Goal: Feedback & Contribution: Submit feedback/report problem

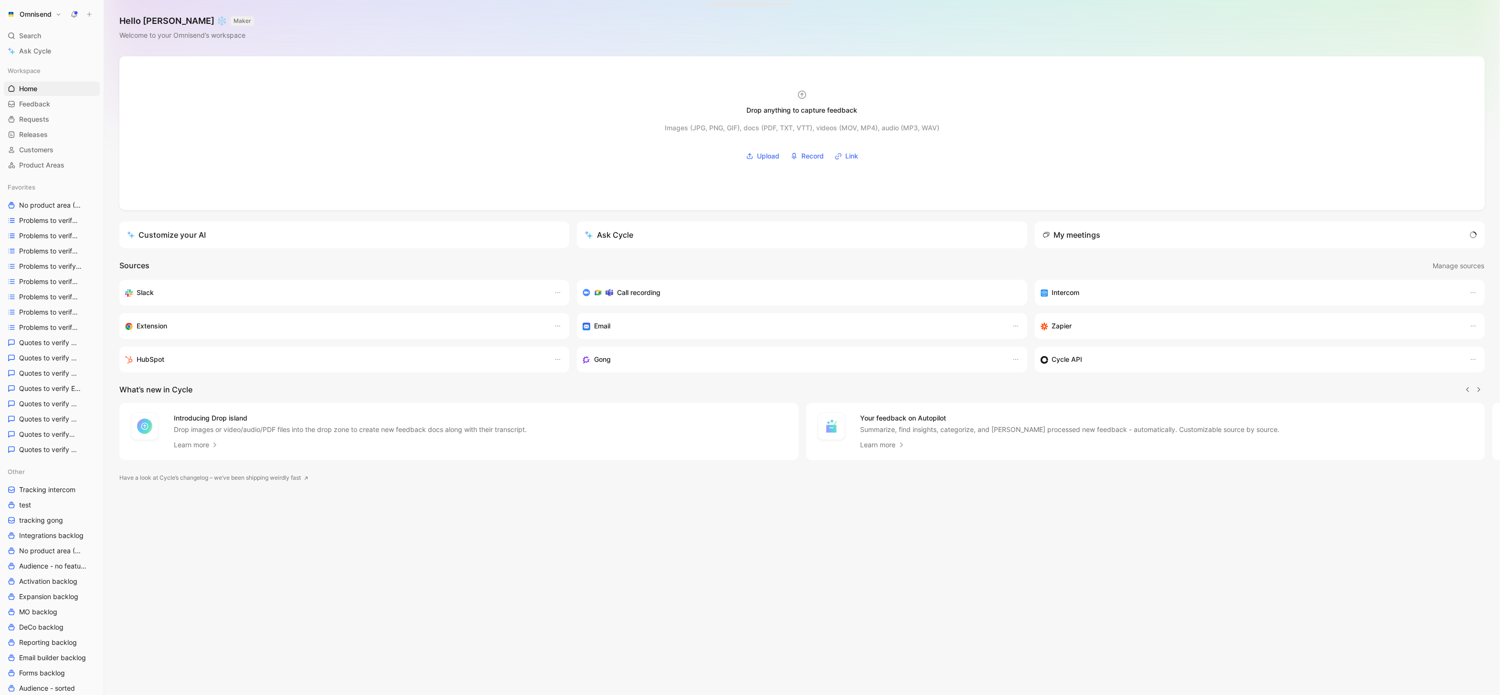
scroll to position [0, 0]
click at [51, 524] on span "tracking gong" at bounding box center [41, 521] width 44 height 10
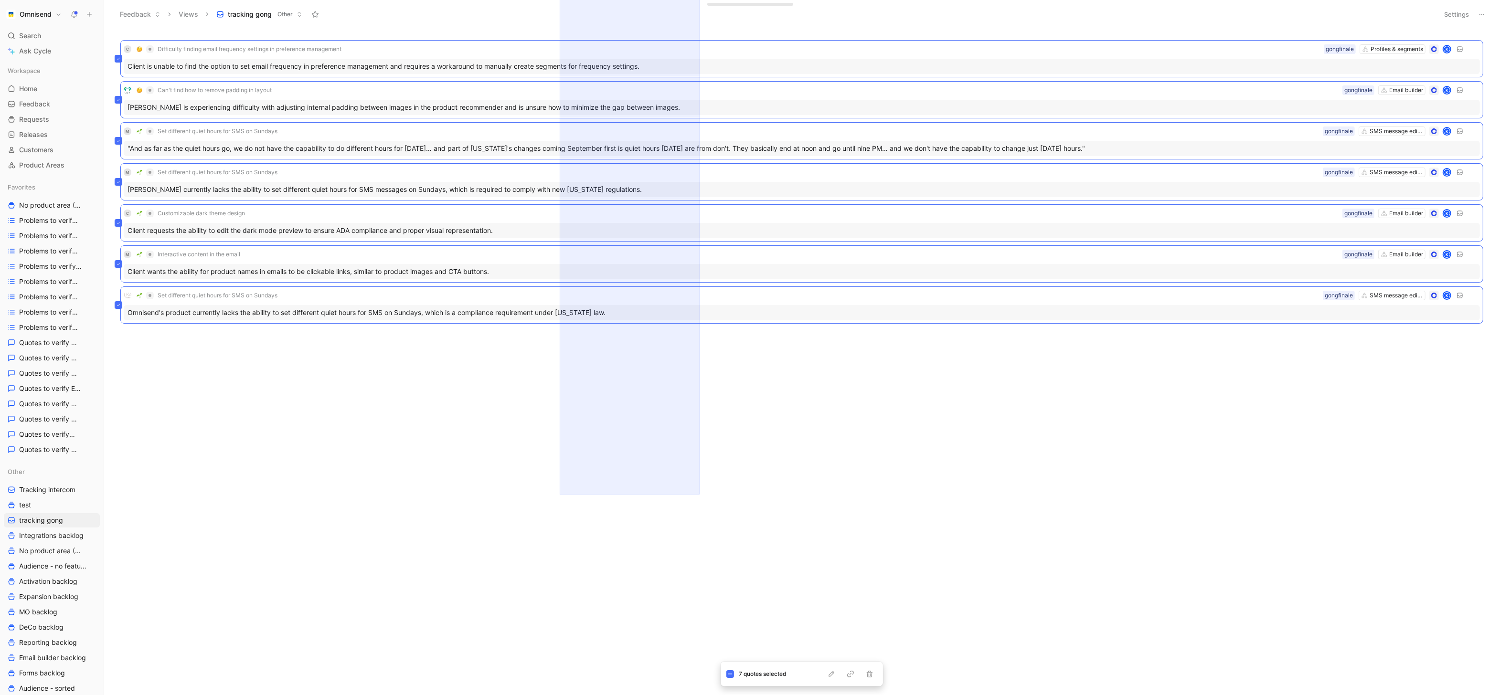
drag, startPoint x: 560, startPoint y: 494, endPoint x: 700, endPoint y: -43, distance: 555.1
click at [700, 0] on html "Omnisend Search ⌘ K Ask Cycle Workspace Home G then H Feedback G then F Request…" at bounding box center [750, 347] width 1500 height 695
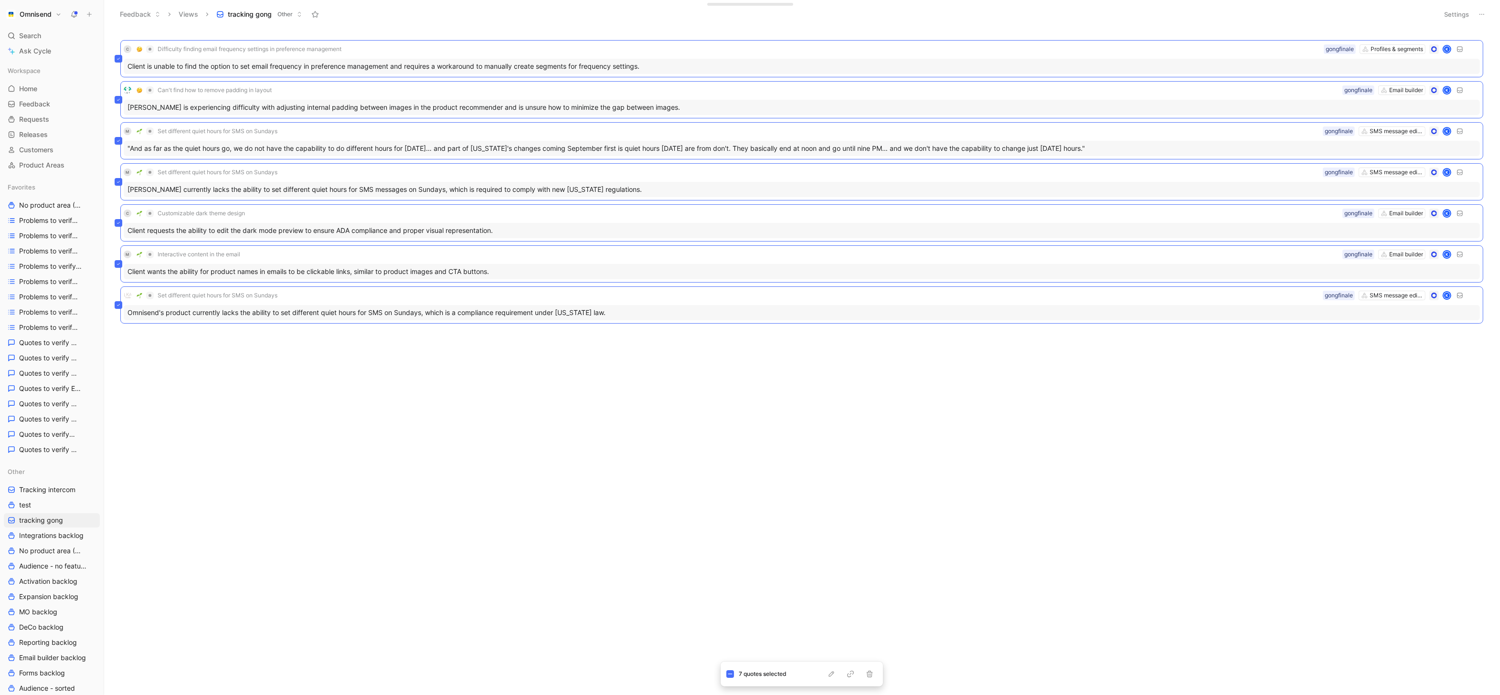
click at [792, 535] on div "C Difficulty finding email frequency settings in preference management Profiles…" at bounding box center [801, 363] width 1382 height 663
click at [48, 494] on span "Tracking intercom" at bounding box center [47, 490] width 56 height 10
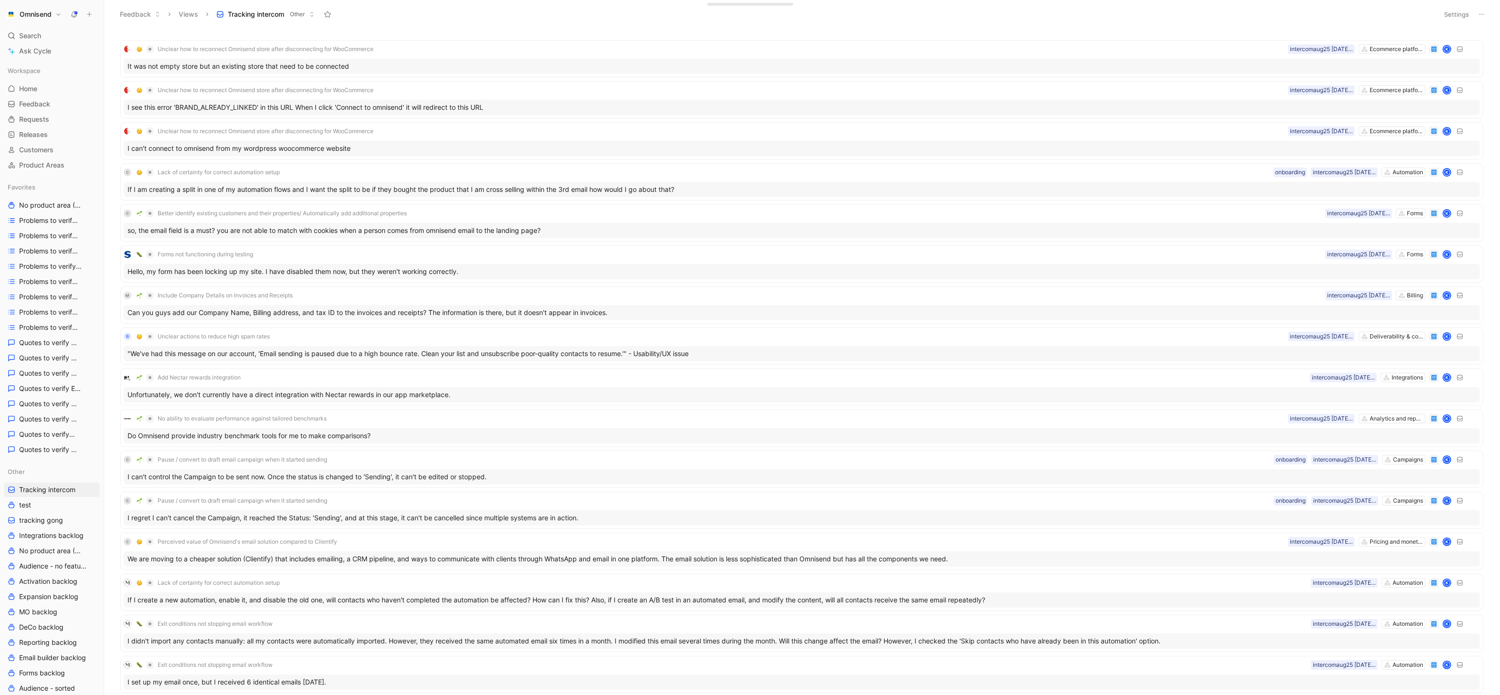
click at [1457, 18] on button "Settings" at bounding box center [1456, 14] width 33 height 13
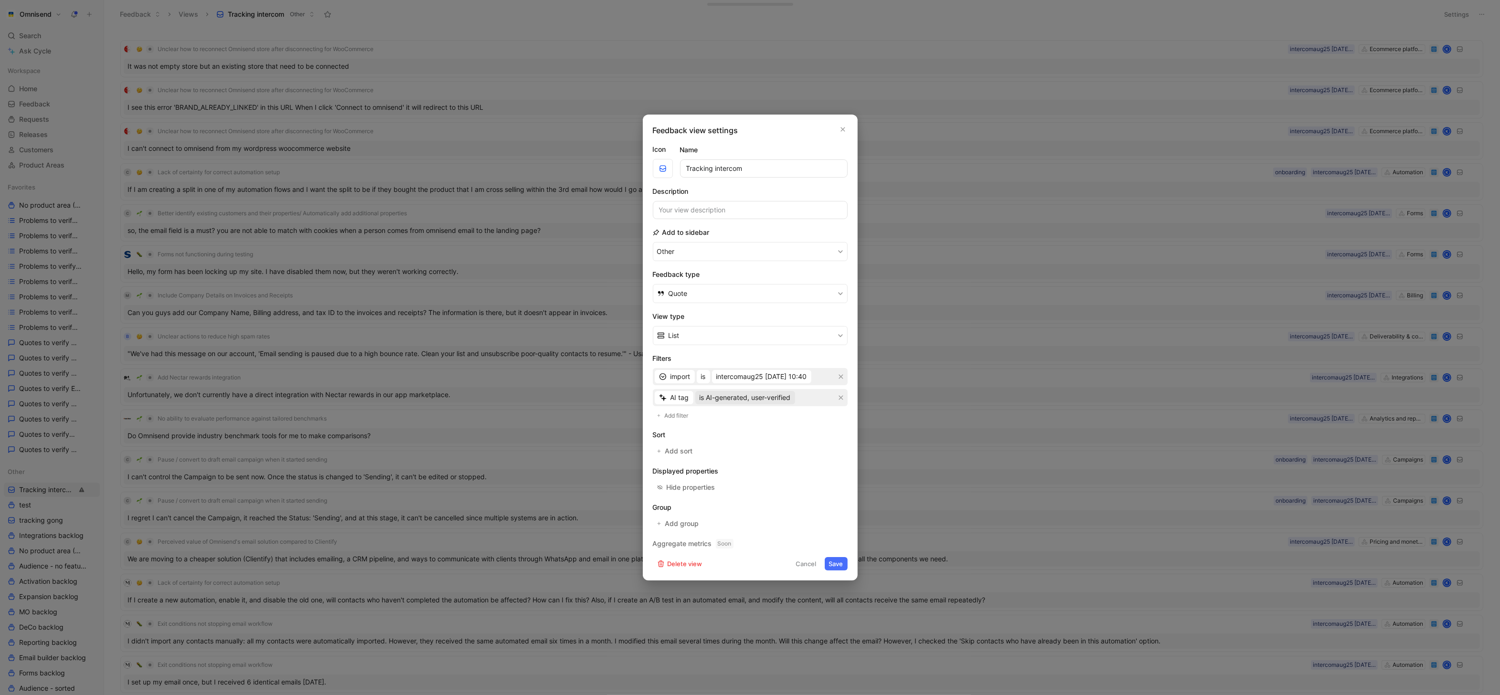
click at [763, 395] on span "is AI-generated, user-verified" at bounding box center [745, 397] width 91 height 11
click at [768, 418] on span "is AI-generated, not verified" at bounding box center [743, 417] width 87 height 8
click at [846, 581] on div "Feedback view settings Icon Name Tracking intercom Description Add to sidebar O…" at bounding box center [750, 348] width 215 height 466
click at [843, 564] on button "Save" at bounding box center [836, 563] width 23 height 13
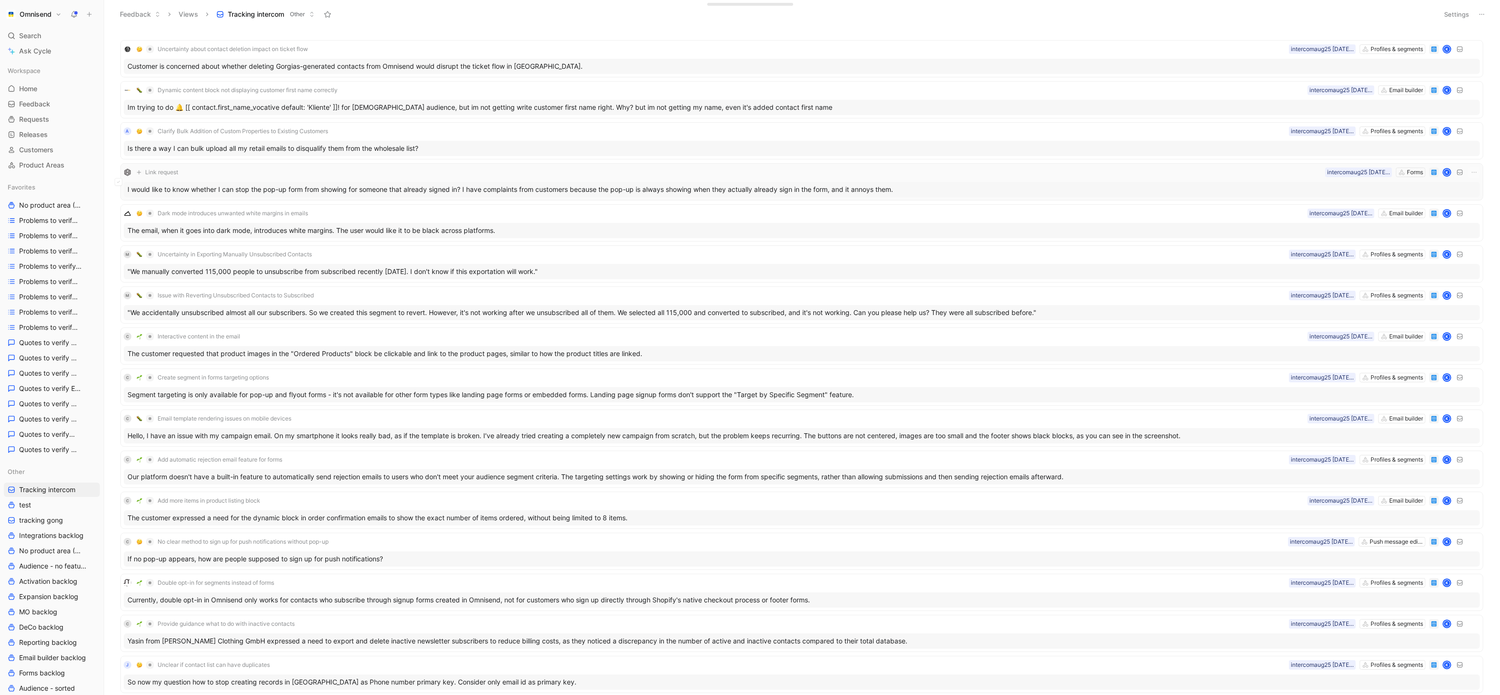
click at [403, 192] on div "I would like to know whether I can stop the pop-up form from showing for someon…" at bounding box center [802, 189] width 1356 height 15
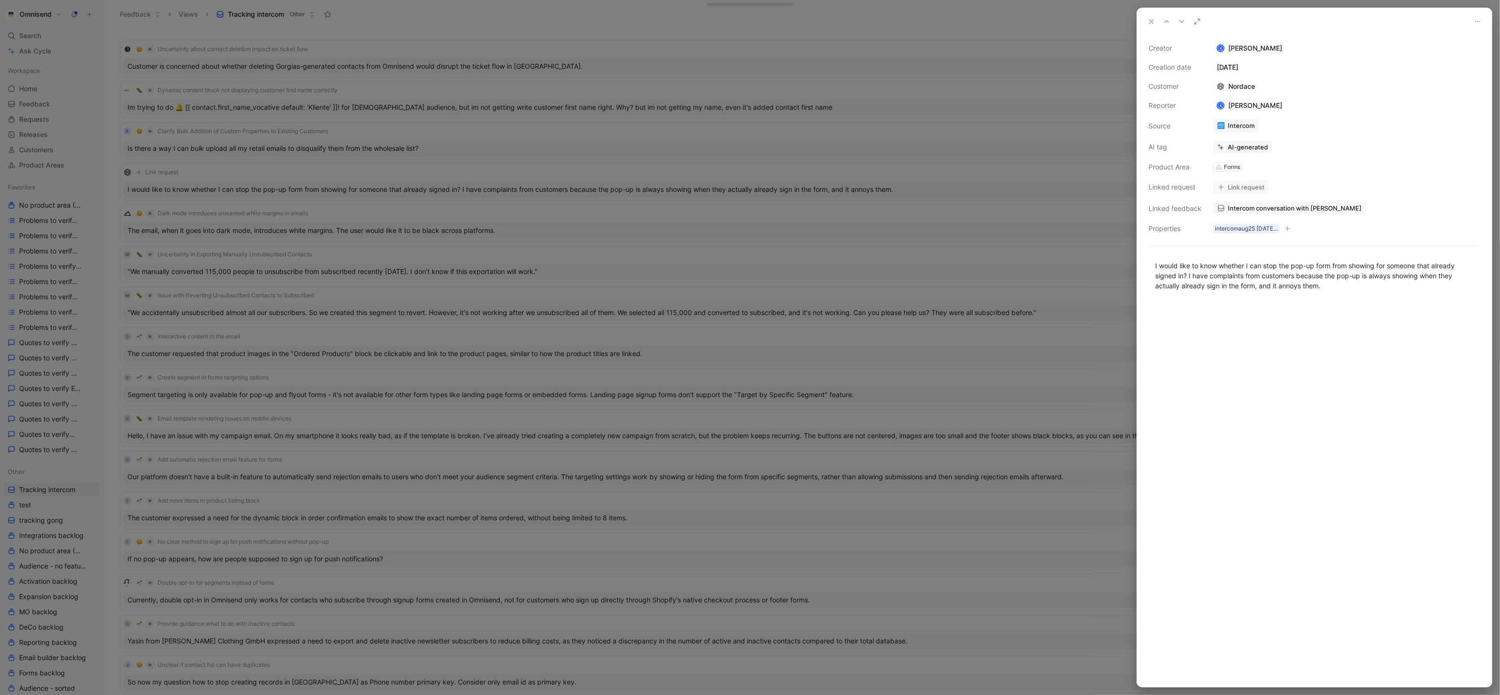
click at [1195, 25] on icon at bounding box center [1198, 22] width 8 height 8
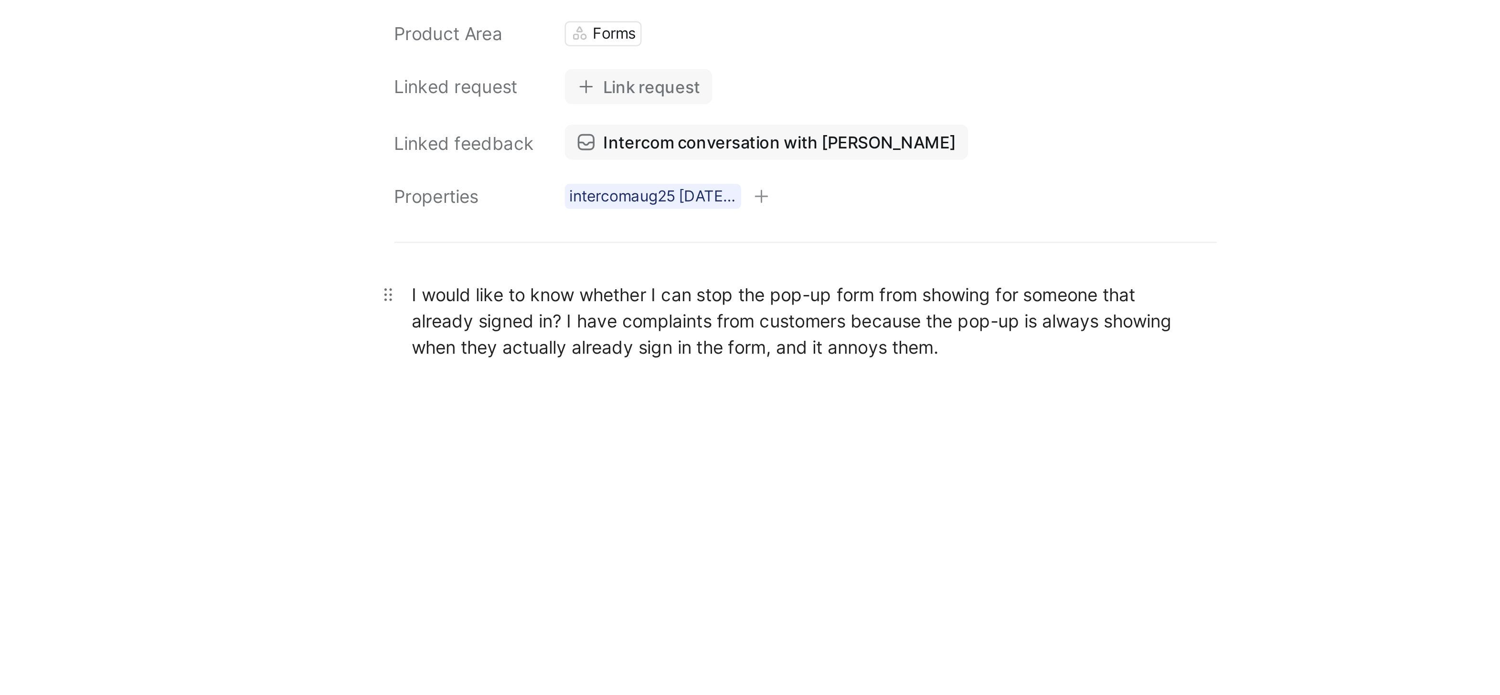
click at [715, 270] on div "I would like to know whether I can stop the pop-up form from showing for someon…" at bounding box center [802, 268] width 298 height 30
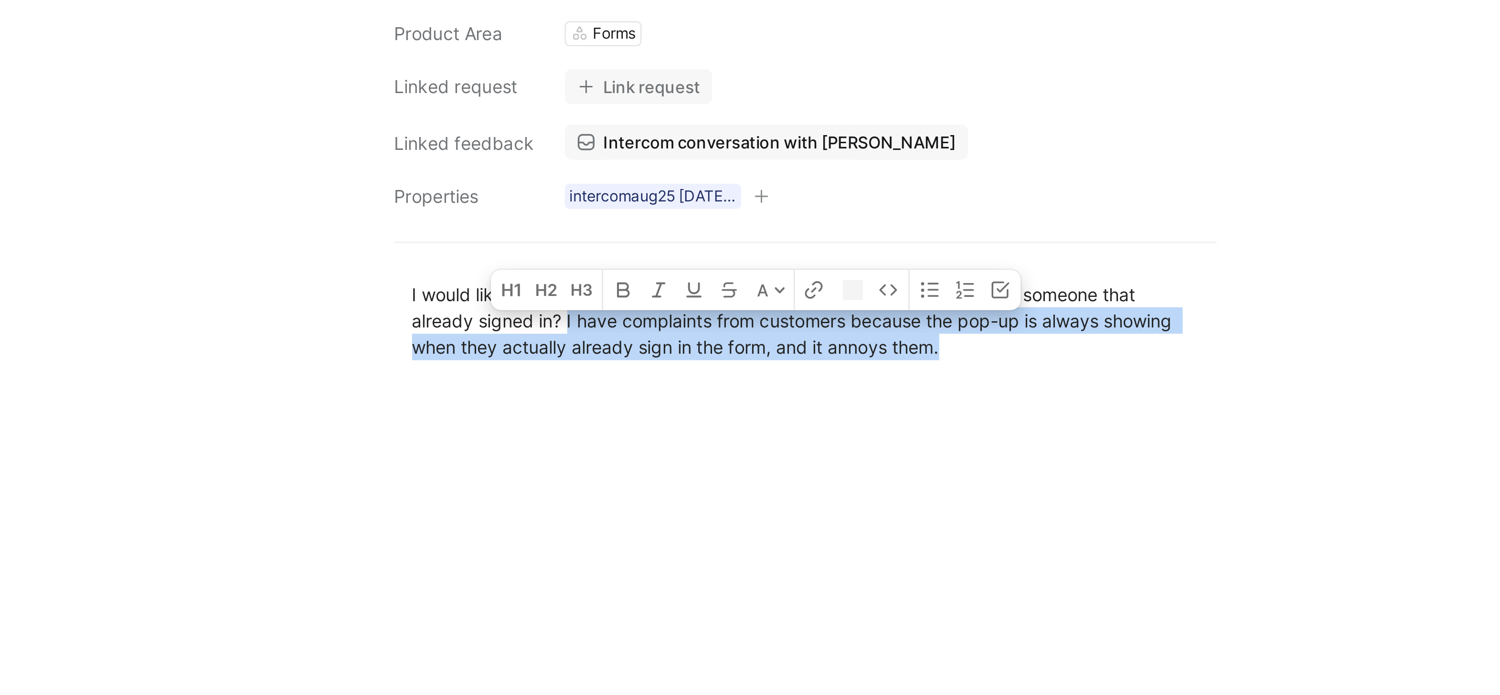
drag, startPoint x: 712, startPoint y: 269, endPoint x: 932, endPoint y: 291, distance: 221.8
click at [932, 291] on div "I would like to know whether I can stop the pop-up form from showing for someon…" at bounding box center [802, 267] width 334 height 51
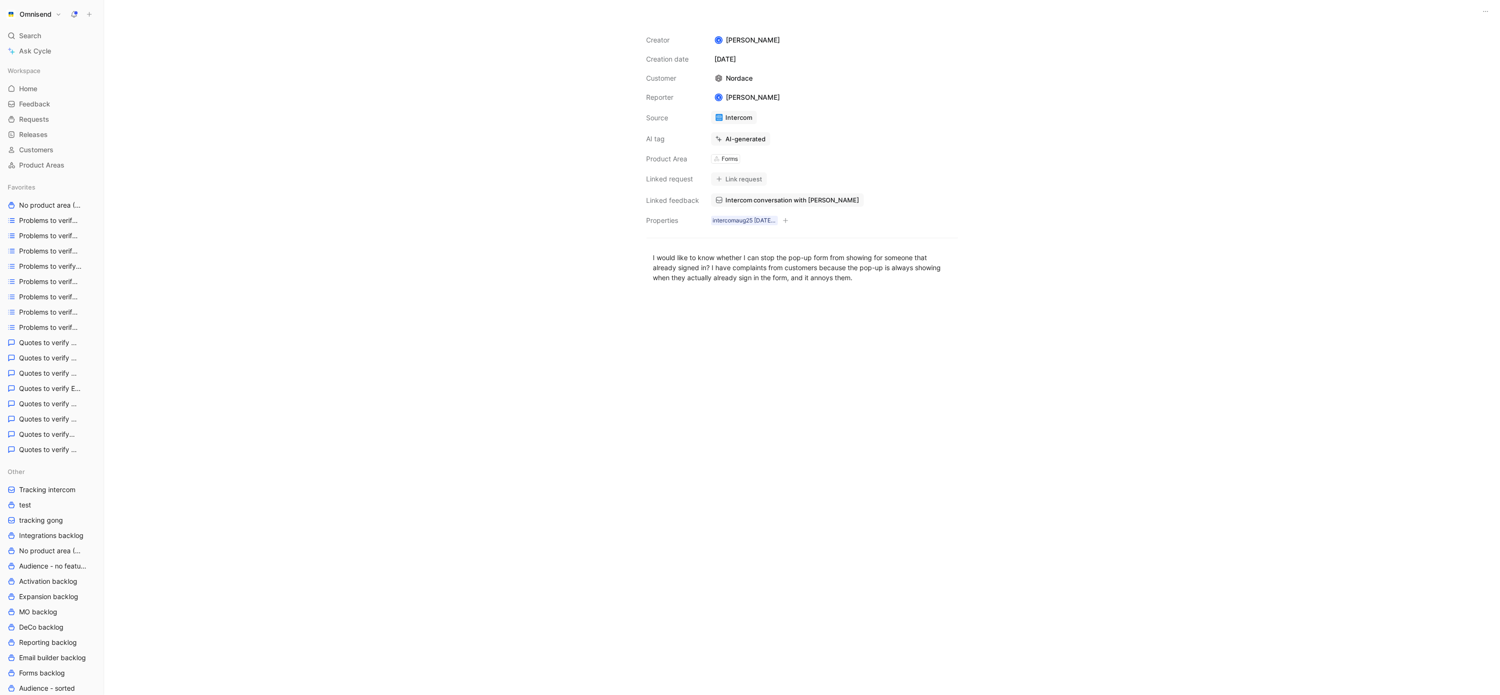
click at [783, 206] on link "Intercom conversation with Nordace" at bounding box center [787, 199] width 153 height 13
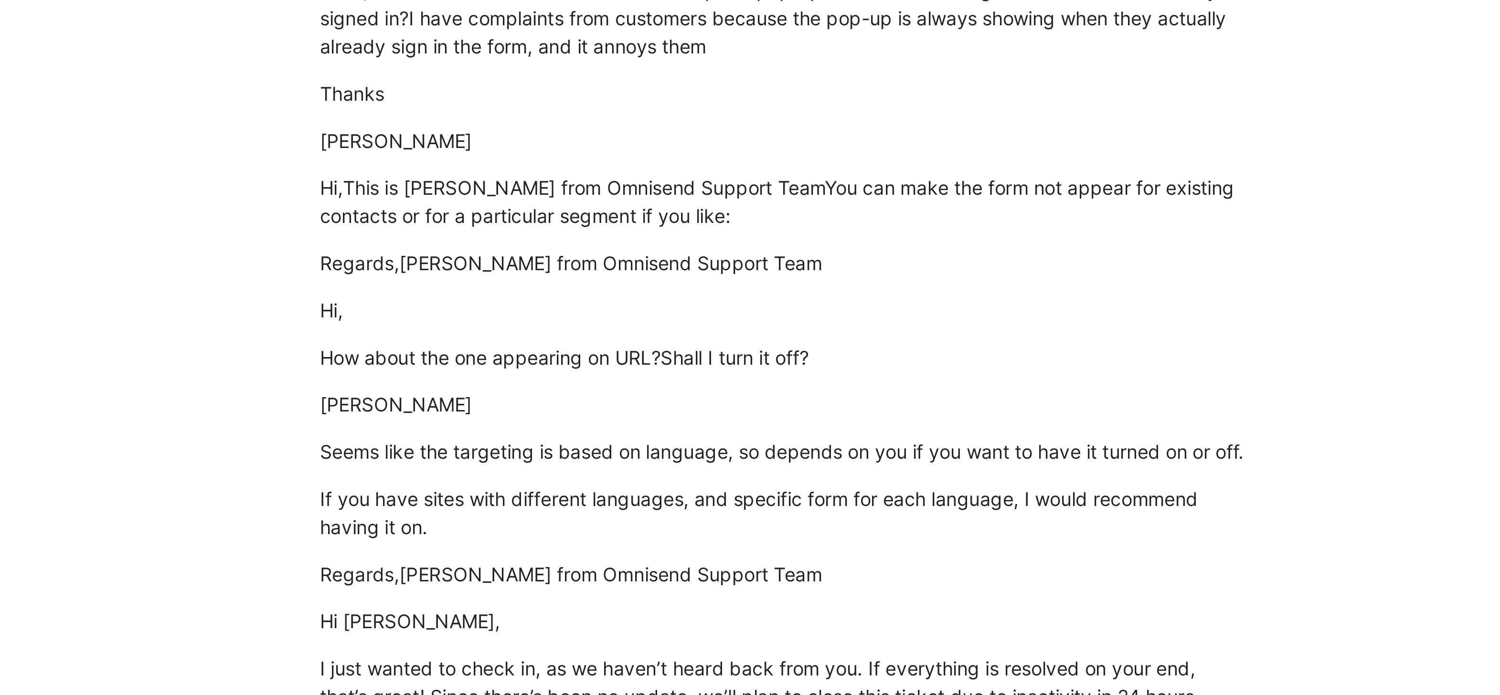
scroll to position [216, 0]
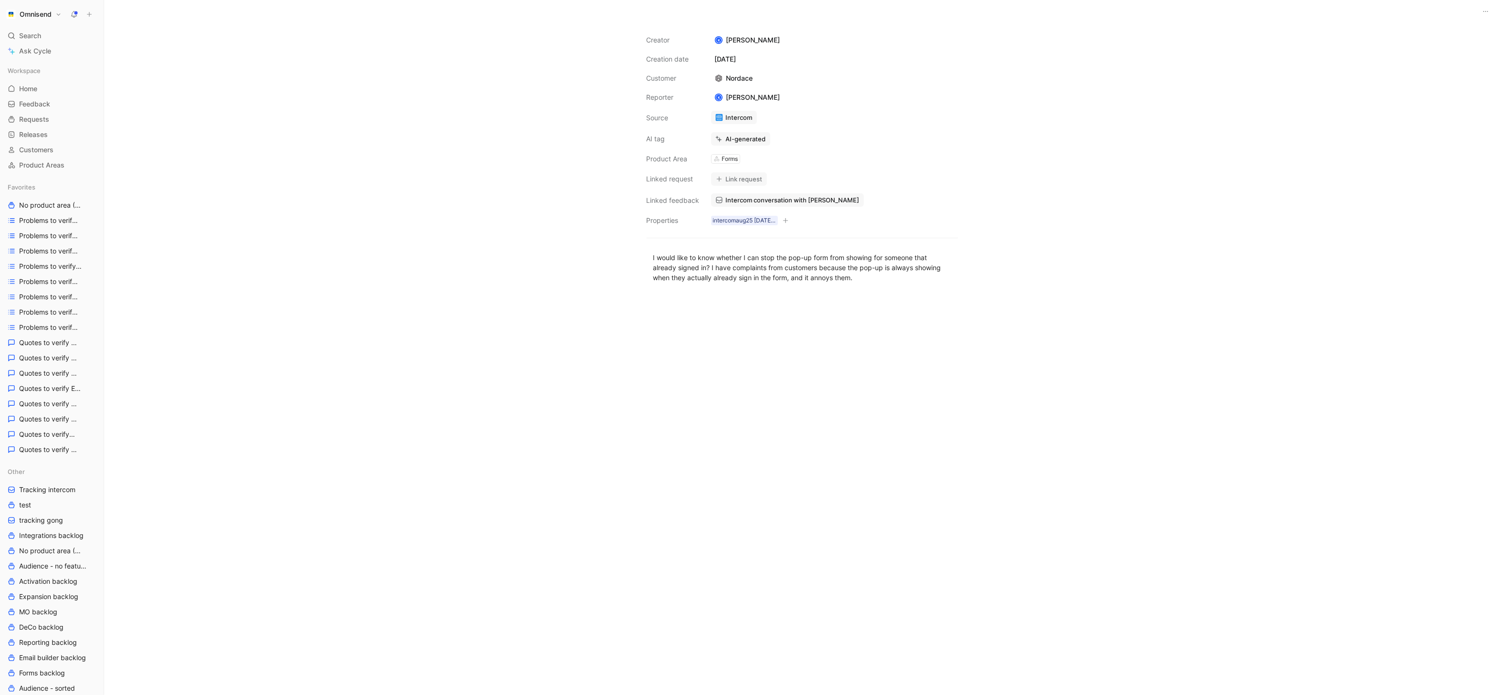
click at [780, 523] on div at bounding box center [802, 492] width 334 height 398
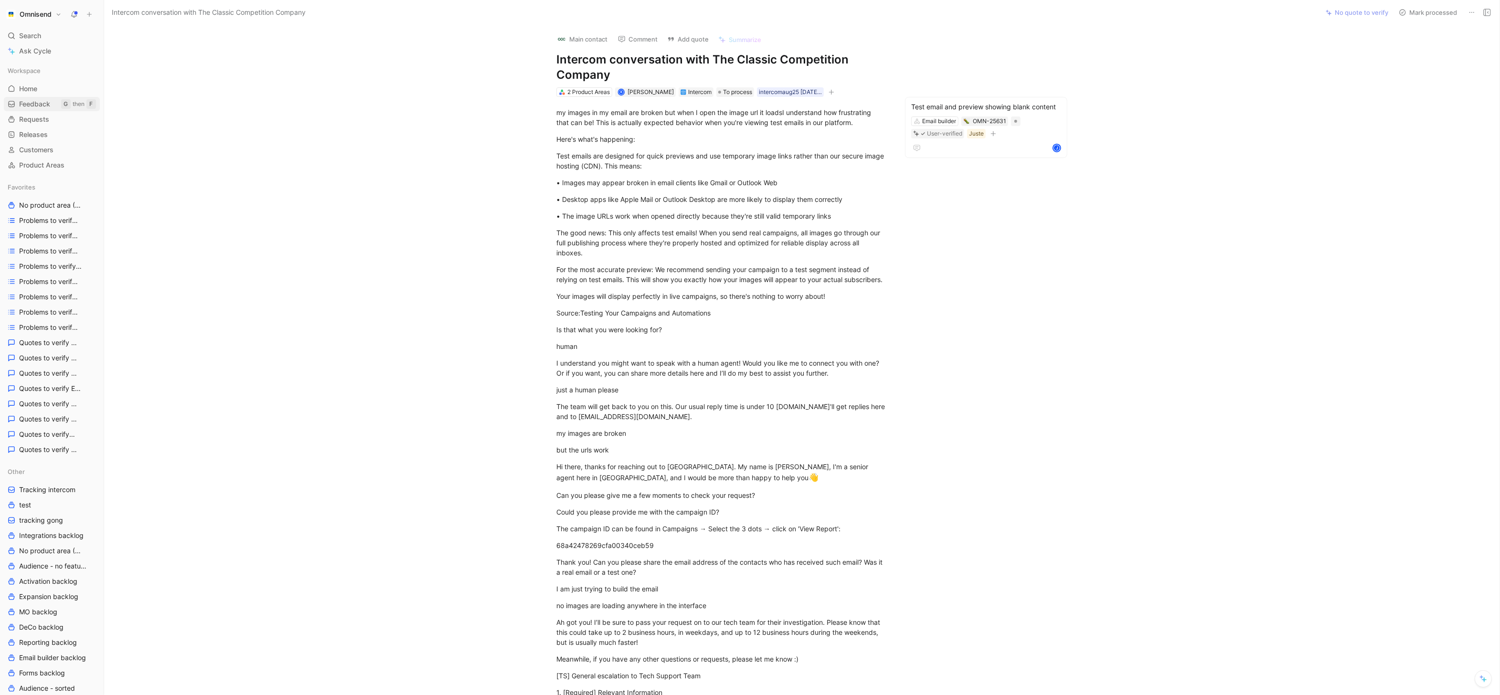
click at [53, 105] on link "Feedback G then F" at bounding box center [52, 104] width 96 height 14
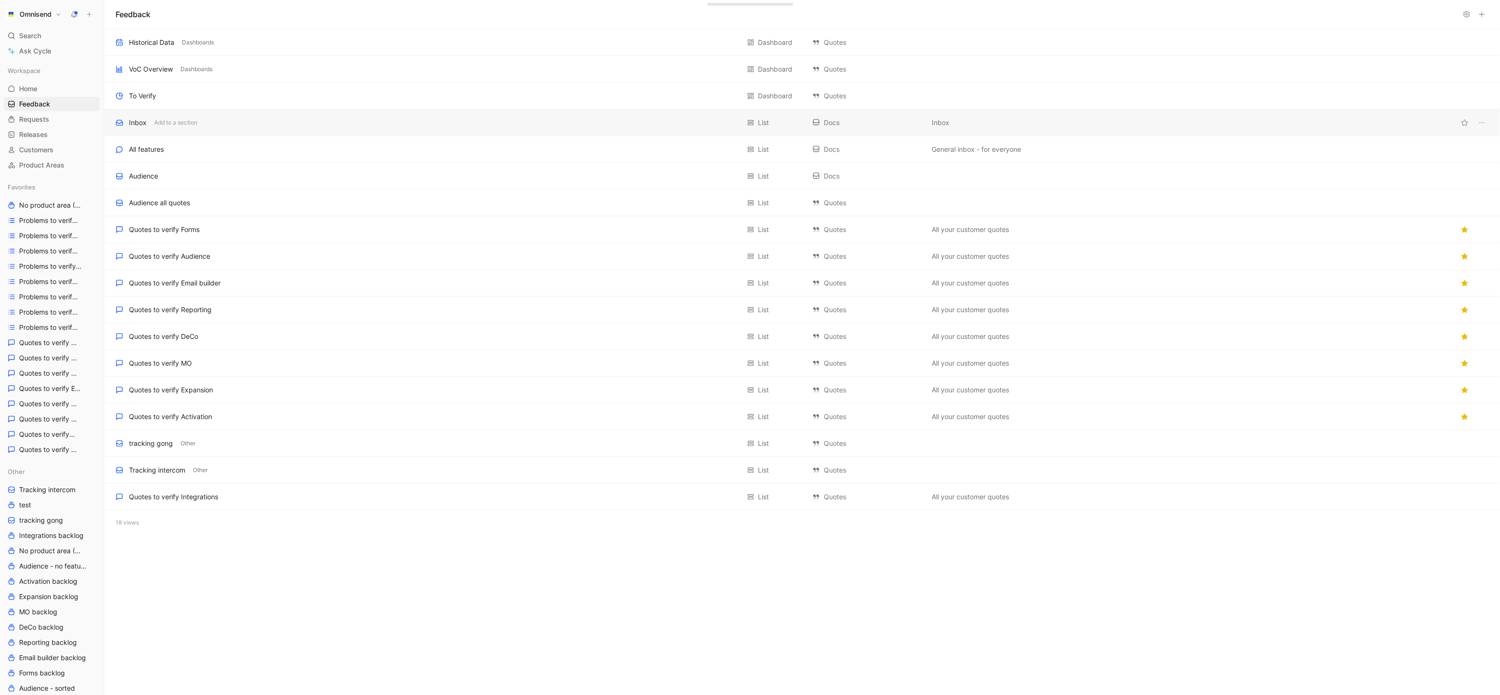
click at [246, 133] on div "Inbox Add to a section List Docs Inbox" at bounding box center [802, 122] width 1396 height 27
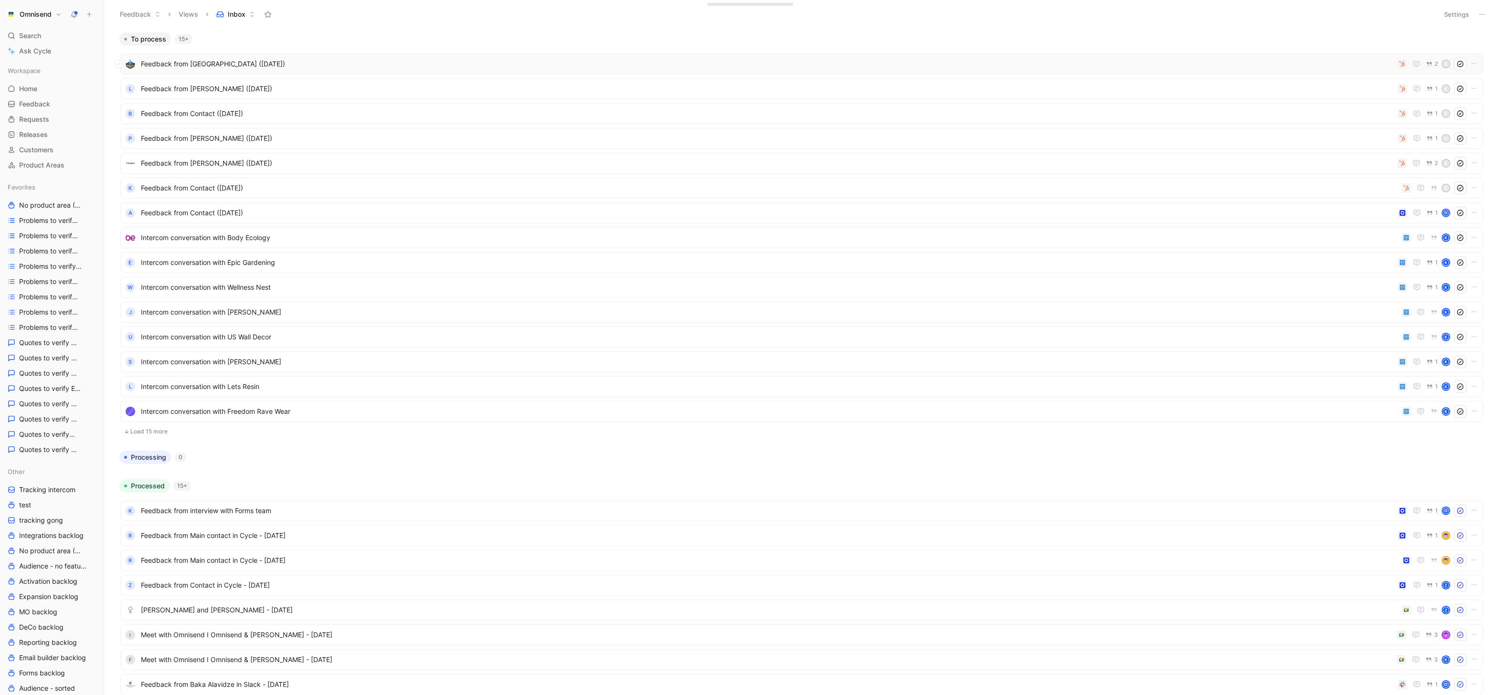
click at [1228, 66] on span "Feedback from Kelsie (Aug 27, 2025)" at bounding box center [767, 63] width 1253 height 11
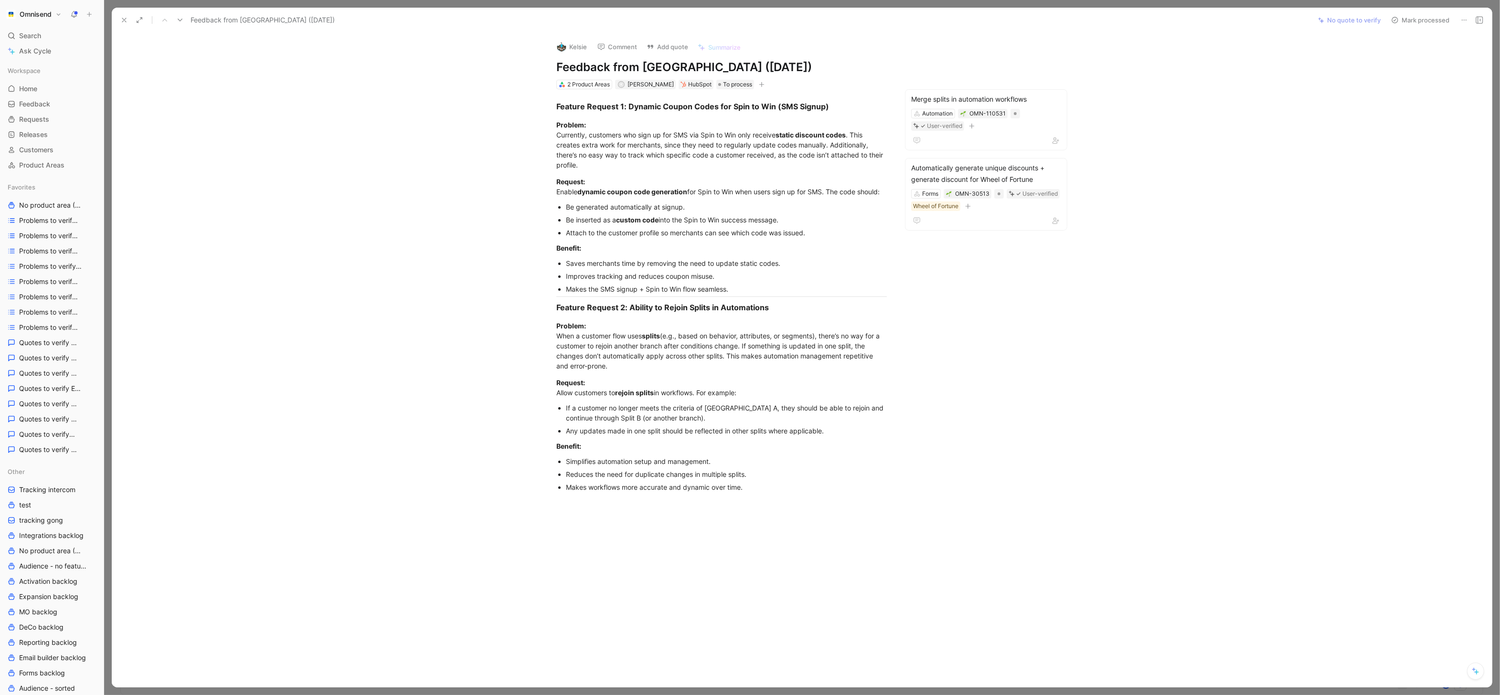
click at [562, 49] on img at bounding box center [562, 47] width 10 height 10
click at [563, 87] on button "Ceramic Grill Store" at bounding box center [539, 87] width 68 height 11
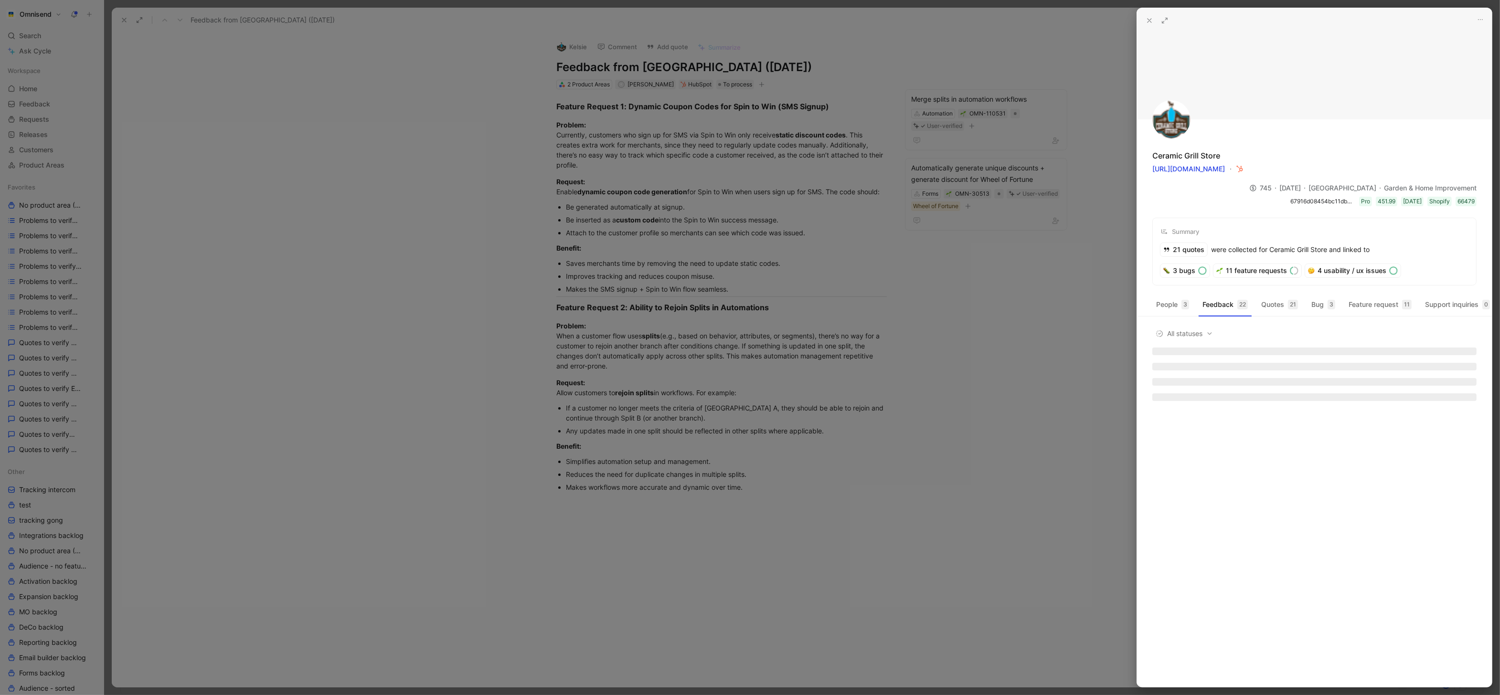
click at [502, 213] on div at bounding box center [750, 347] width 1500 height 695
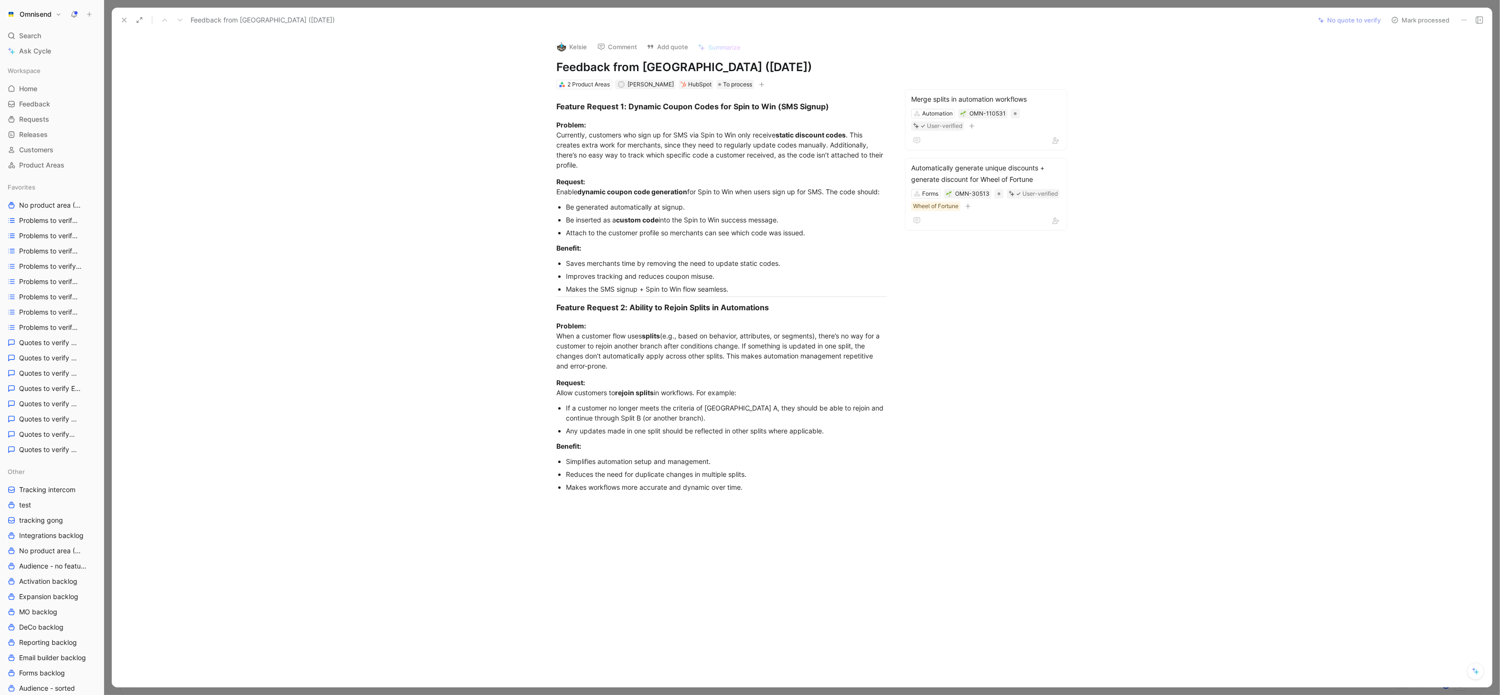
click at [125, 16] on icon at bounding box center [124, 20] width 8 height 8
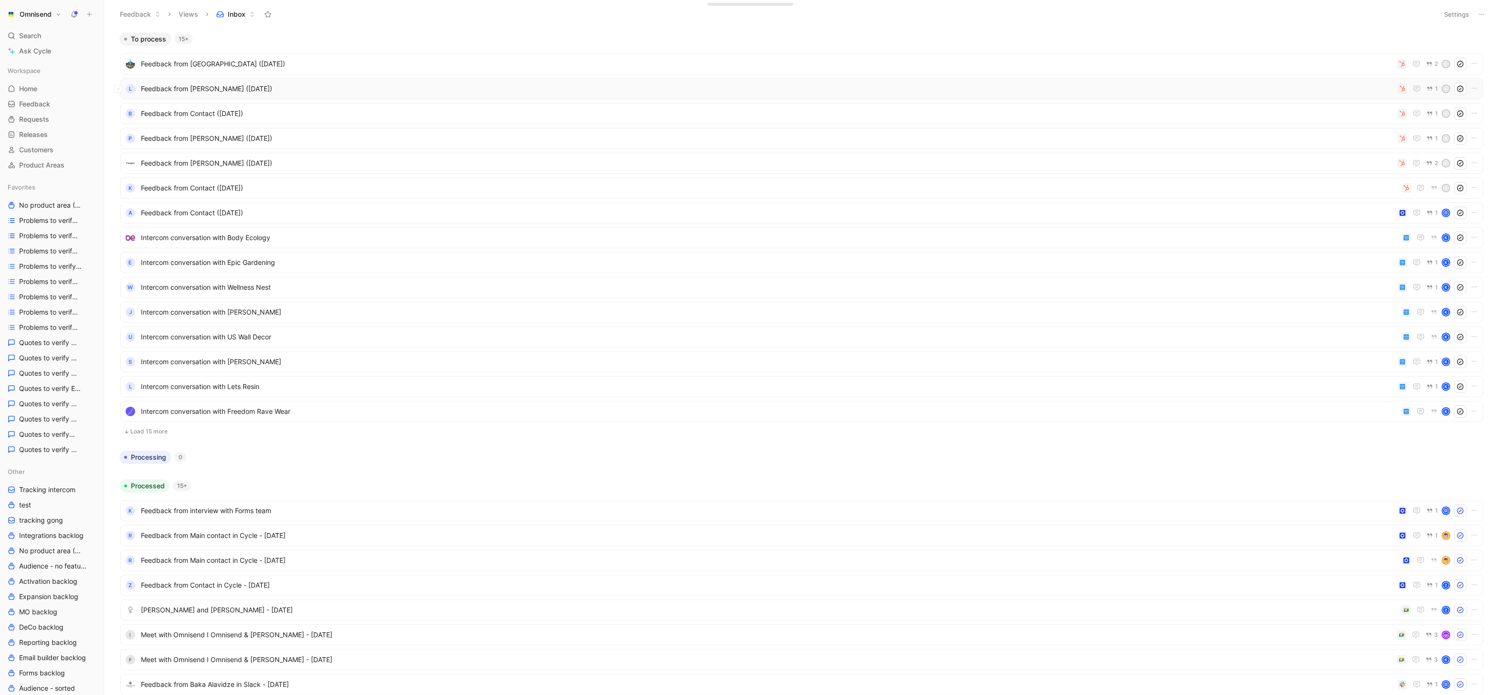
click at [1446, 89] on div "K" at bounding box center [1446, 88] width 7 height 7
click at [1315, 90] on span "Feedback from Emilie Piche (Aug 27, 2025)" at bounding box center [767, 88] width 1253 height 11
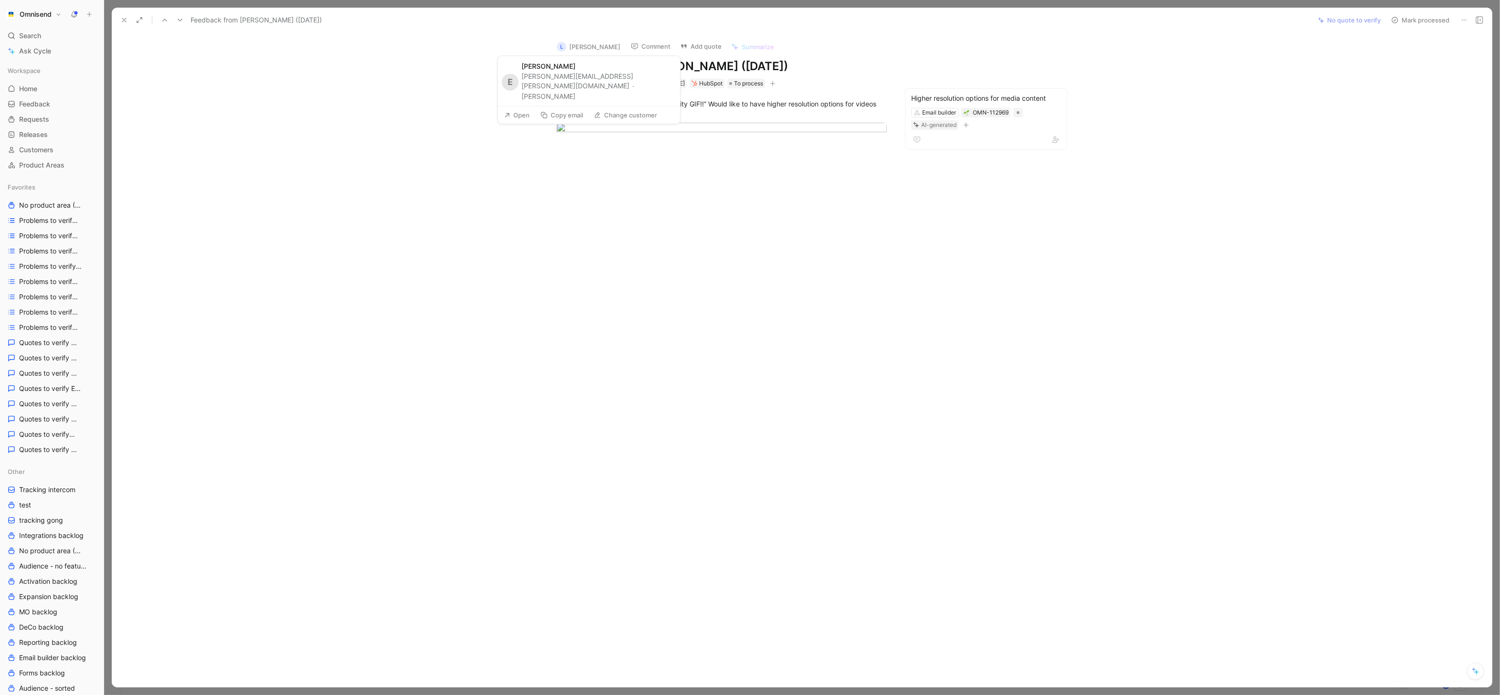
click at [576, 91] on button "Laura Secord" at bounding box center [549, 96] width 54 height 11
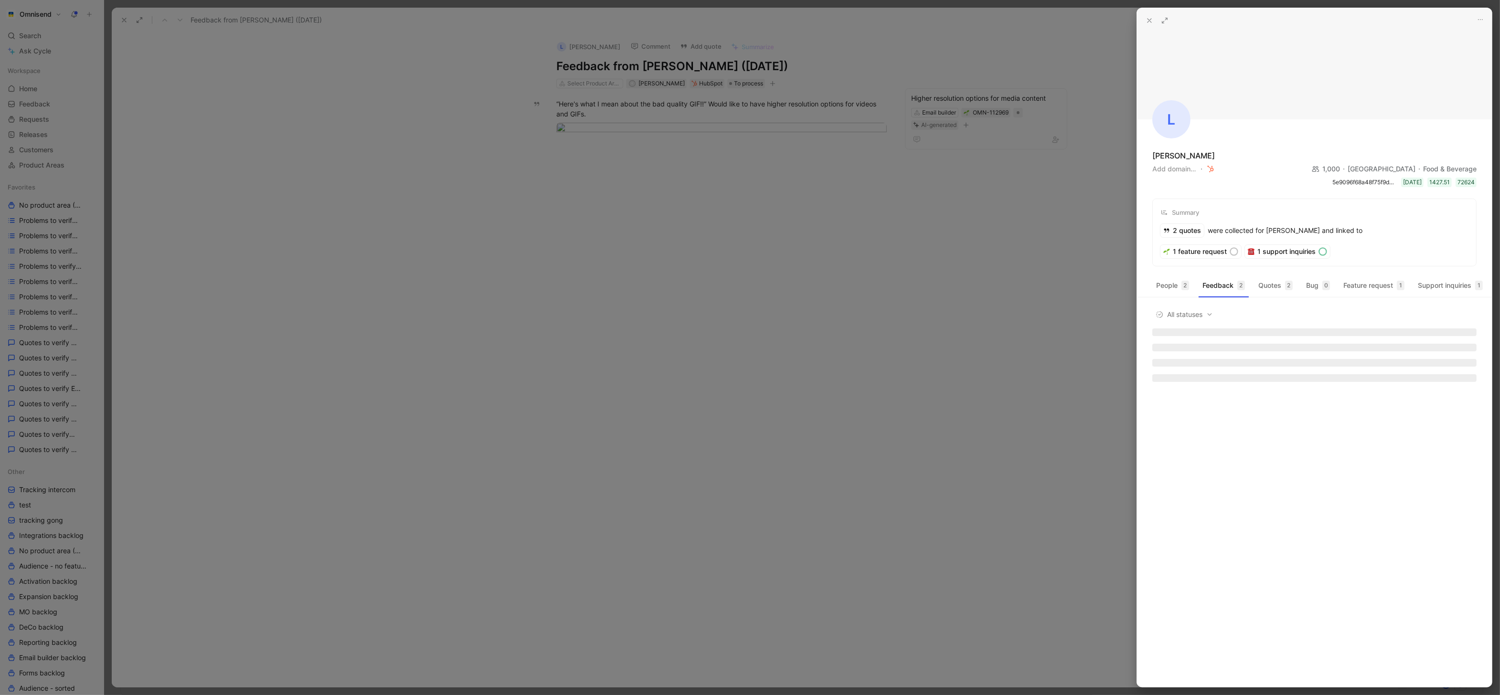
click at [579, 282] on div at bounding box center [750, 347] width 1500 height 695
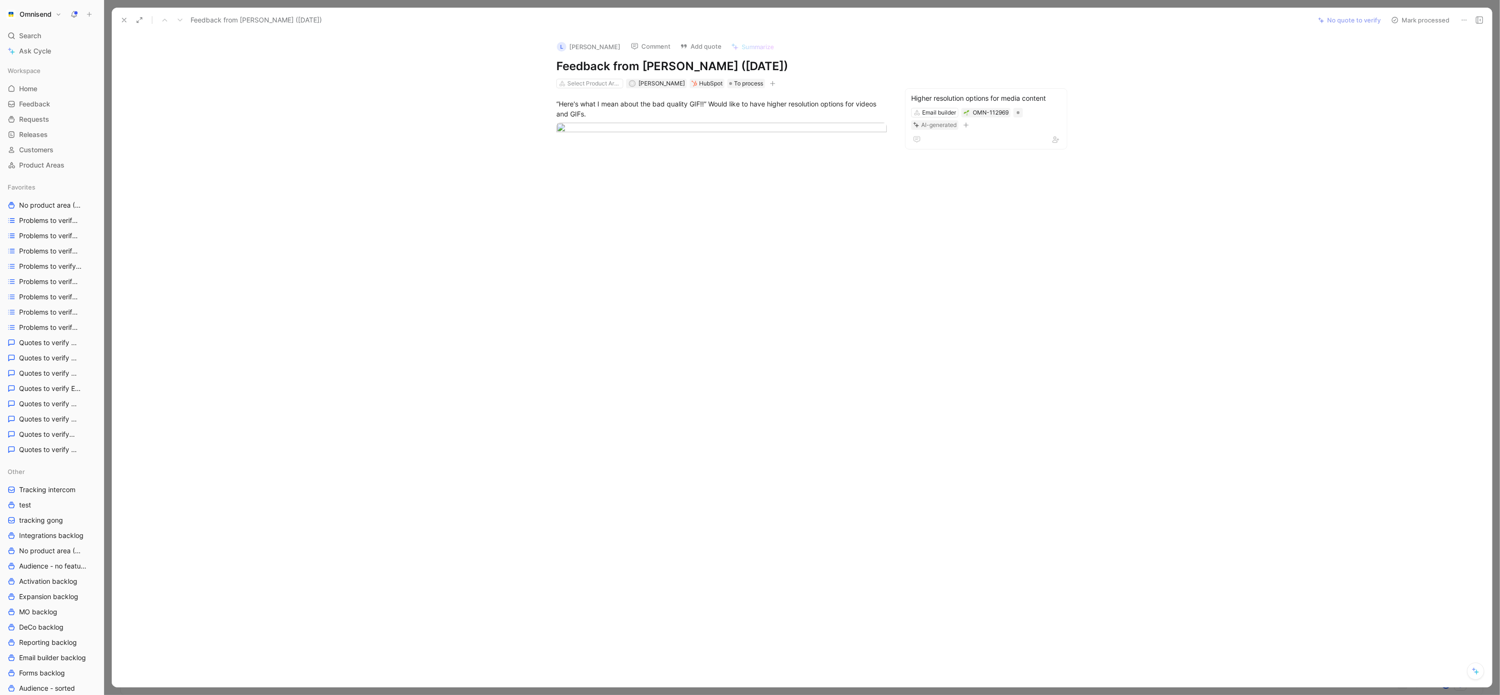
click at [120, 20] on icon at bounding box center [124, 20] width 8 height 8
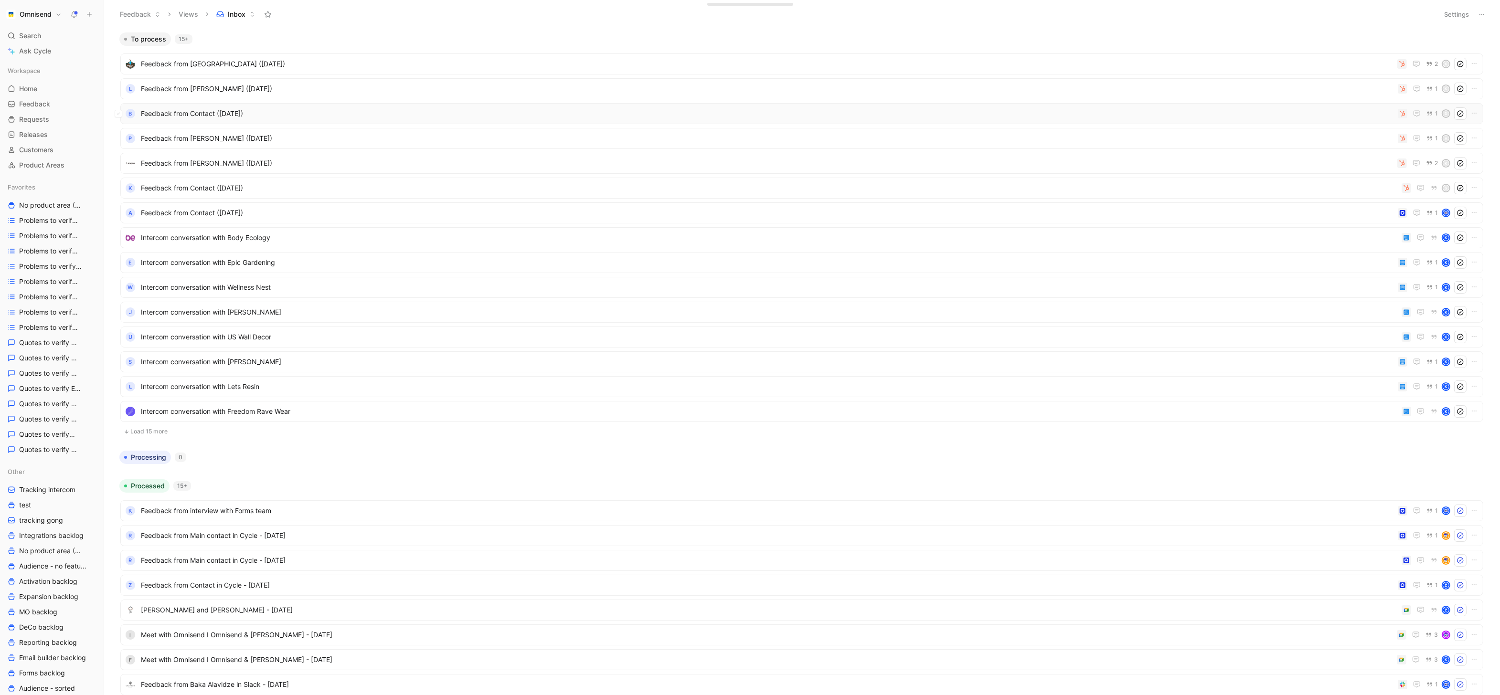
click at [260, 119] on span "Feedback from Contact (Aug 27, 2025)" at bounding box center [767, 113] width 1253 height 11
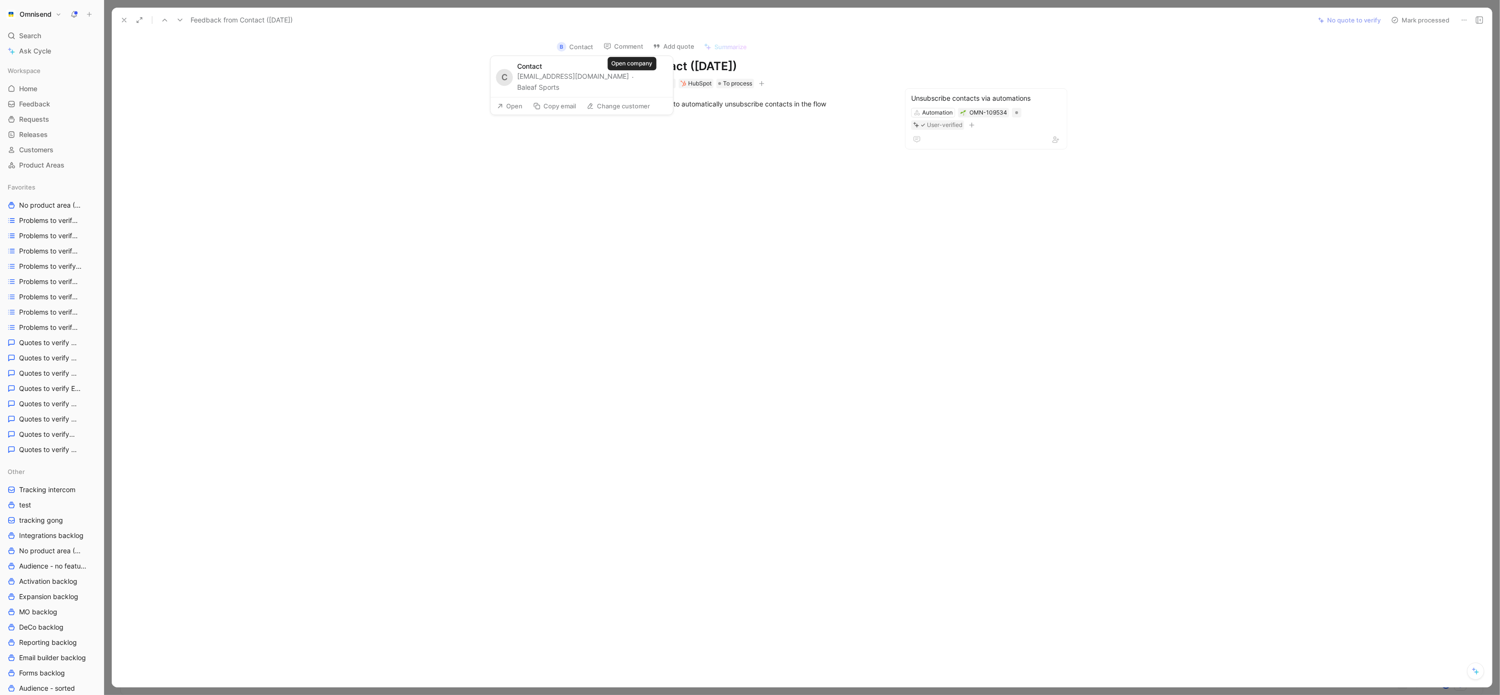
click at [559, 82] on button "Baleaf Sports" at bounding box center [538, 87] width 42 height 11
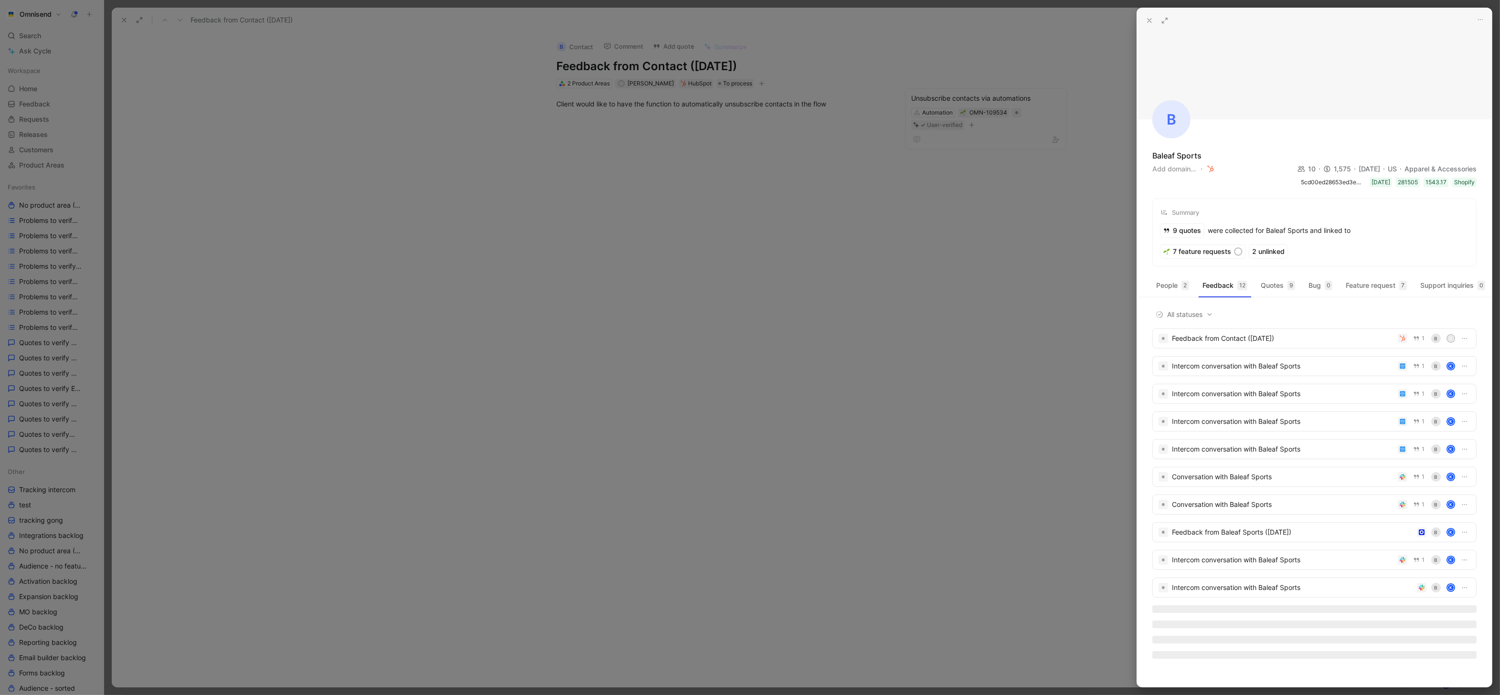
click at [387, 126] on div at bounding box center [750, 347] width 1500 height 695
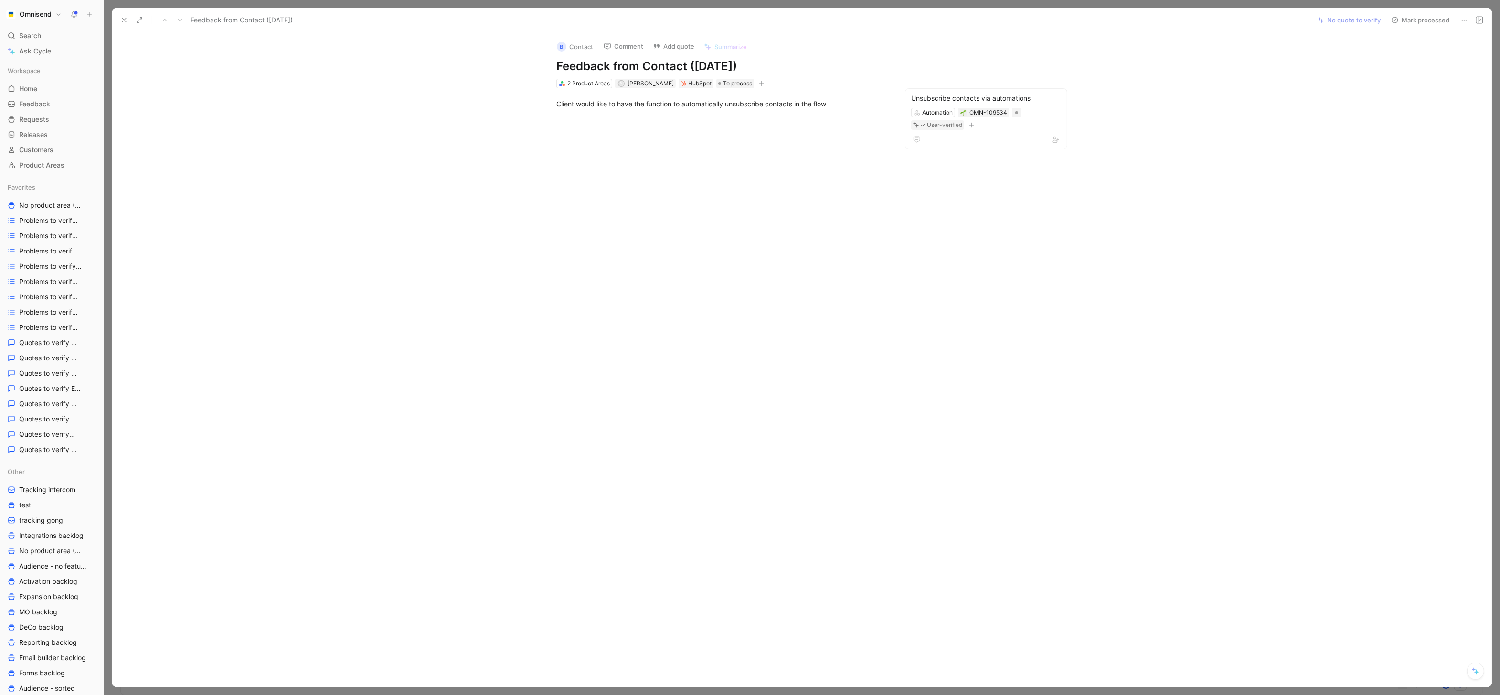
click at [124, 21] on icon at bounding box center [124, 20] width 8 height 8
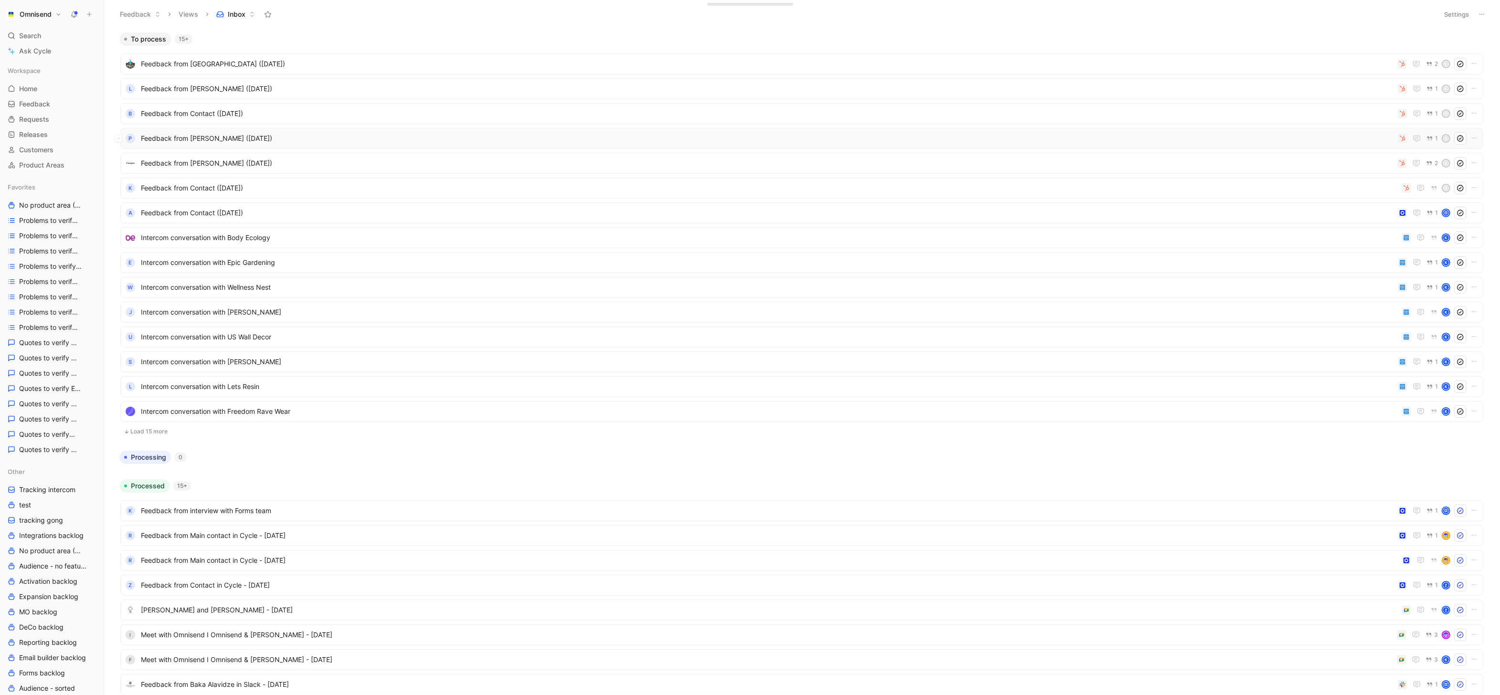
click at [273, 141] on span "Feedback from Mantas Liekis (Aug 27, 2025)" at bounding box center [767, 138] width 1253 height 11
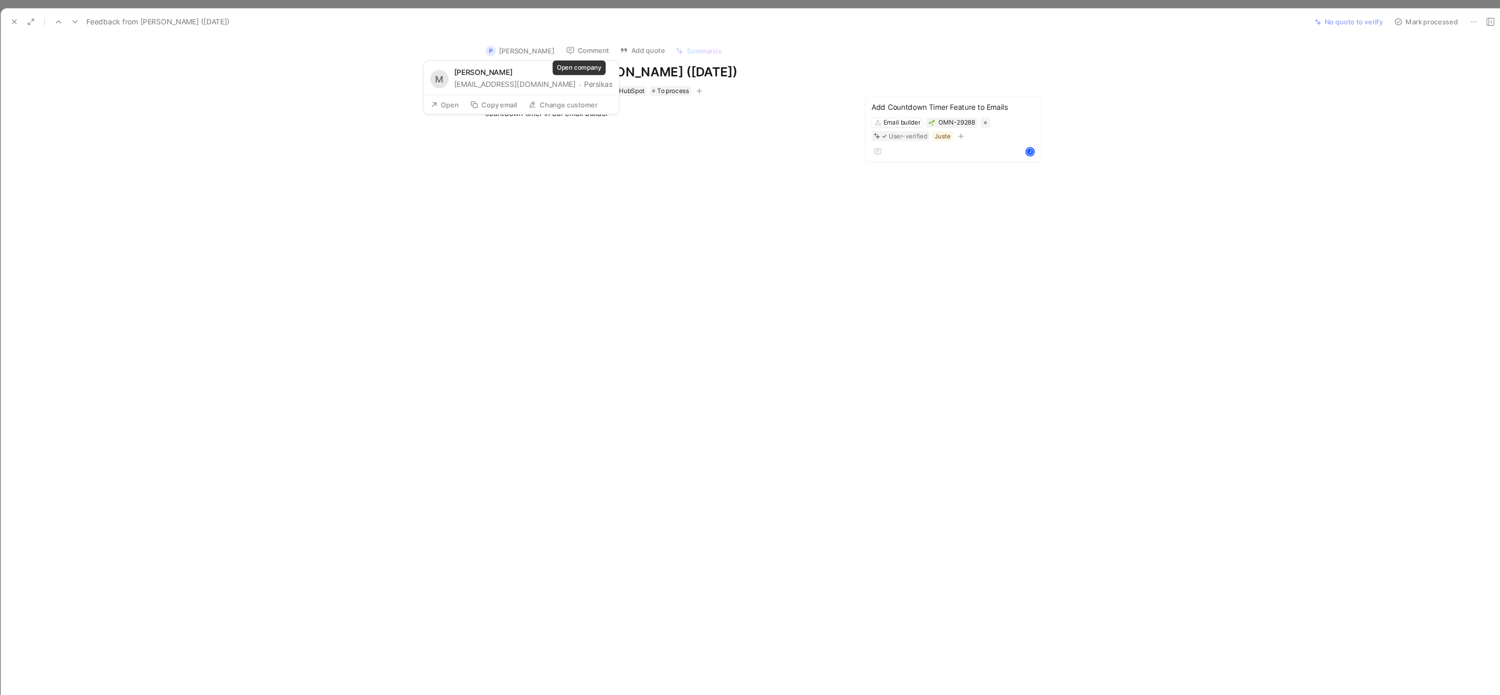
click at [647, 79] on button "Persikas" at bounding box center [660, 77] width 26 height 11
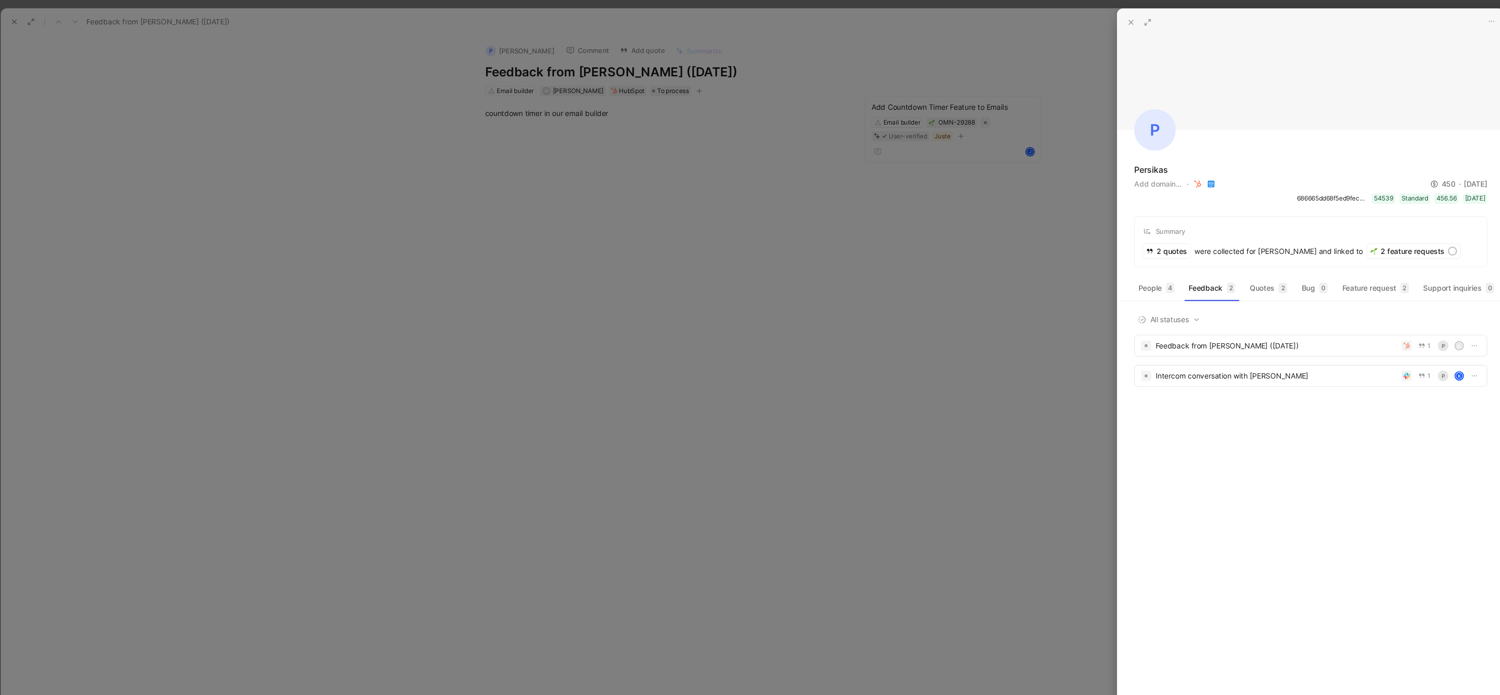
drag, startPoint x: 567, startPoint y: 301, endPoint x: 1233, endPoint y: 156, distance: 681.9
click at [1233, 156] on div "P Persikas Add domain… 450 08/08/2025 686665dd68f5ed9fec549112 54539 Standard 4…" at bounding box center [750, 347] width 1500 height 695
click at [1359, 152] on div "Persikas Add domain… 450 08/08/2025 686665dd68f5ed9fec549112 54539 Standard 456…" at bounding box center [1314, 168] width 324 height 37
click at [1336, 141] on div "P Persikas Add domain… 450 08/08/2025 686665dd68f5ed9fec549112 54539 Standard 4…" at bounding box center [1314, 126] width 355 height 237
click at [710, 243] on div at bounding box center [750, 347] width 1500 height 695
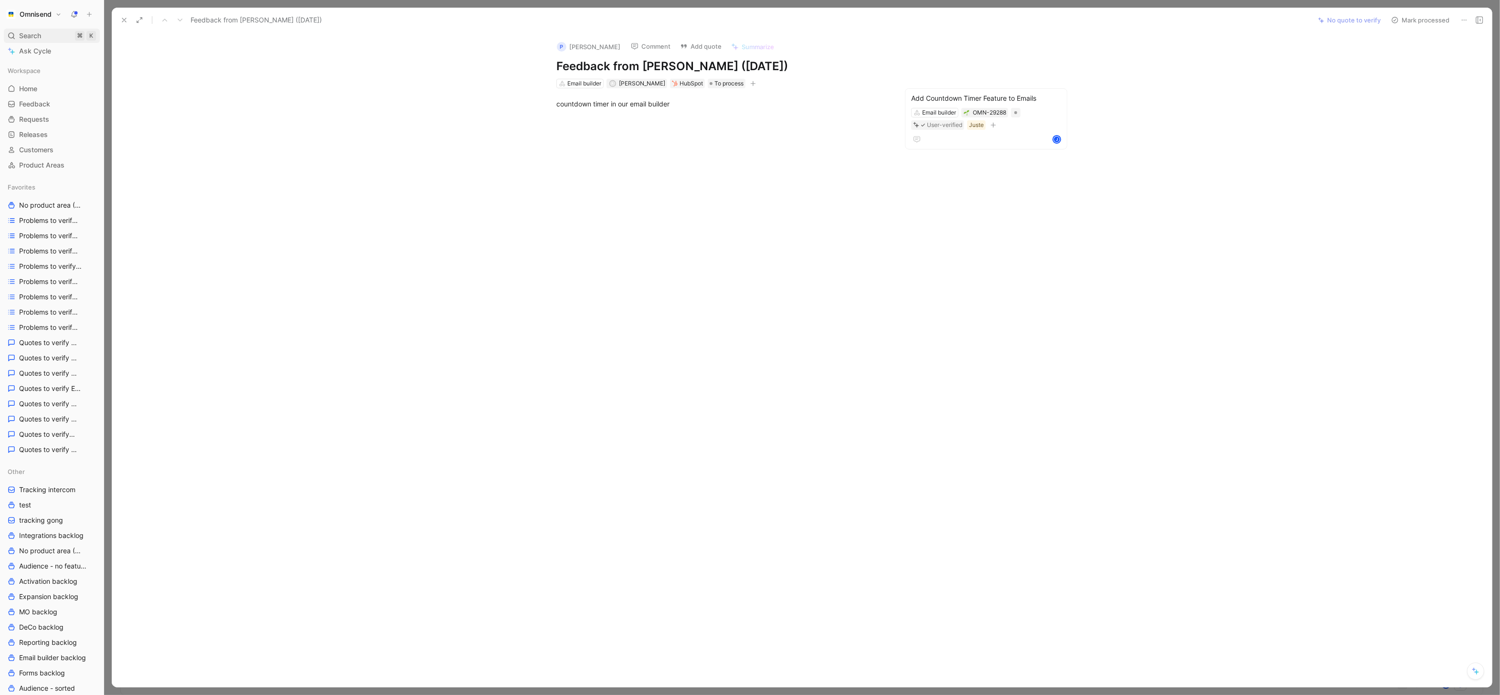
click at [43, 35] on div "Search ⌘ K" at bounding box center [52, 36] width 96 height 14
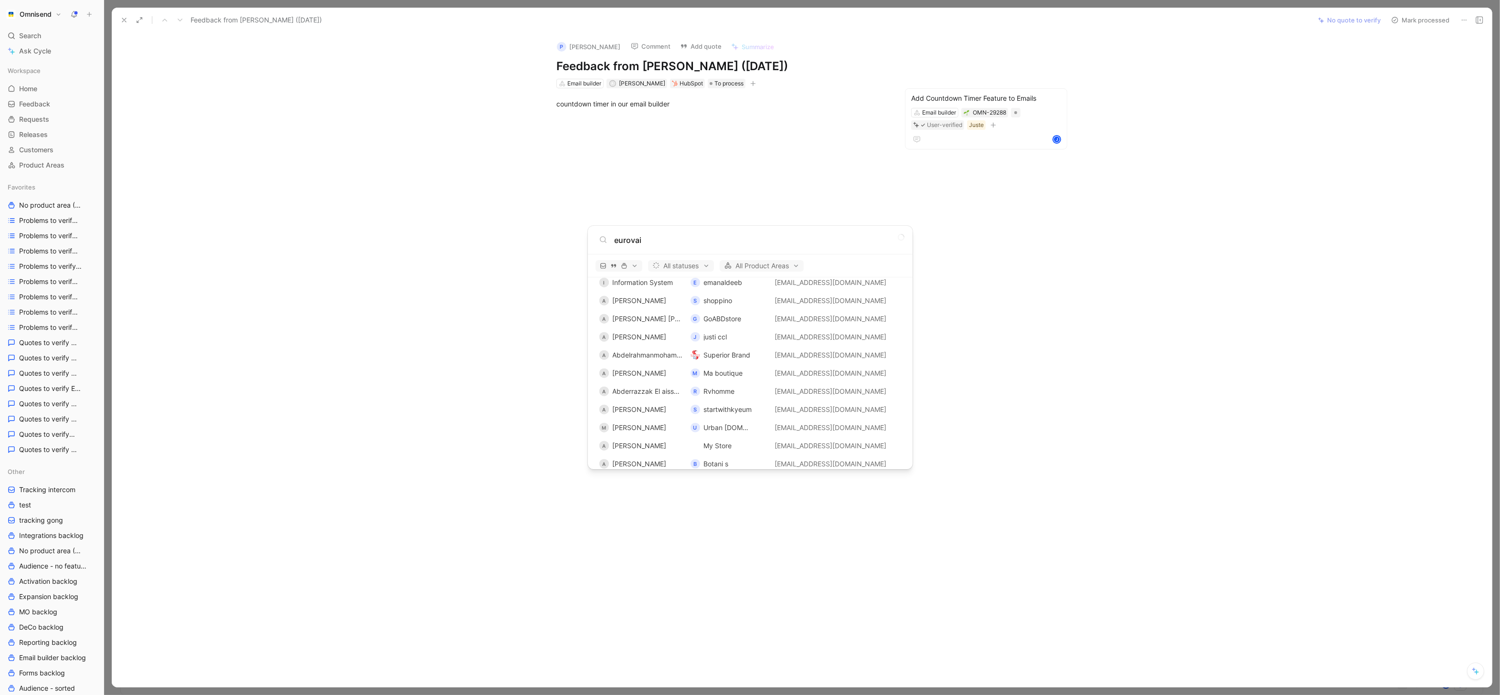
scroll to position [2336, 0]
type input "eurovai"
click at [610, 435] on div "Eurovai stine.lt" at bounding box center [750, 435] width 311 height 17
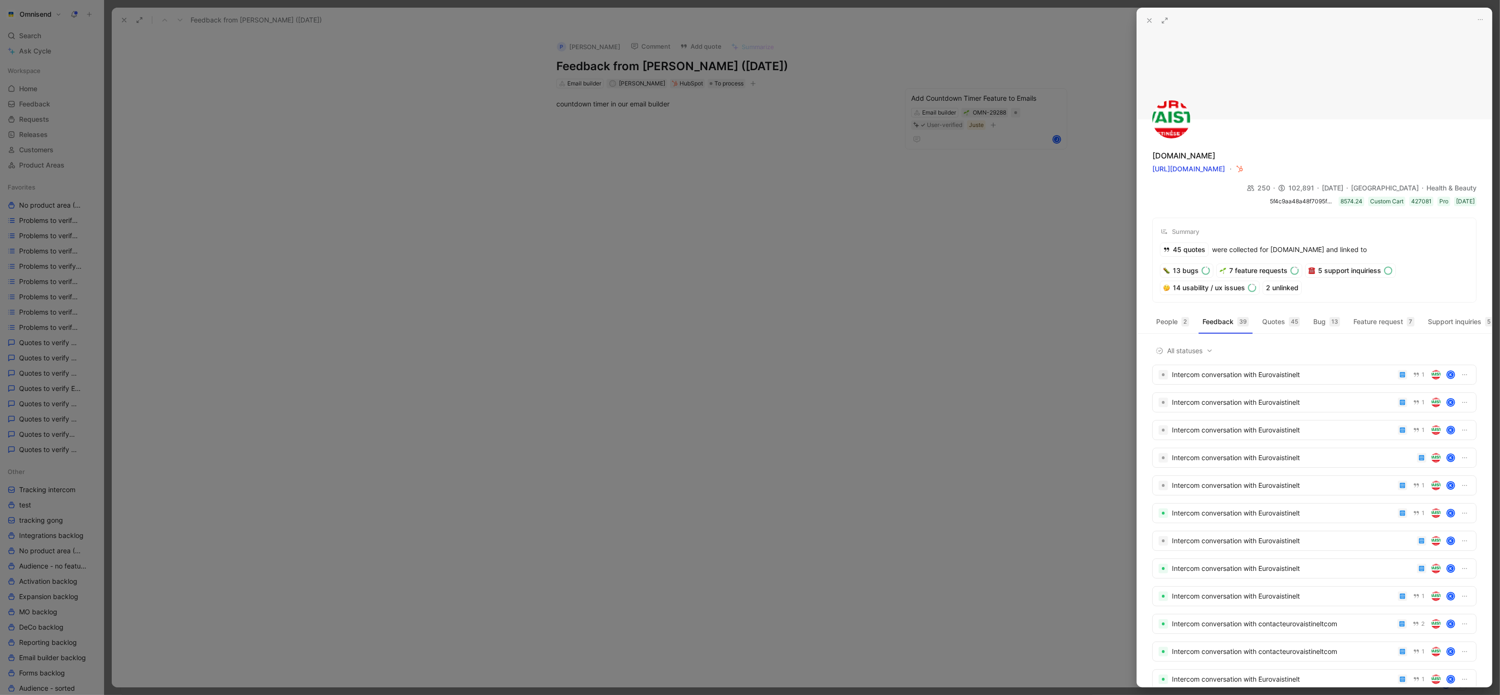
click at [722, 368] on div at bounding box center [750, 347] width 1500 height 695
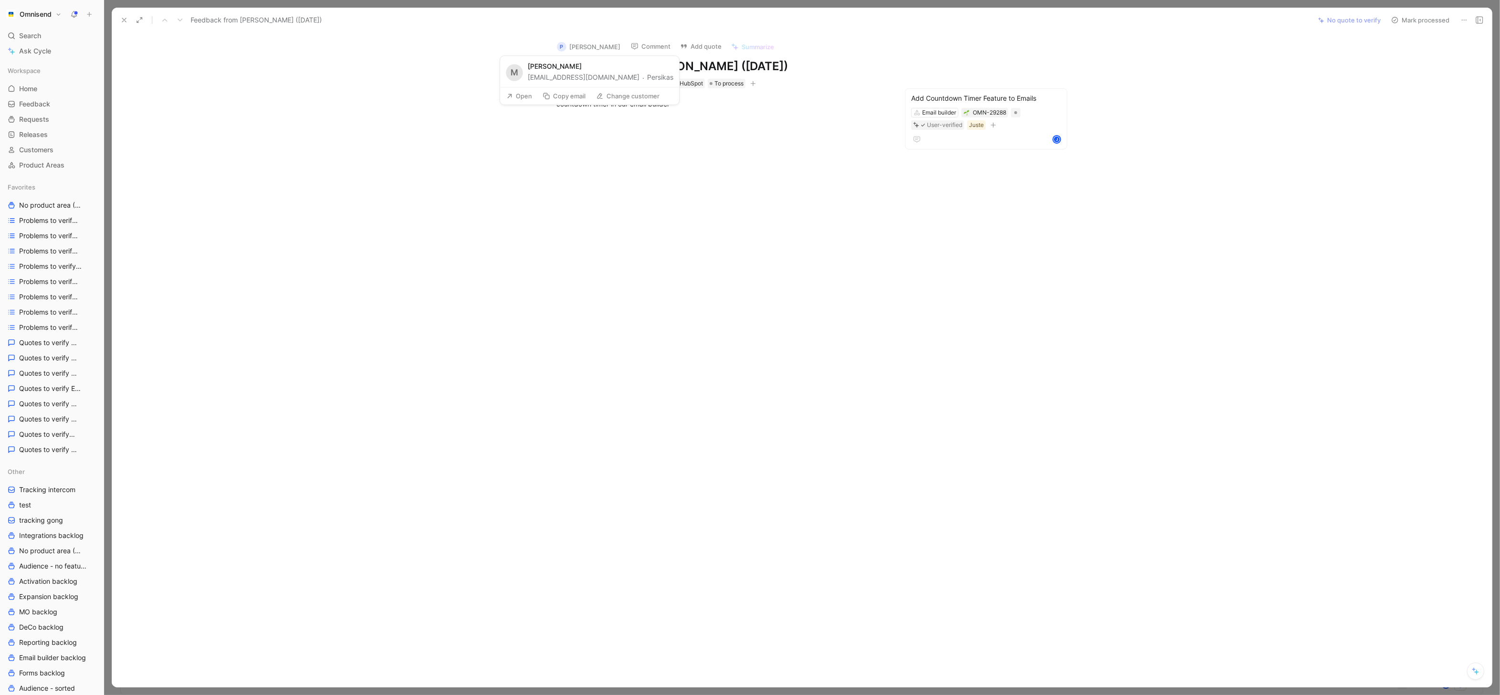
click at [647, 81] on button "Persikas" at bounding box center [660, 77] width 26 height 11
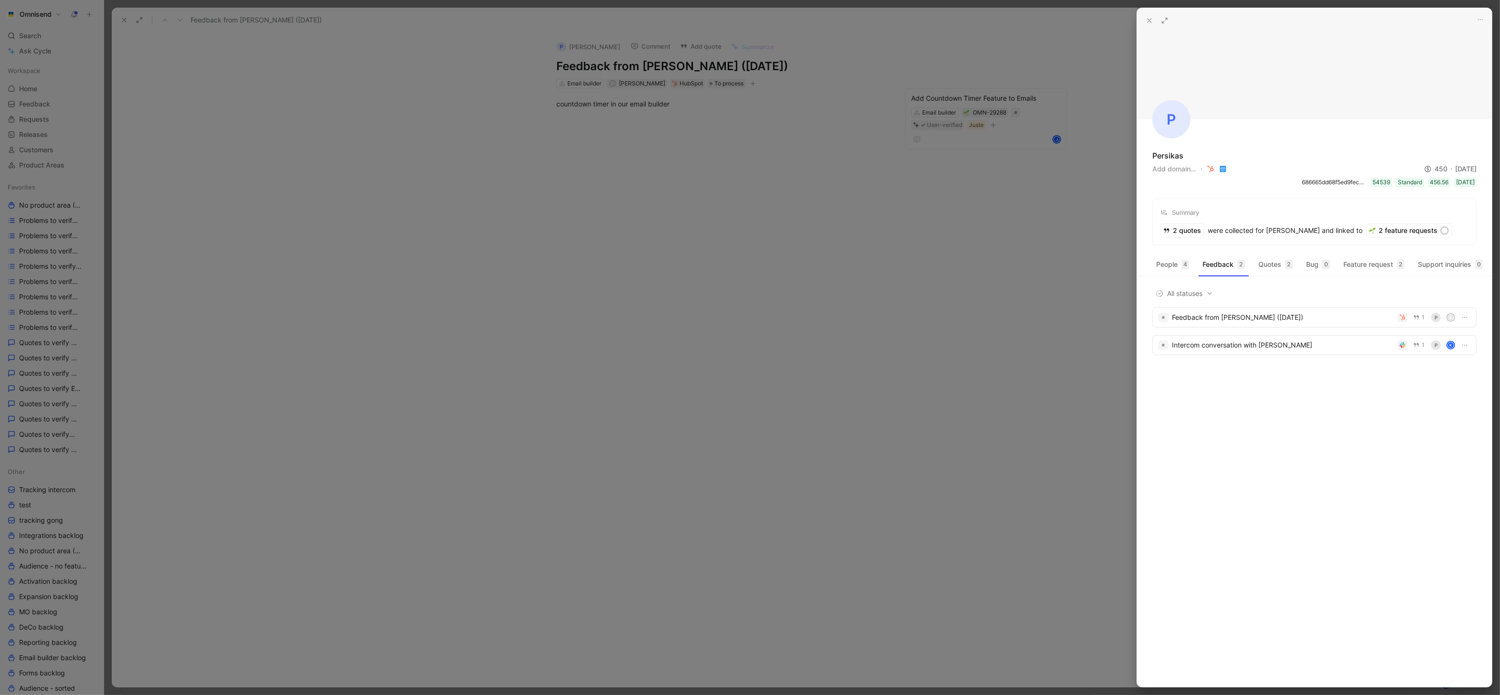
click at [352, 274] on div at bounding box center [750, 347] width 1500 height 695
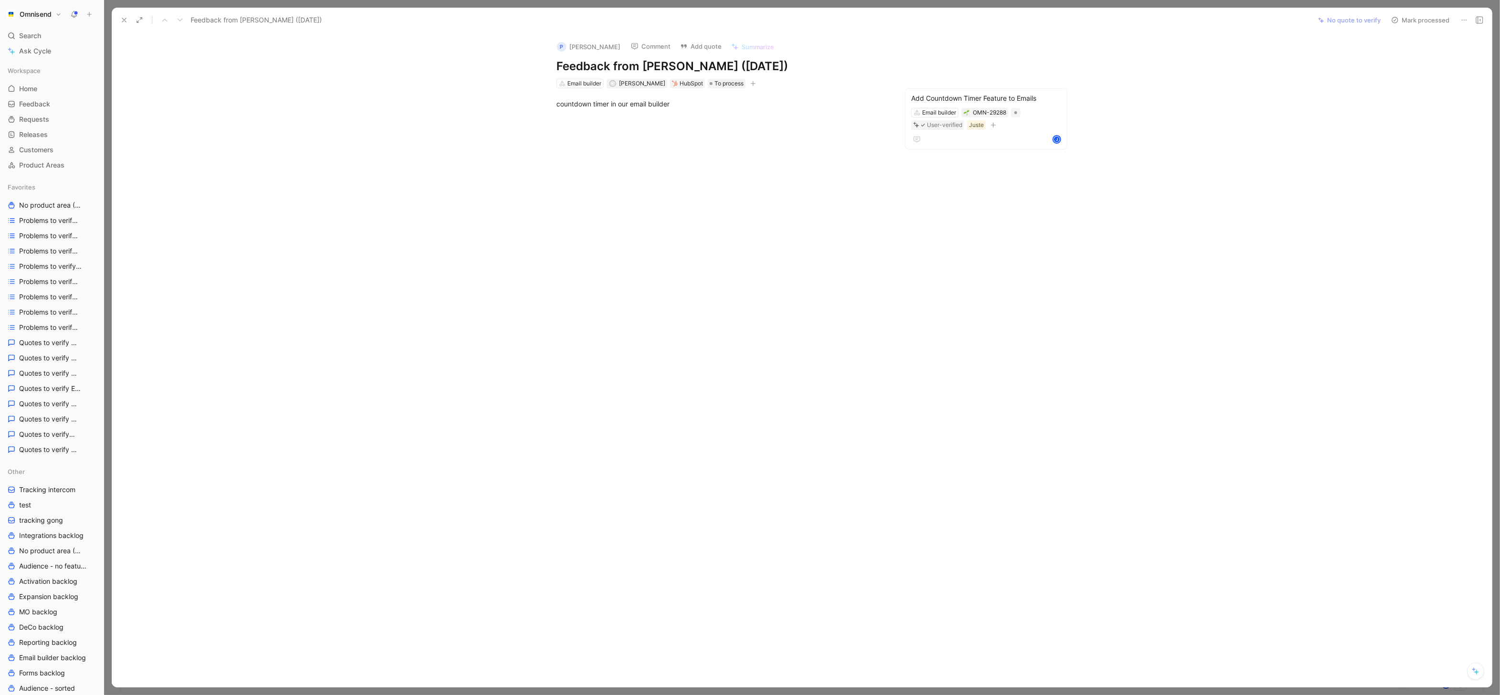
click at [124, 20] on use at bounding box center [124, 20] width 4 height 4
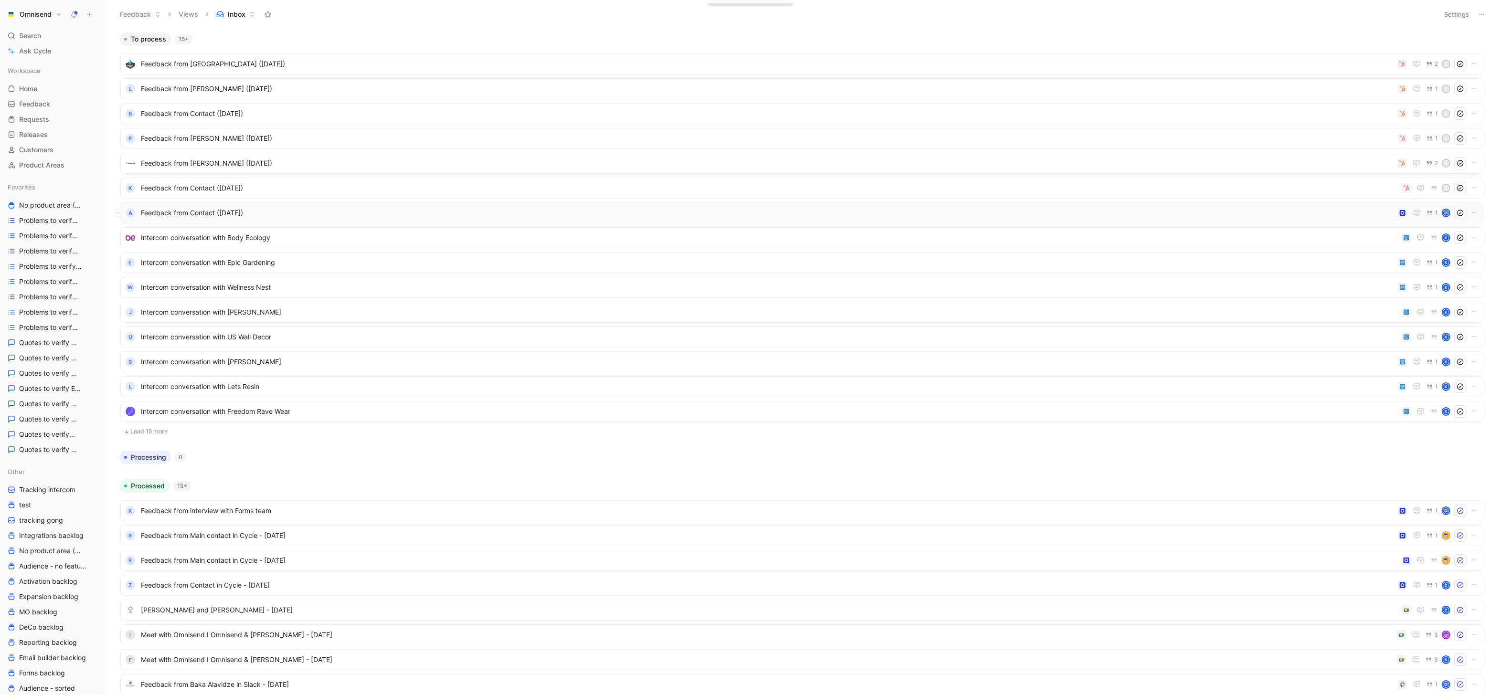
click at [1162, 222] on div "A Feedback from Contact (Aug 26, 2025) 1" at bounding box center [801, 213] width 1363 height 21
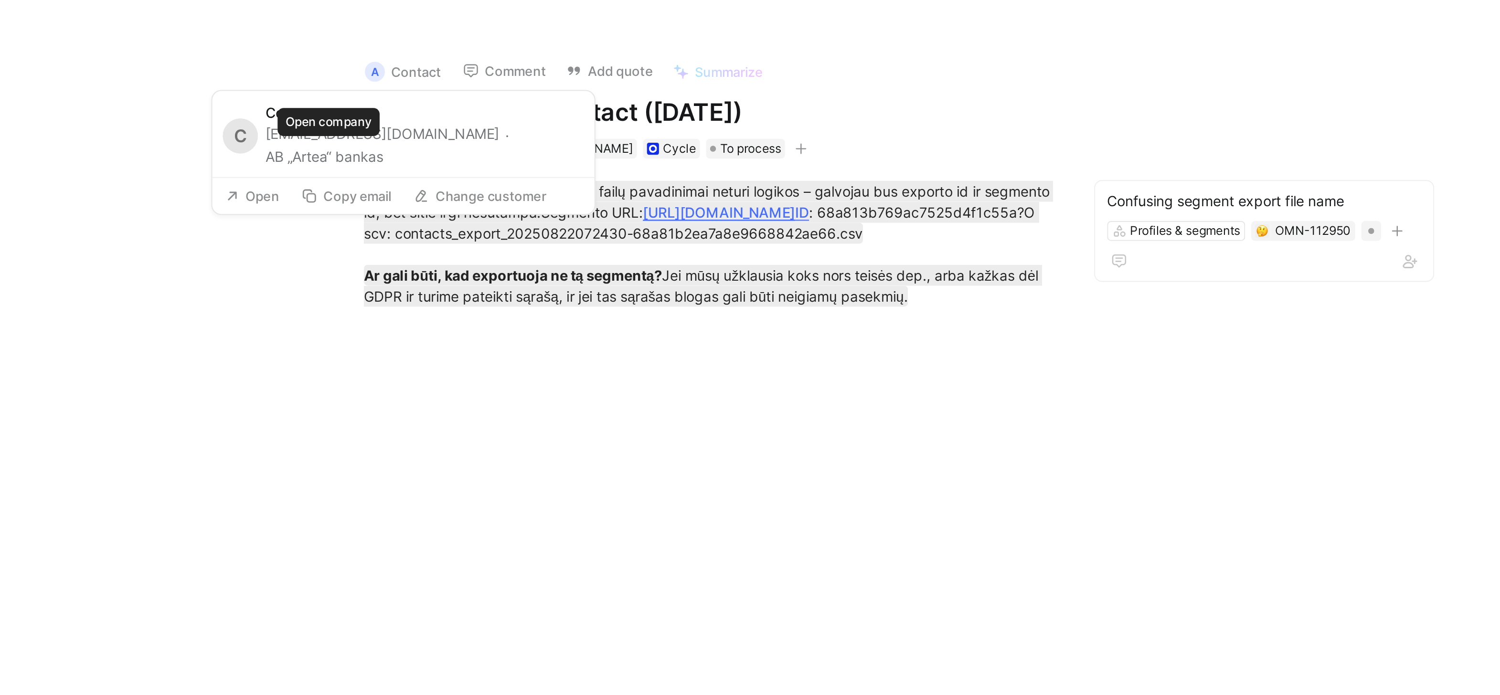
click at [565, 88] on button "AB „Artea“ bankas" at bounding box center [538, 87] width 56 height 11
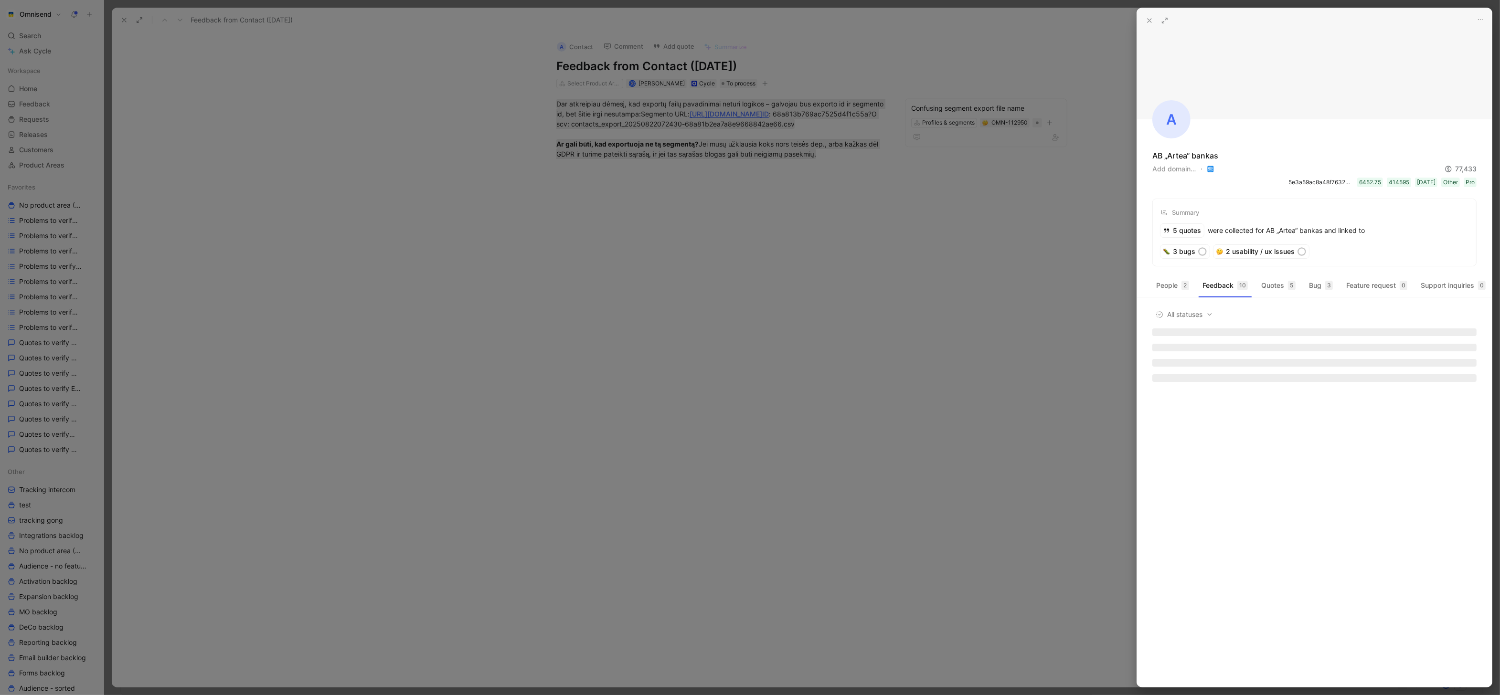
click at [875, 197] on div at bounding box center [750, 347] width 1500 height 695
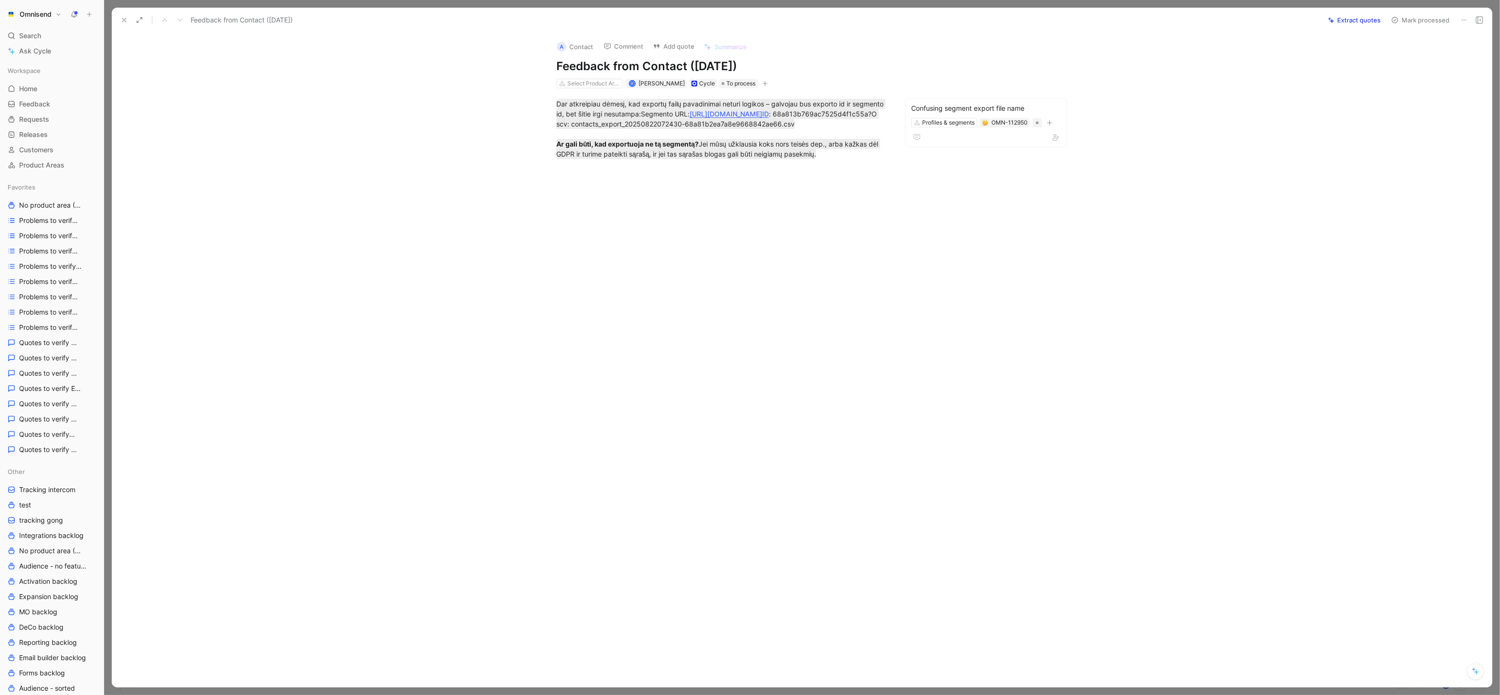
click at [126, 16] on icon at bounding box center [124, 20] width 8 height 8
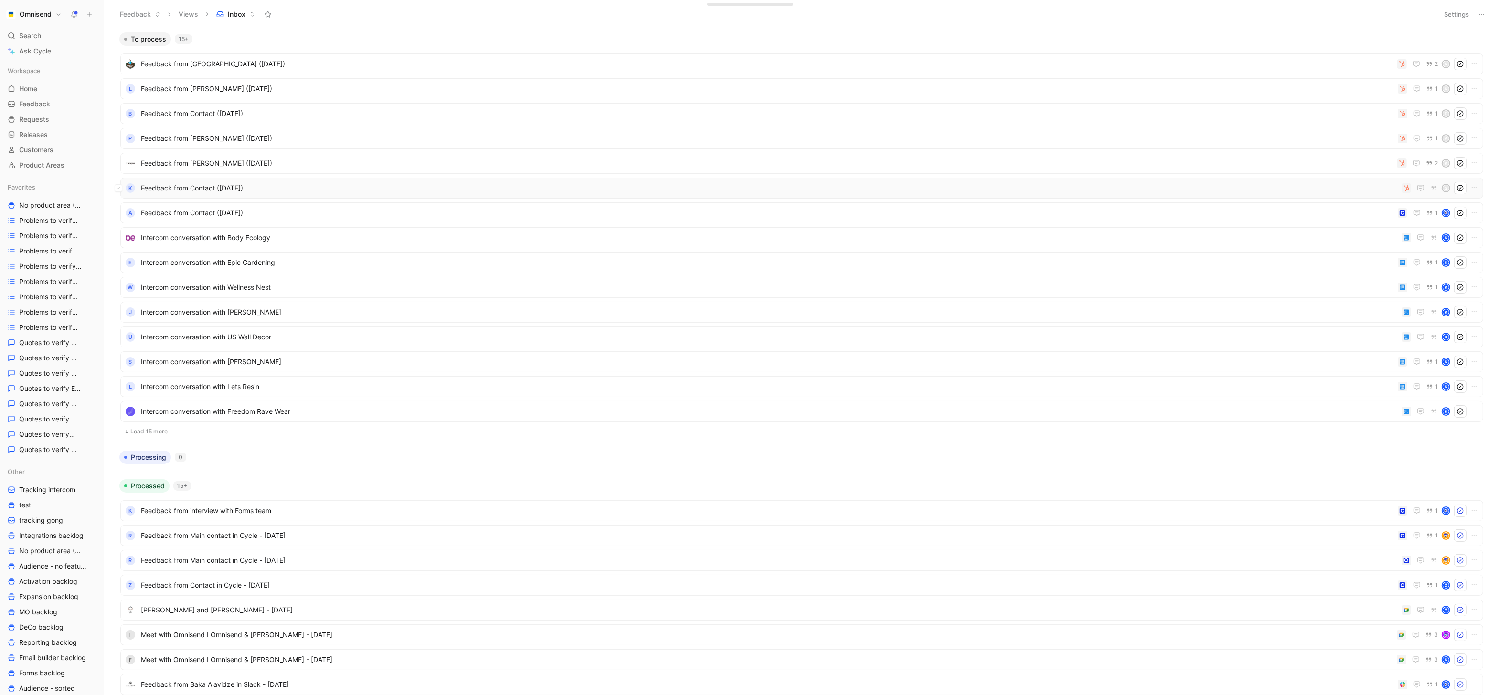
click at [1446, 187] on div "S" at bounding box center [1446, 188] width 7 height 7
click at [543, 189] on span "Feedback from Contact (Aug 26, 2025)" at bounding box center [769, 187] width 1257 height 11
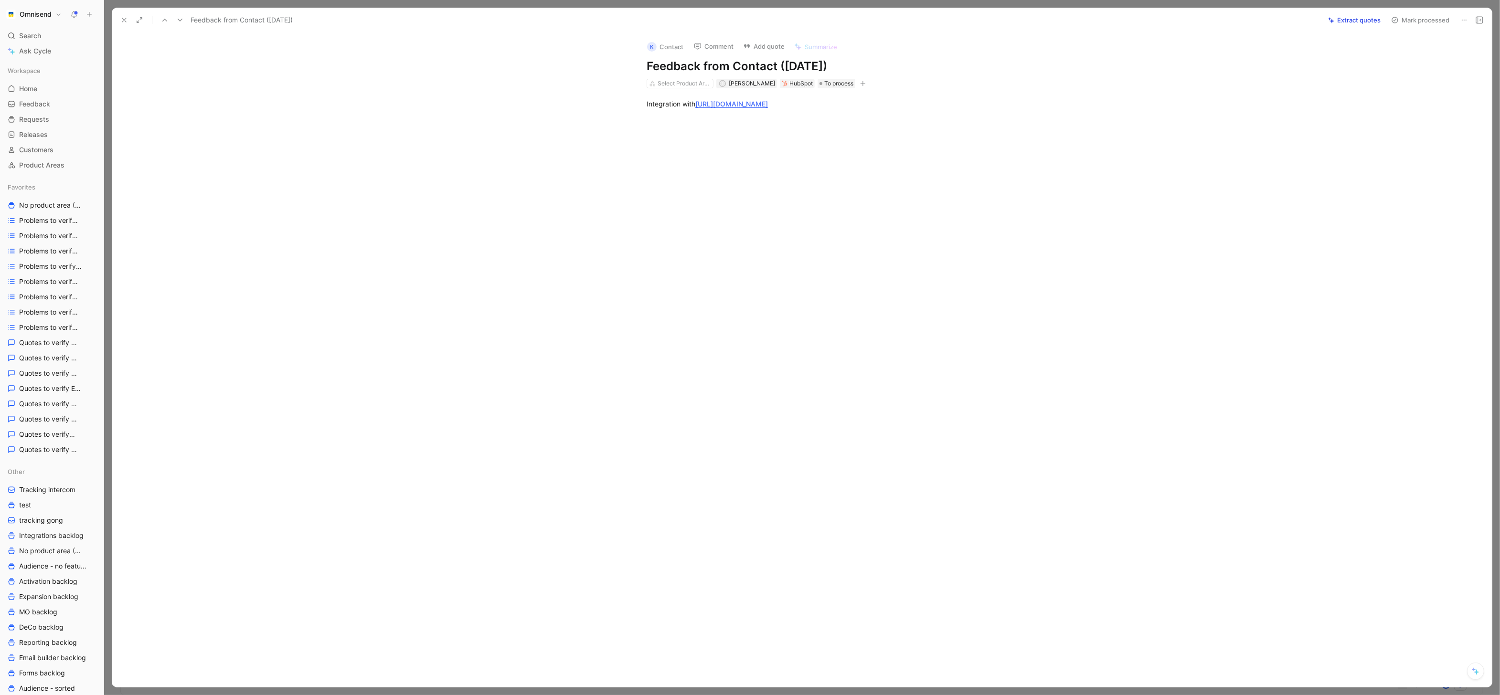
click at [857, 297] on div at bounding box center [812, 223] width 1360 height 209
drag, startPoint x: 799, startPoint y: 103, endPoint x: 639, endPoint y: 104, distance: 159.5
click at [639, 104] on p "Integration with https://www.alialearn.com/" at bounding box center [812, 104] width 367 height 16
click at [595, 87] on button "Quote" at bounding box center [593, 87] width 34 height 15
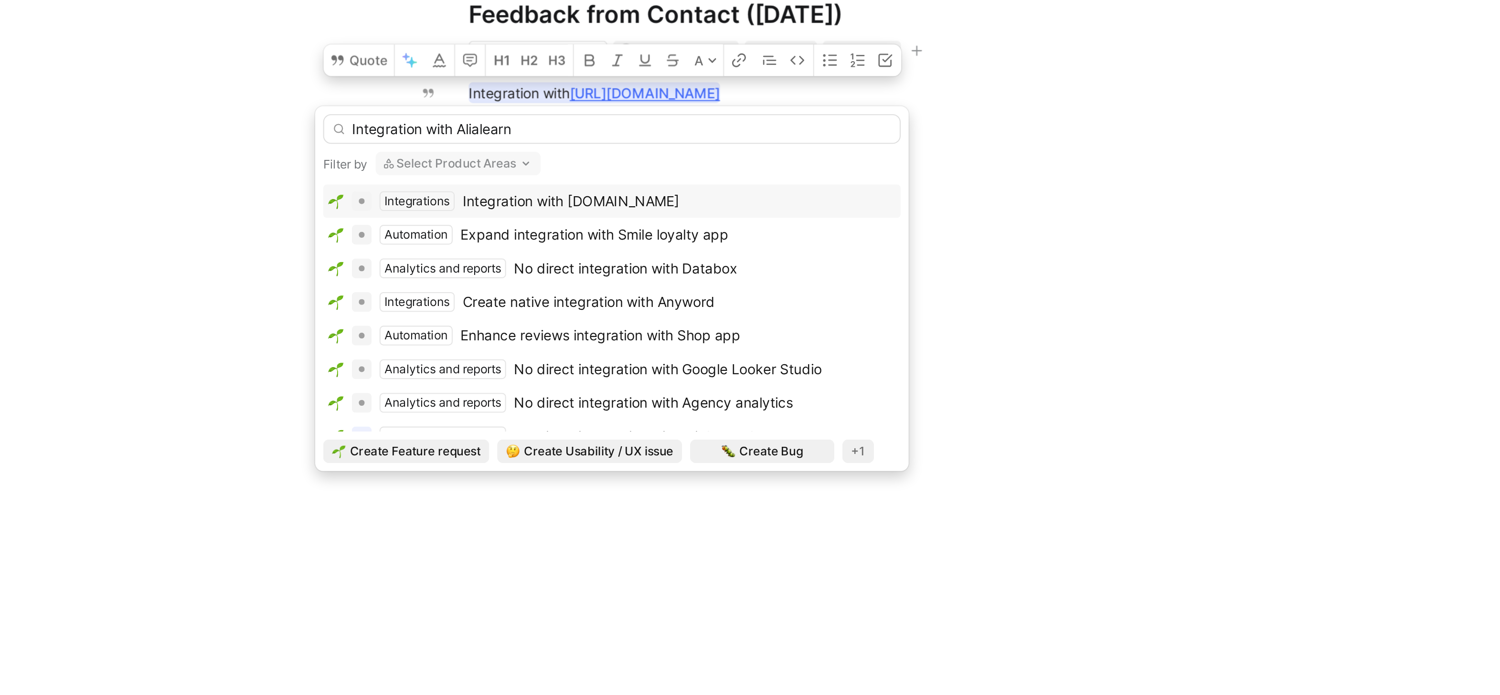
type input "Integration with Alialearn"
click at [674, 135] on icon "button" at bounding box center [675, 138] width 8 height 8
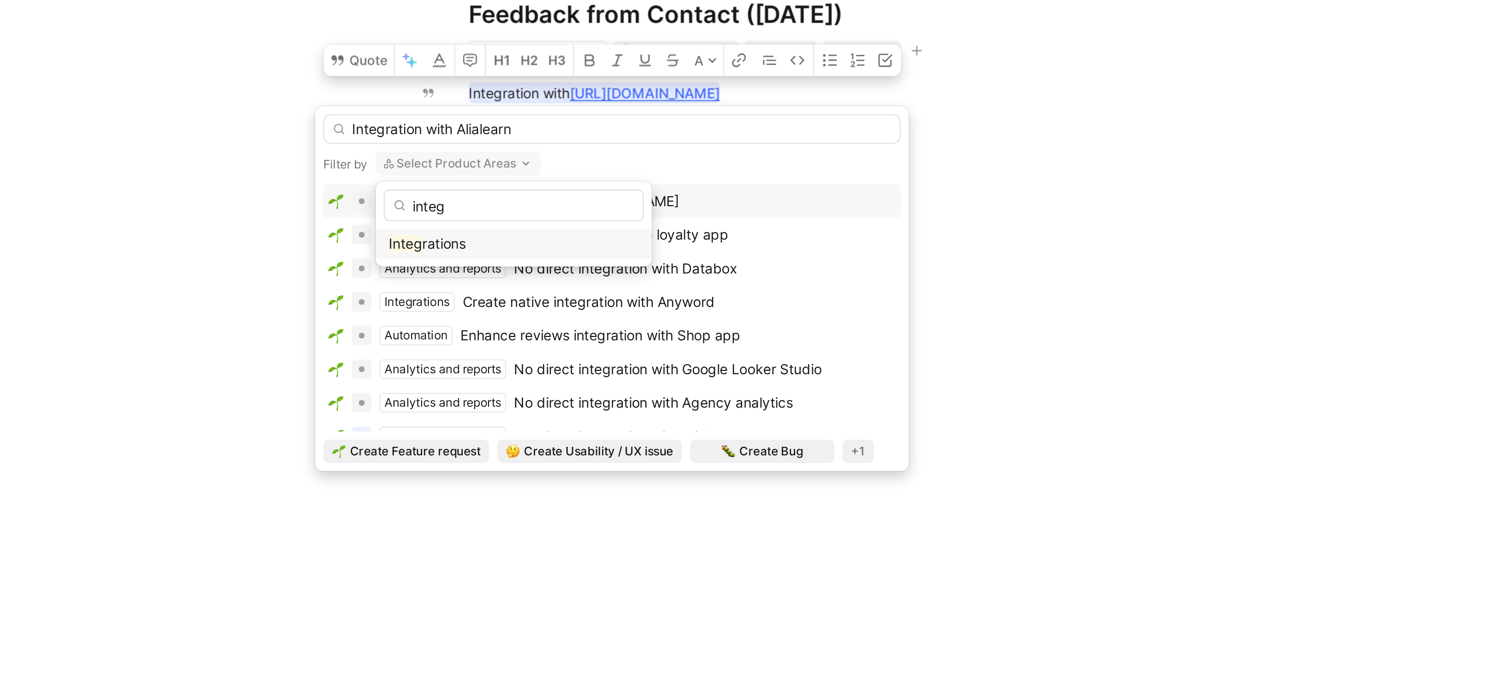
type input "integ"
click at [646, 179] on div "Integ rations" at bounding box center [668, 176] width 125 height 11
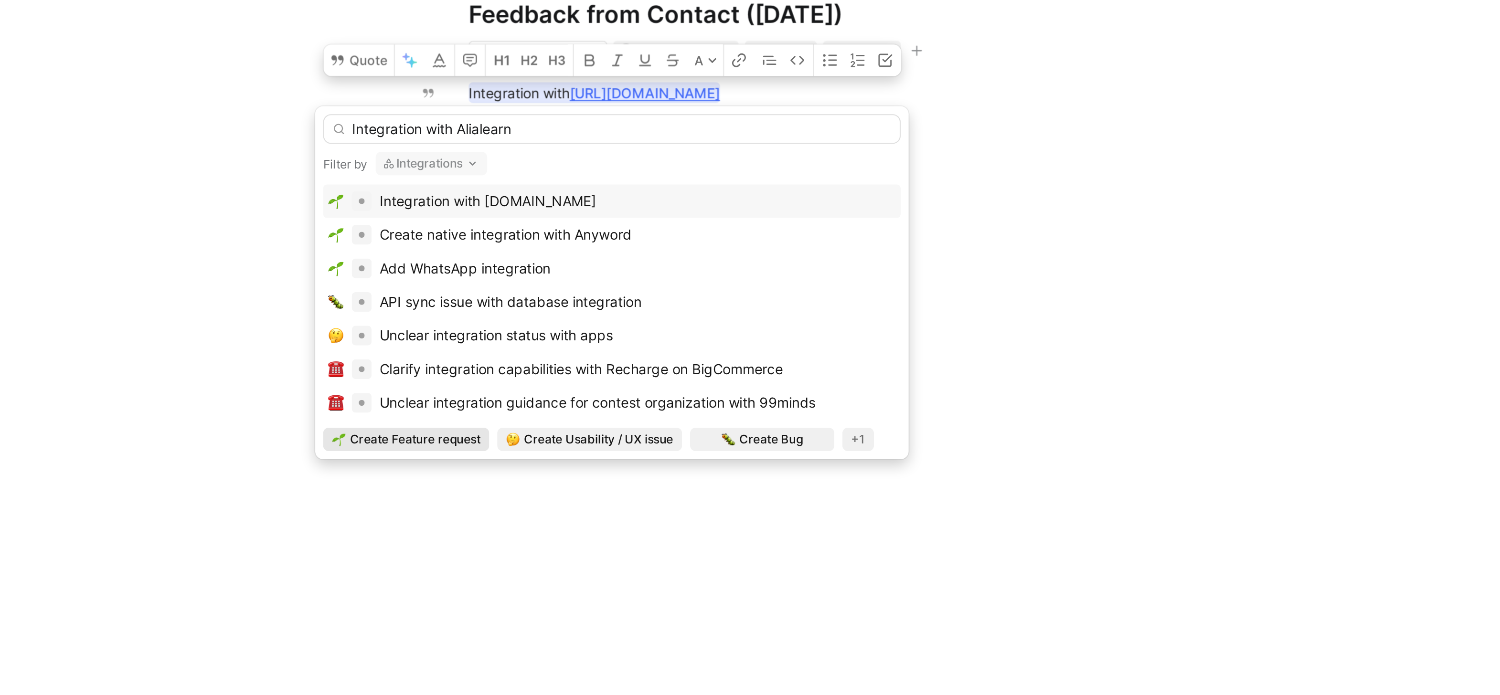
click at [643, 276] on span "Create Feature request" at bounding box center [620, 272] width 63 height 10
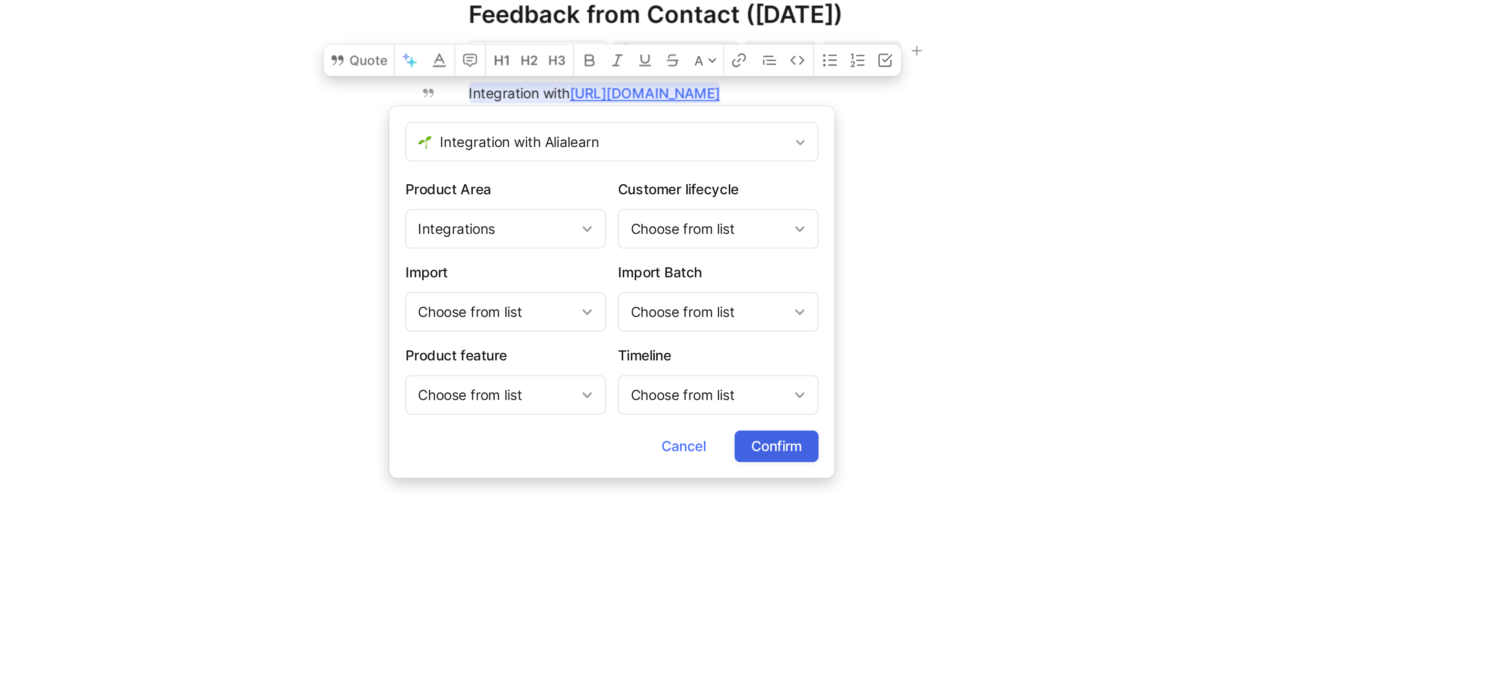
click at [793, 276] on span "Confirm" at bounding box center [795, 274] width 24 height 11
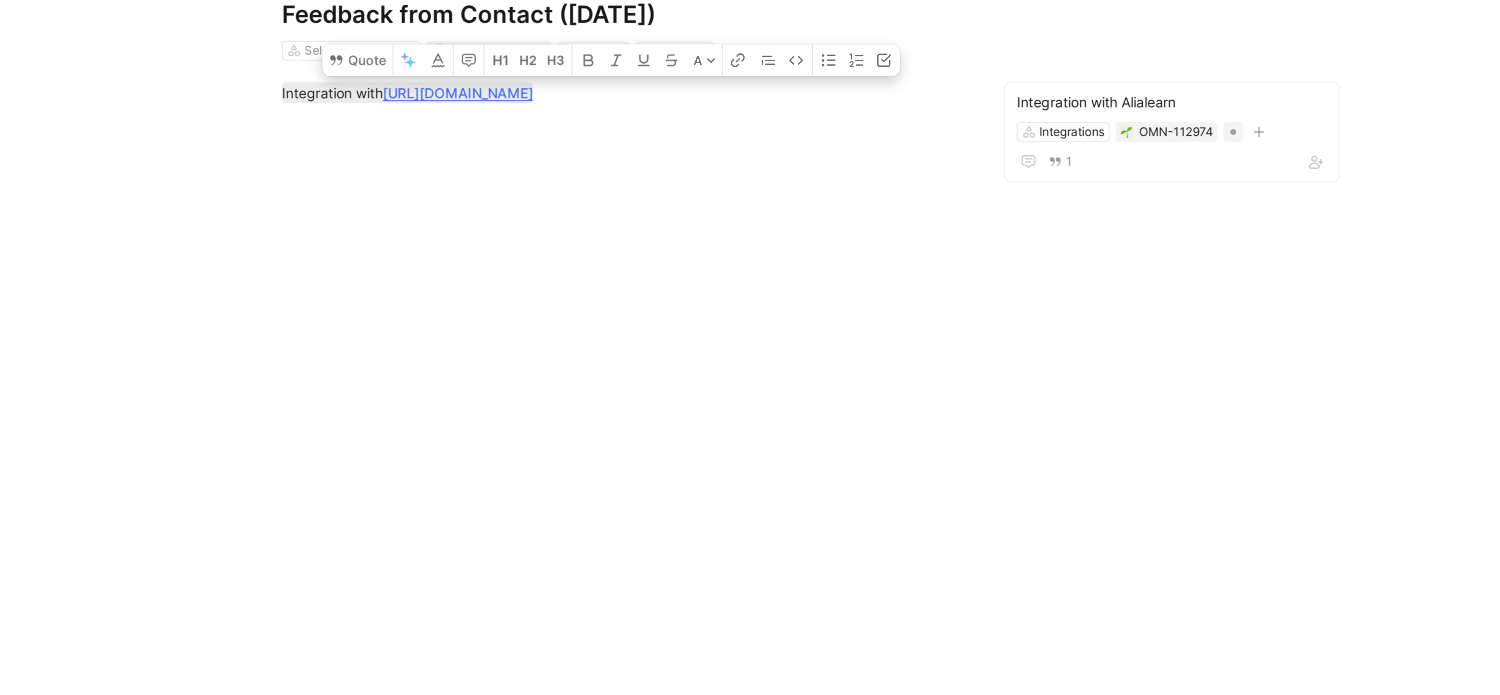
click at [532, 219] on div at bounding box center [722, 223] width 1180 height 209
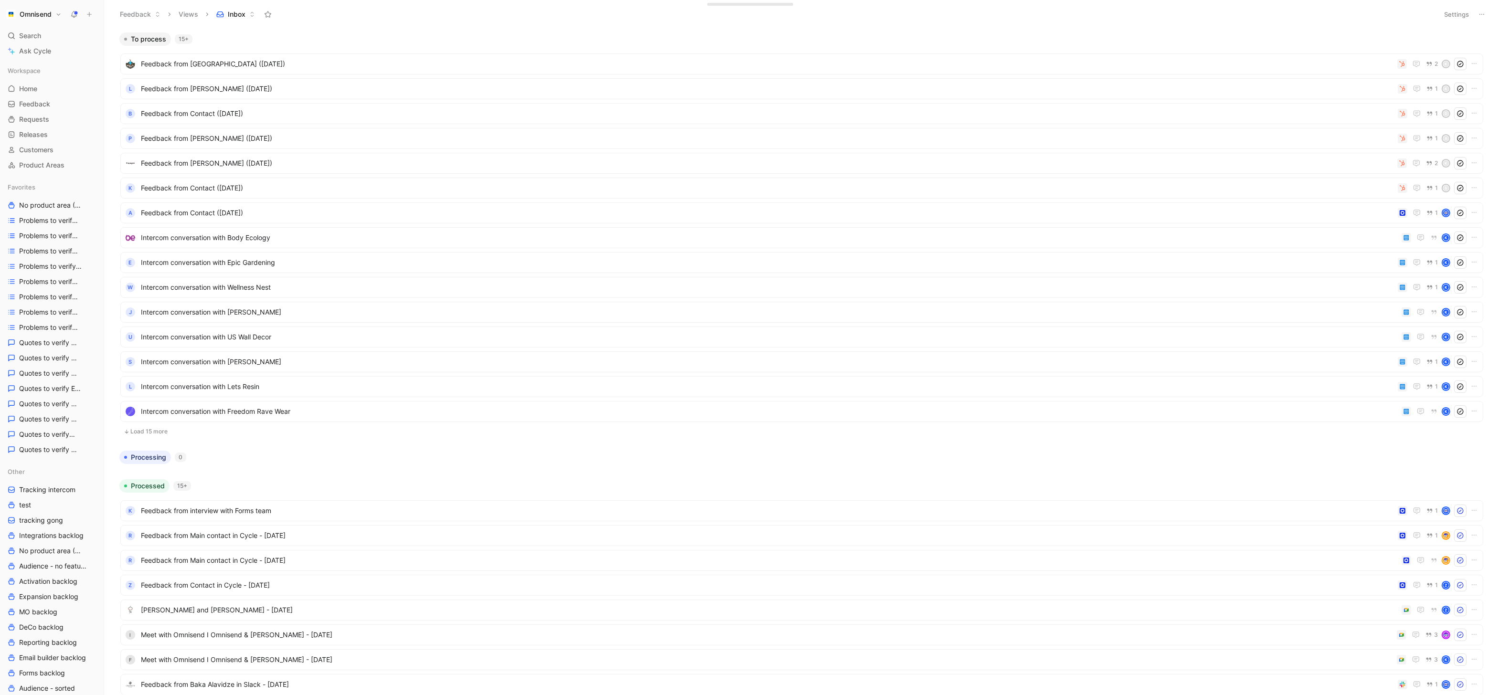
click at [155, 433] on button "Load 15 more" at bounding box center [801, 431] width 1363 height 11
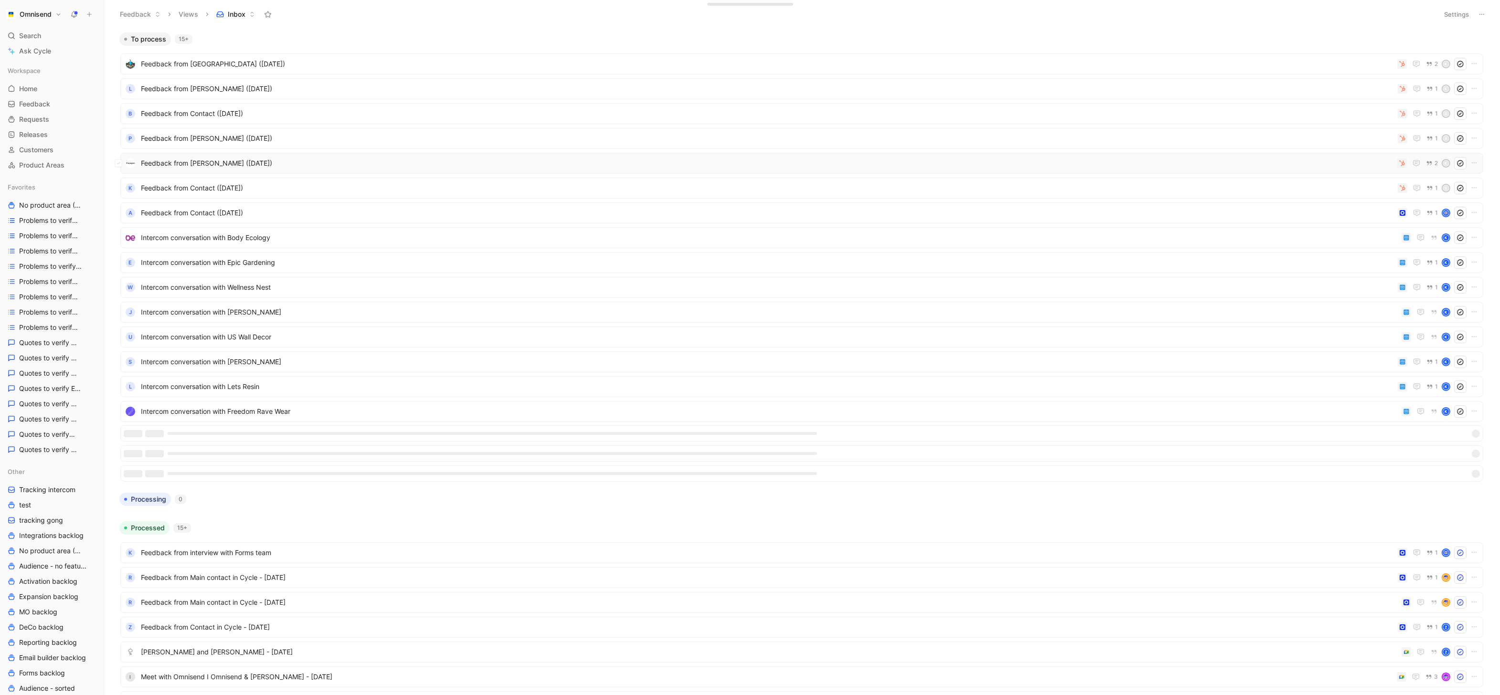
click at [1014, 168] on span "Feedback from Grace Min (Aug 26, 2025)" at bounding box center [767, 163] width 1253 height 11
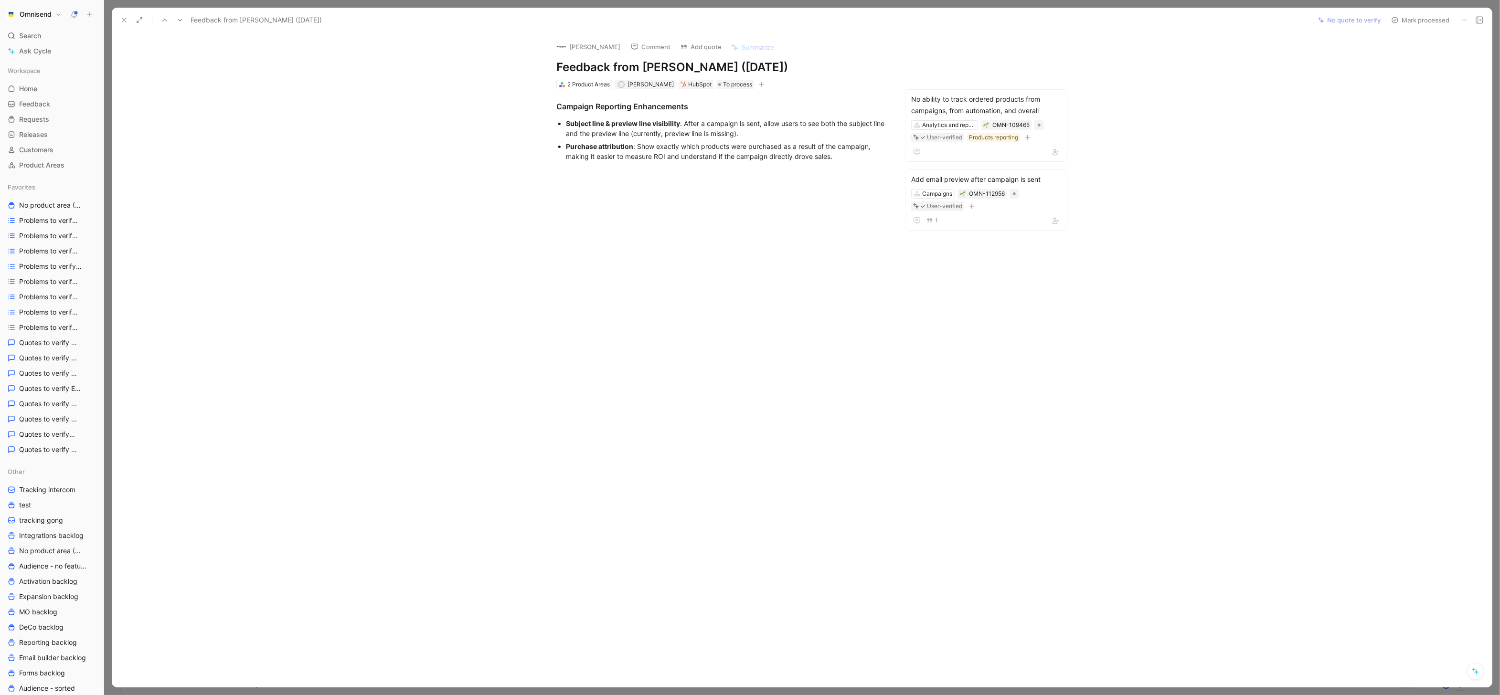
click at [124, 22] on icon at bounding box center [124, 20] width 8 height 8
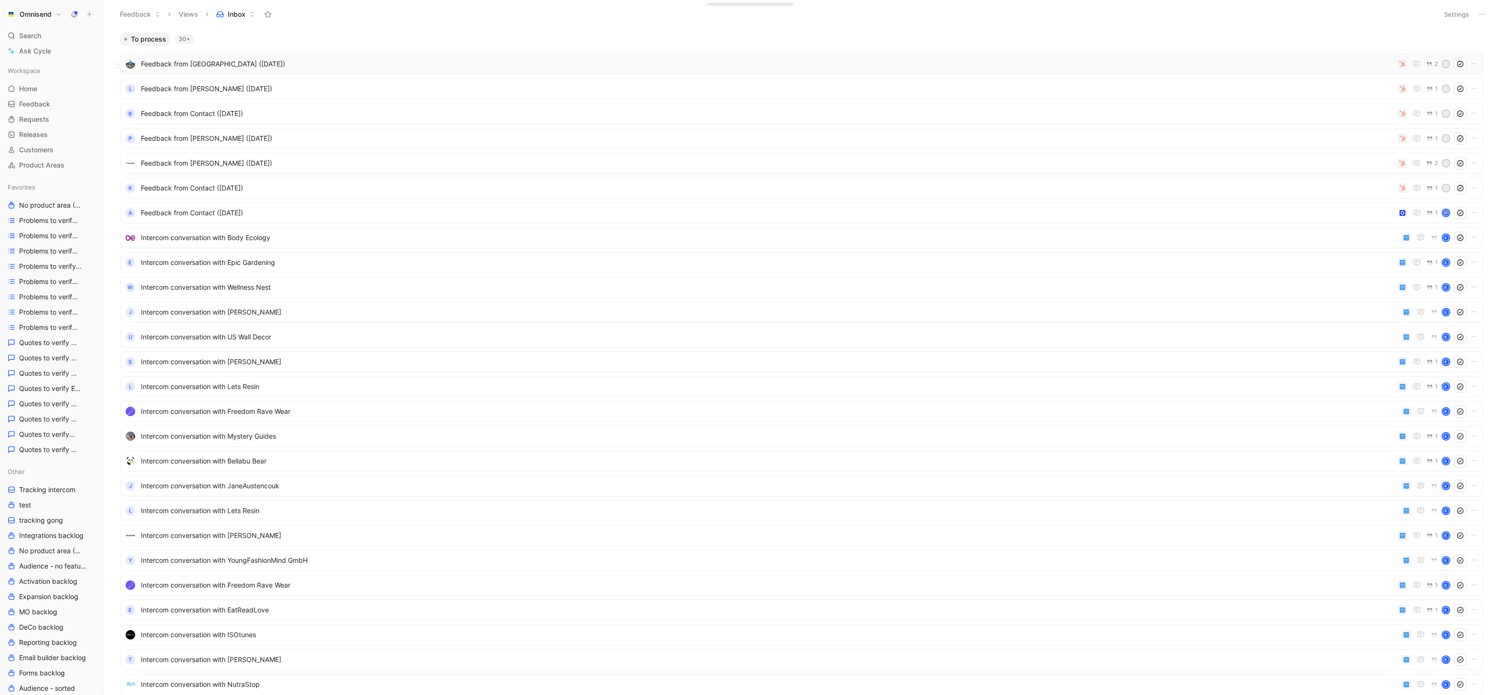
click at [675, 70] on div "Feedback from Kelsie (Aug 27, 2025) 2 K" at bounding box center [802, 64] width 1356 height 12
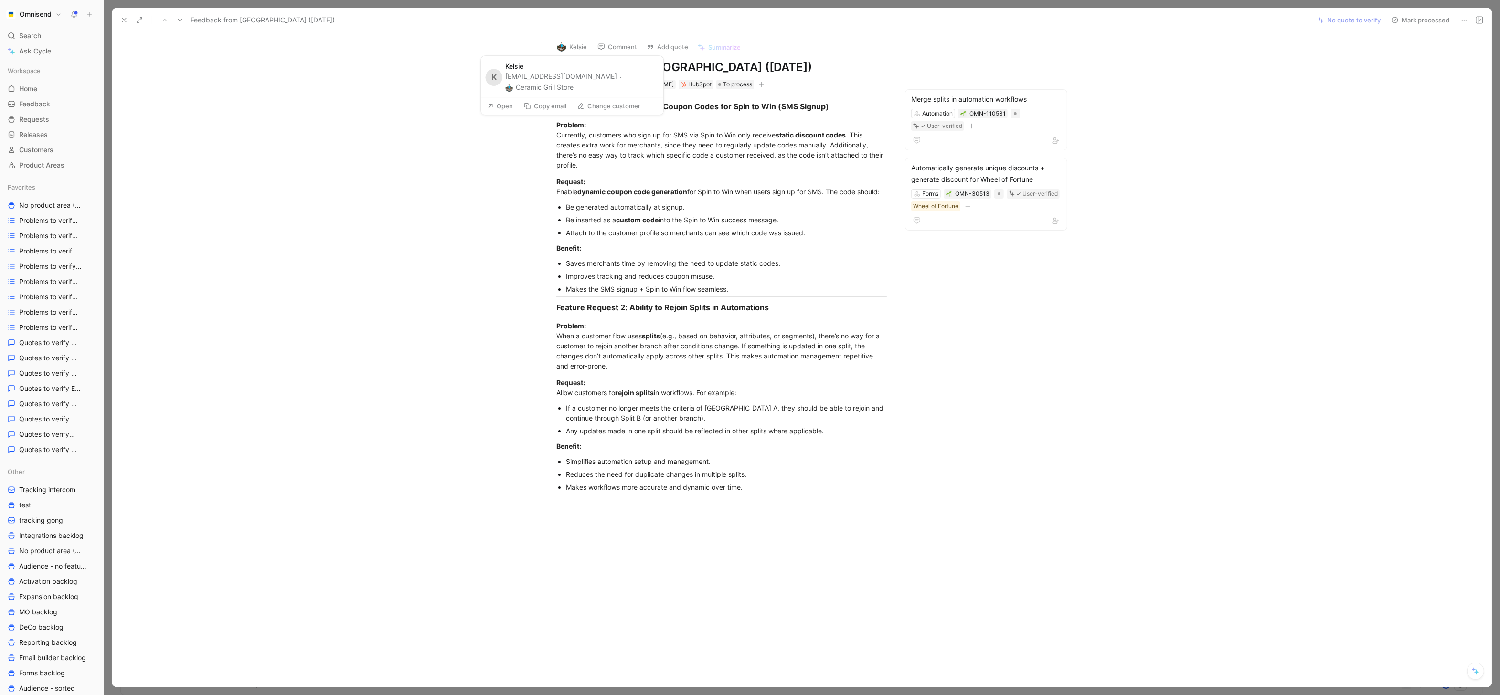
click at [568, 85] on button "Ceramic Grill Store" at bounding box center [539, 87] width 68 height 11
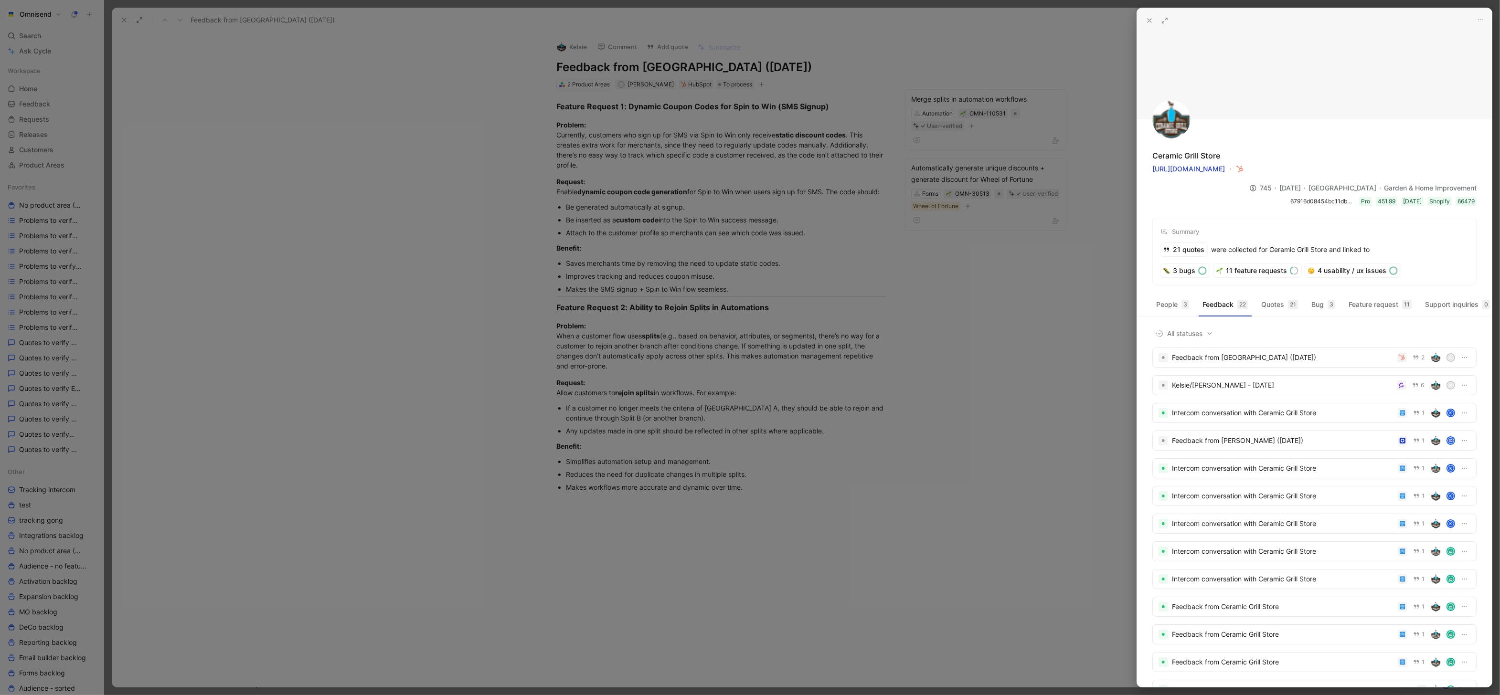
click at [940, 297] on div at bounding box center [750, 347] width 1500 height 695
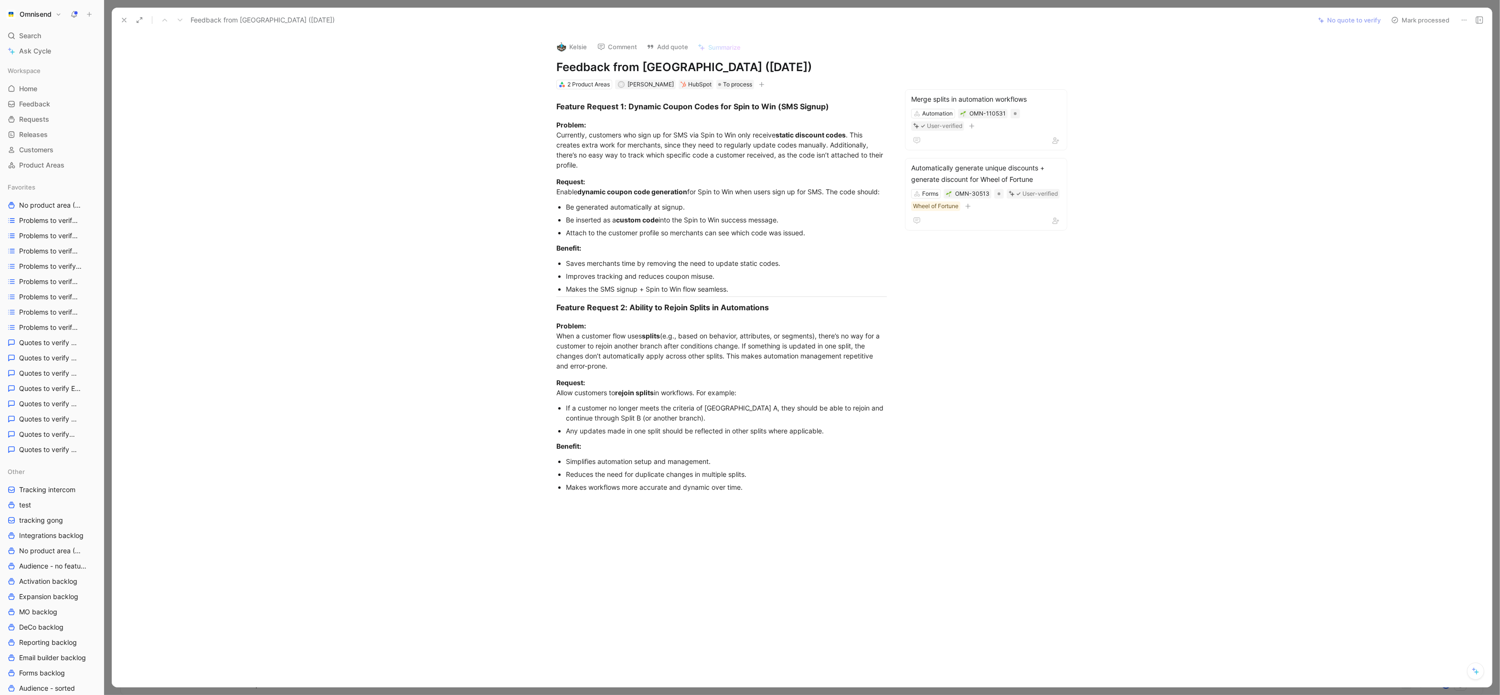
click at [129, 14] on button at bounding box center [123, 19] width 13 height 13
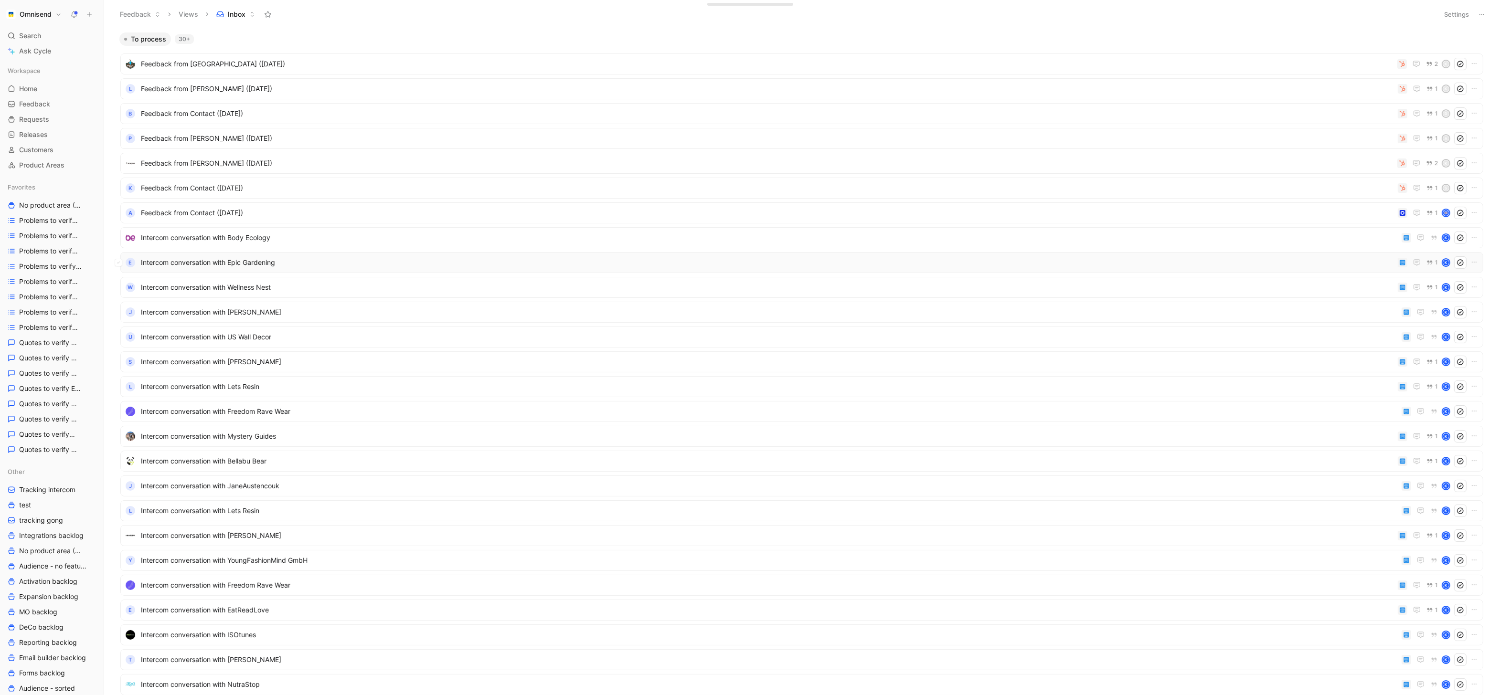
click at [1082, 256] on div "E Intercom conversation with Epic Gardening 1 K" at bounding box center [802, 262] width 1356 height 12
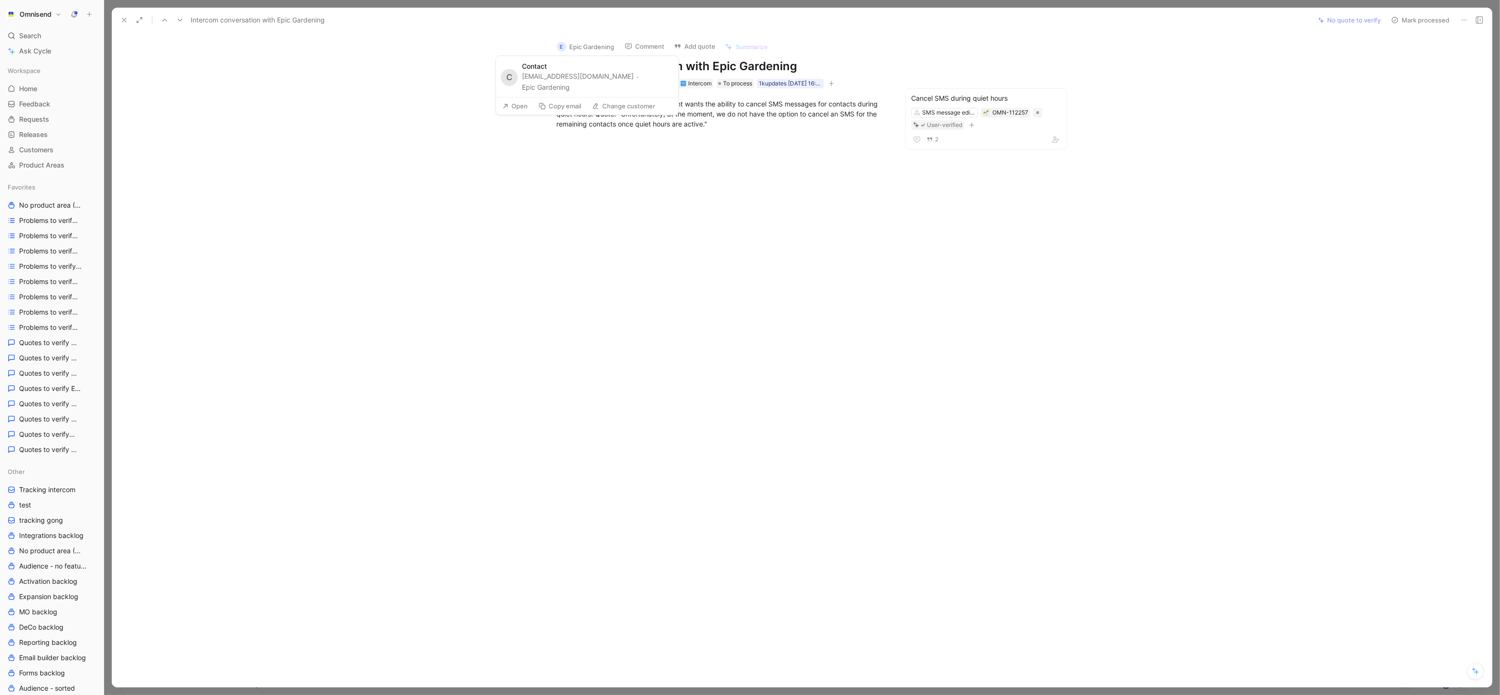
click at [570, 82] on button "Epic Gardening" at bounding box center [546, 87] width 48 height 11
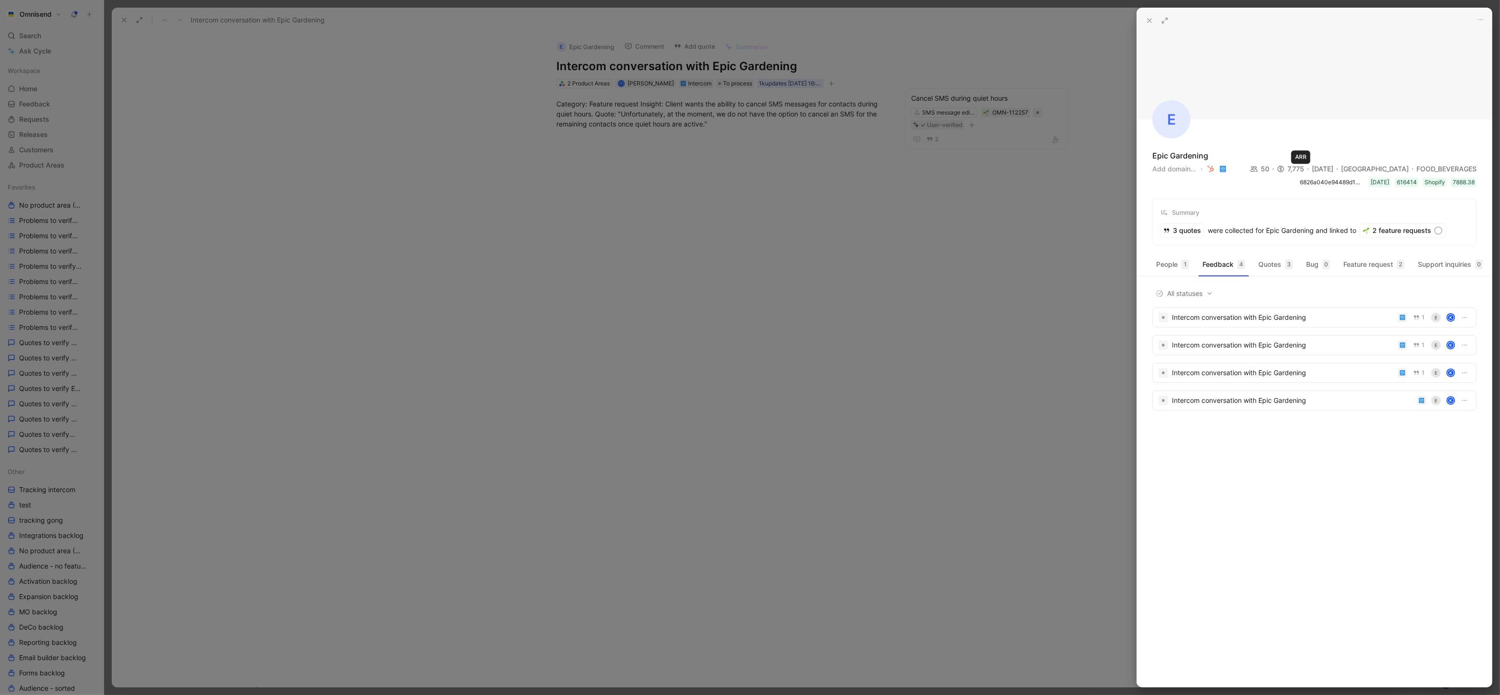
click at [703, 245] on div at bounding box center [750, 347] width 1500 height 695
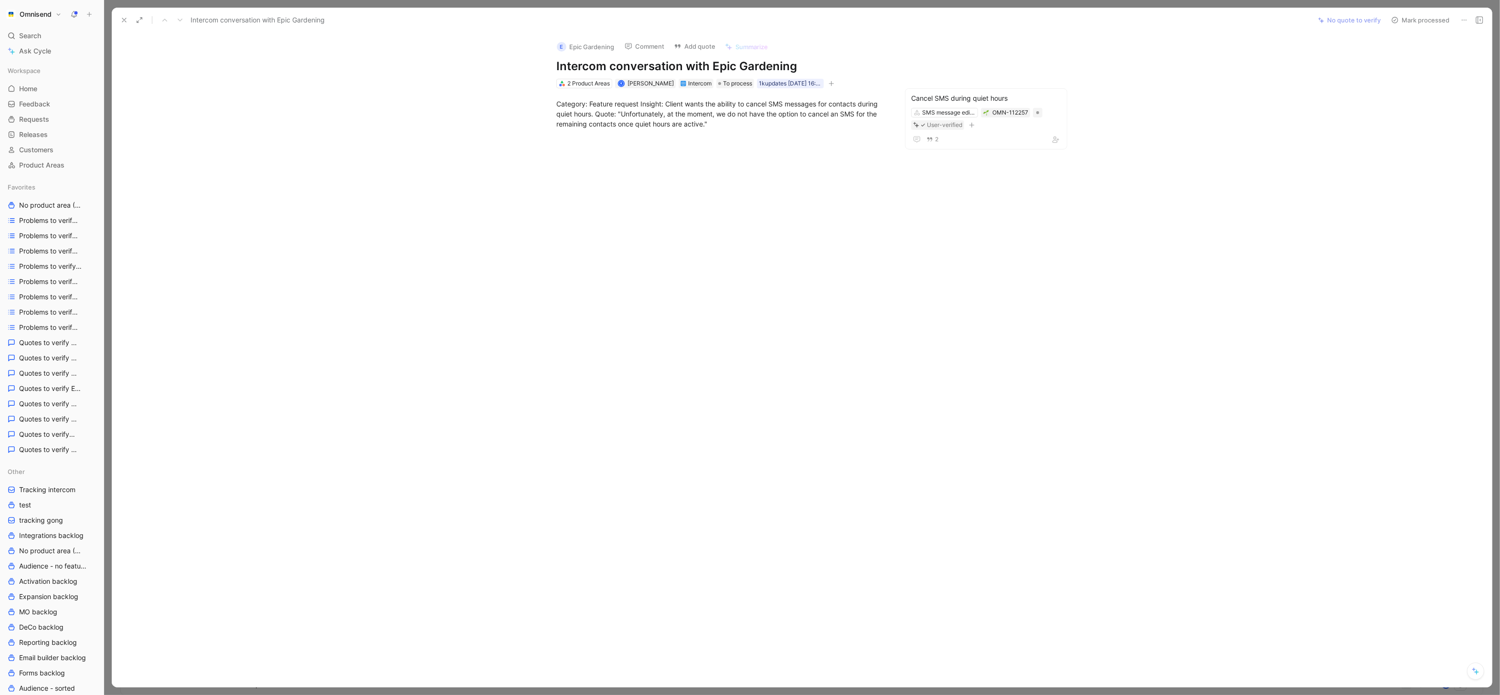
click at [124, 15] on button at bounding box center [123, 19] width 13 height 13
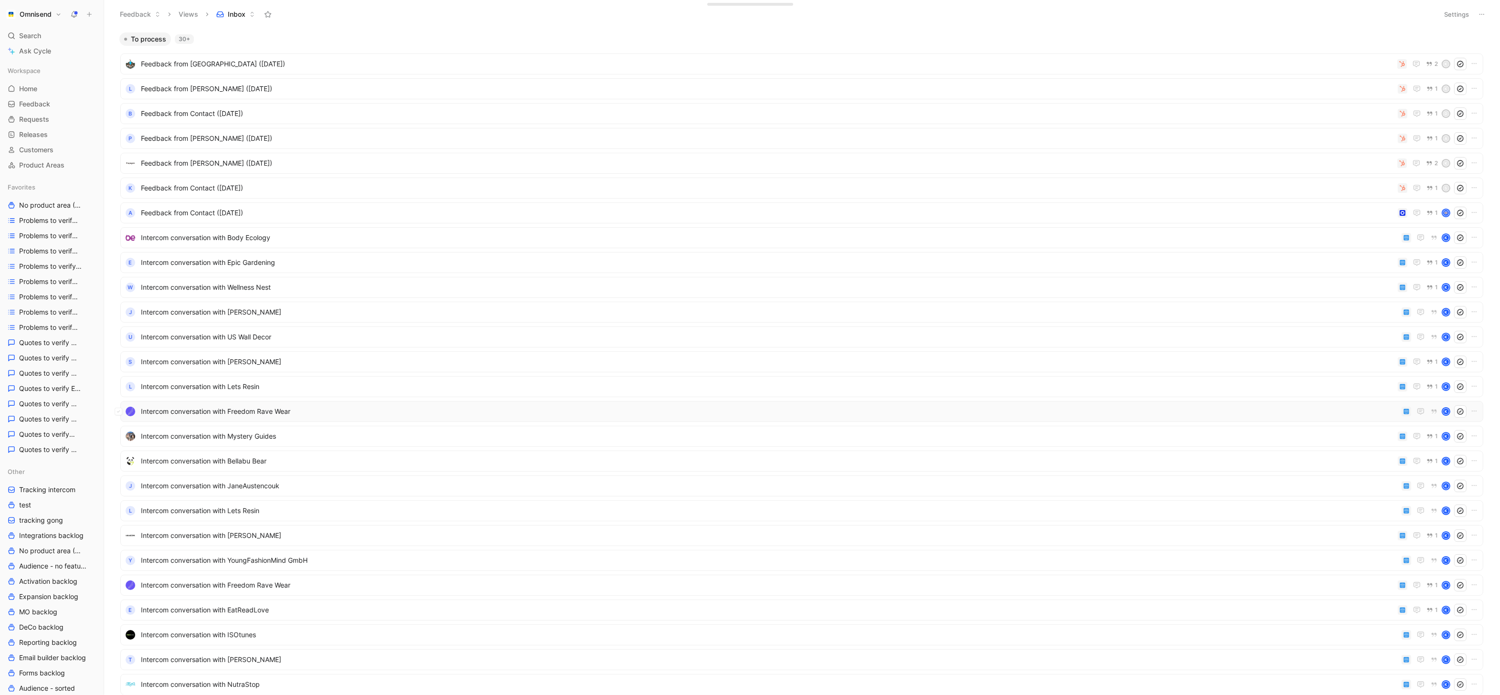
click at [1333, 415] on span "Intercom conversation with Freedom Rave Wear" at bounding box center [769, 411] width 1257 height 11
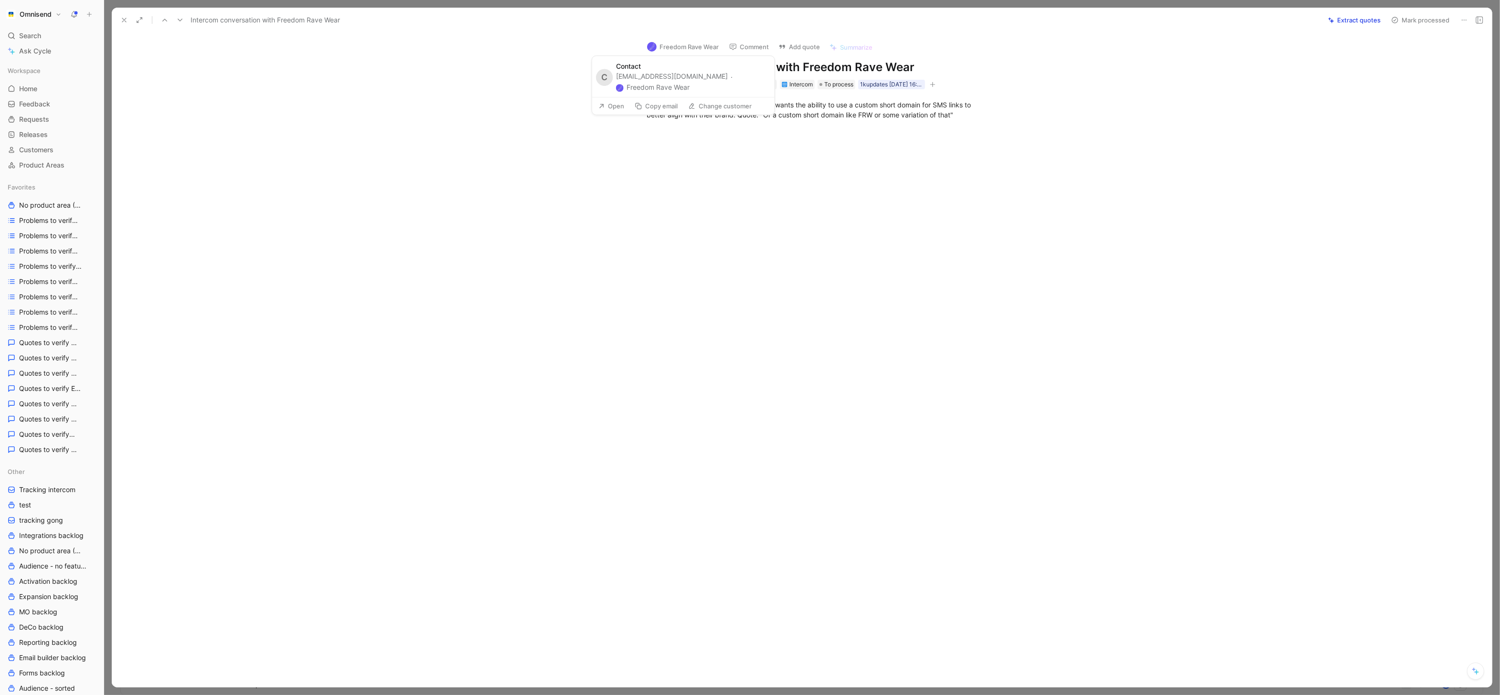
click at [669, 86] on button "Freedom Rave Wear" at bounding box center [653, 87] width 74 height 11
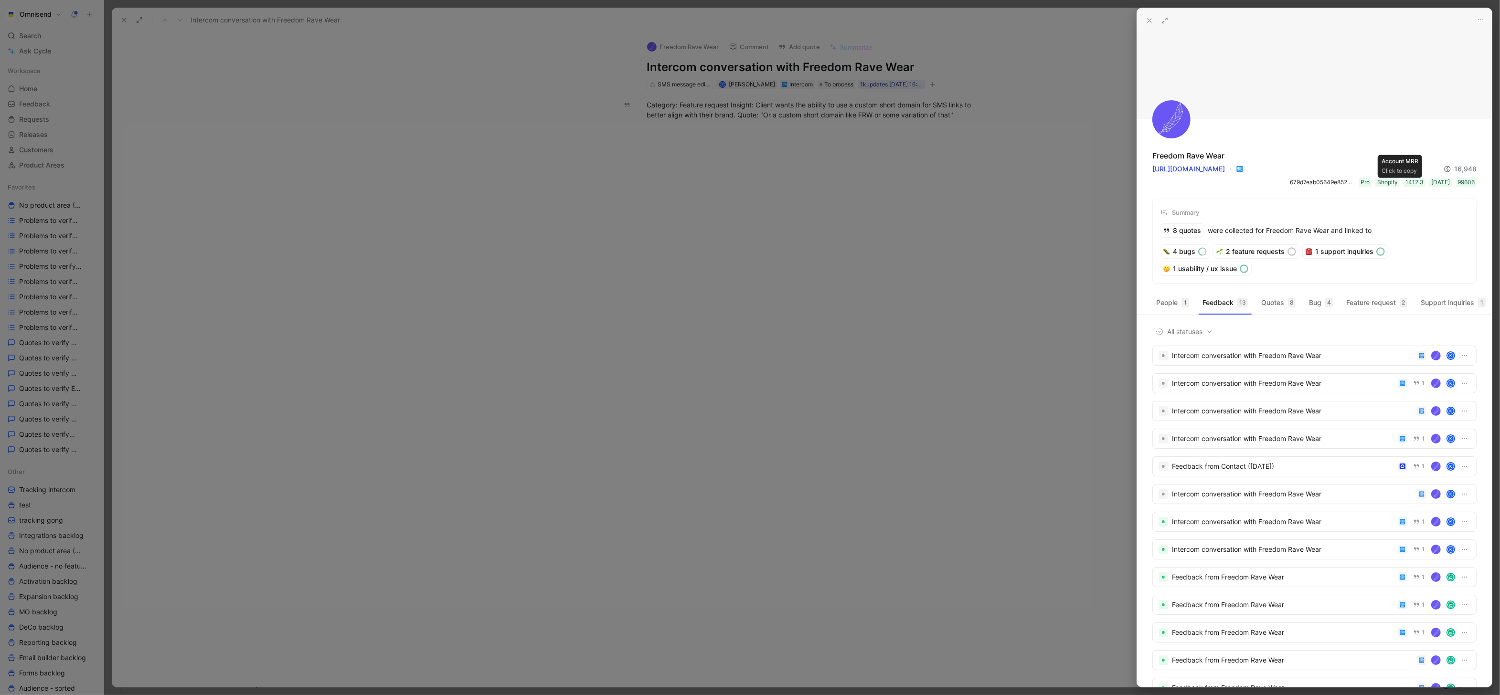
click at [688, 422] on div at bounding box center [750, 347] width 1500 height 695
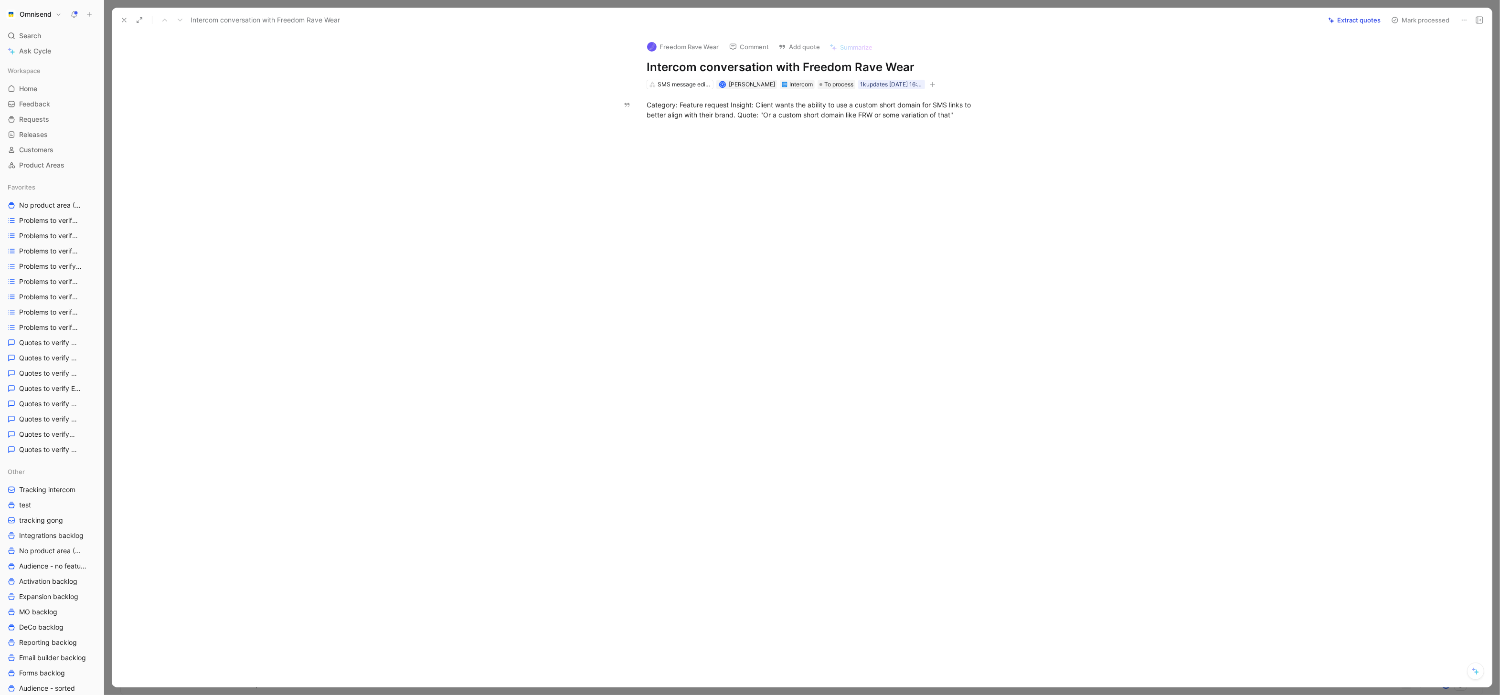
click at [128, 19] on button at bounding box center [123, 19] width 13 height 13
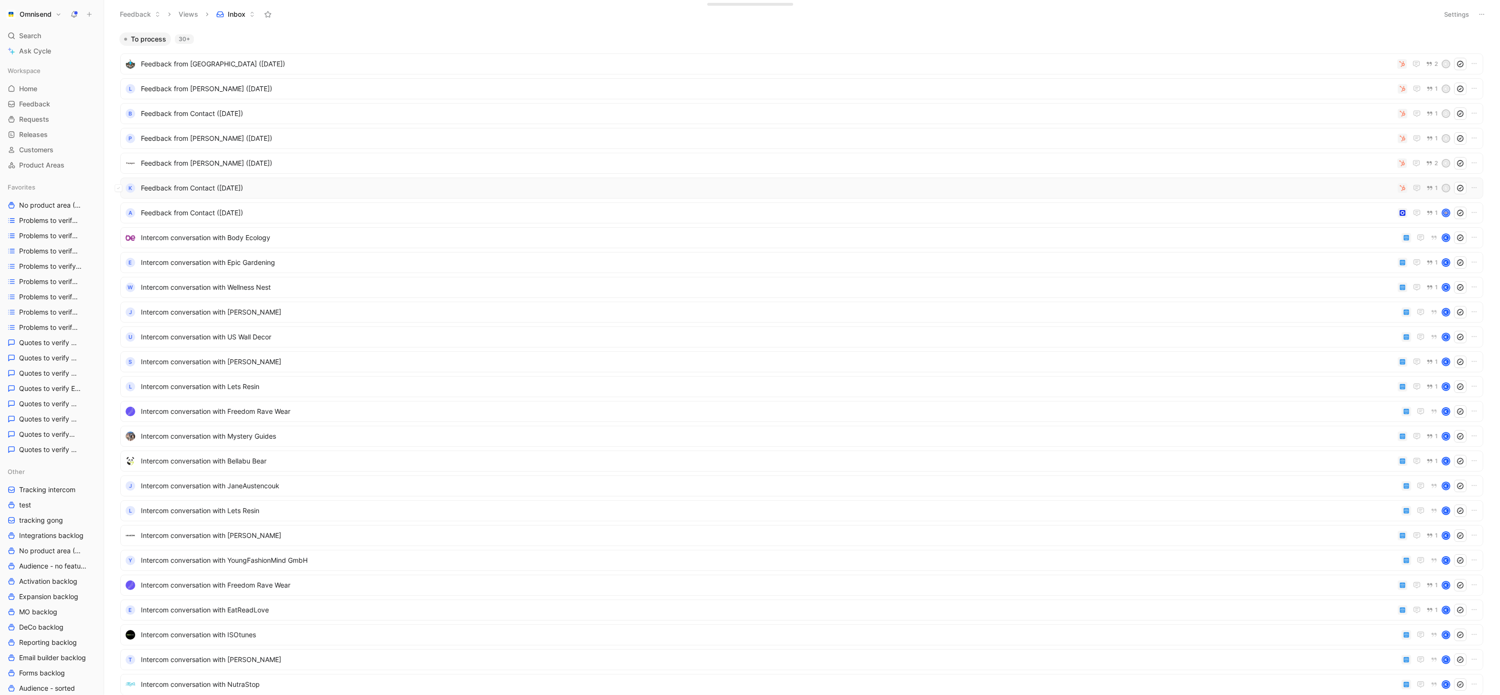
click at [1289, 185] on span "Feedback from Contact (Aug 26, 2025)" at bounding box center [767, 187] width 1253 height 11
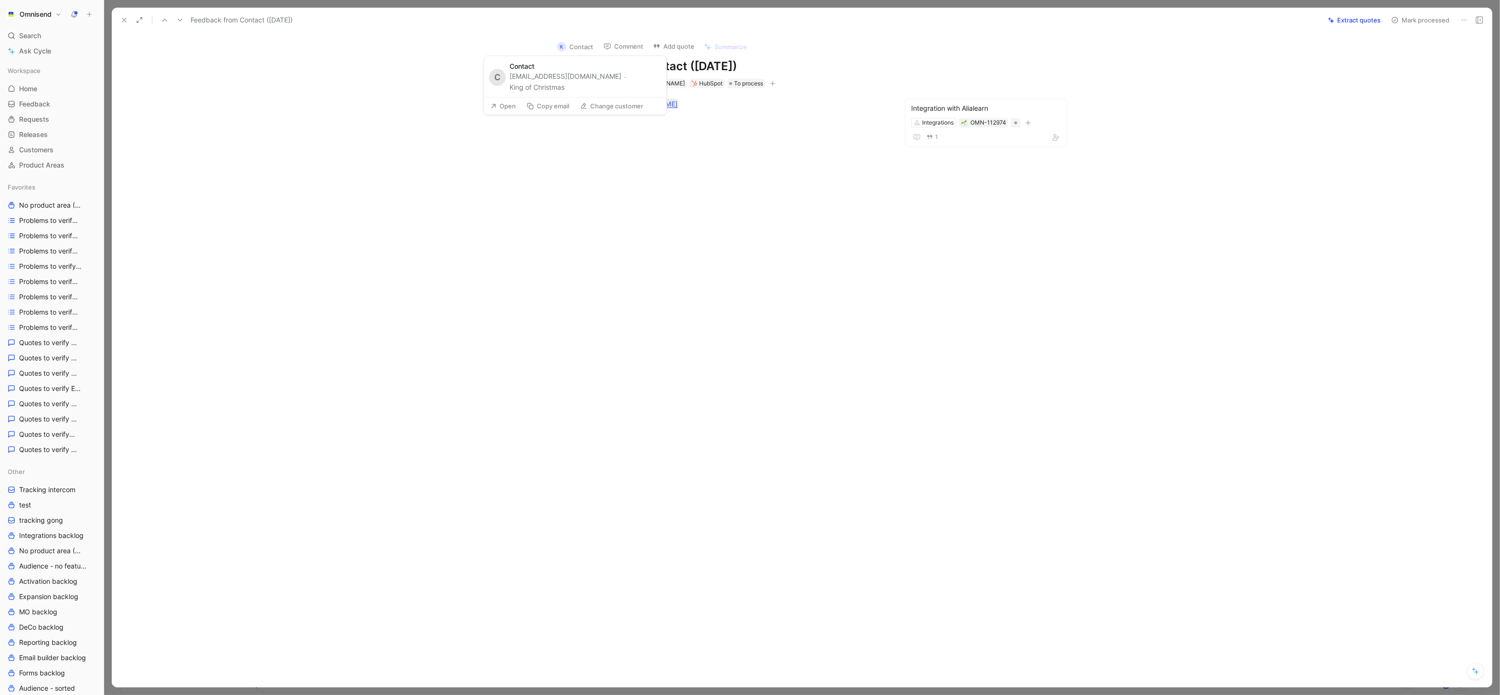
click at [558, 85] on button "King of Christmas" at bounding box center [537, 87] width 55 height 11
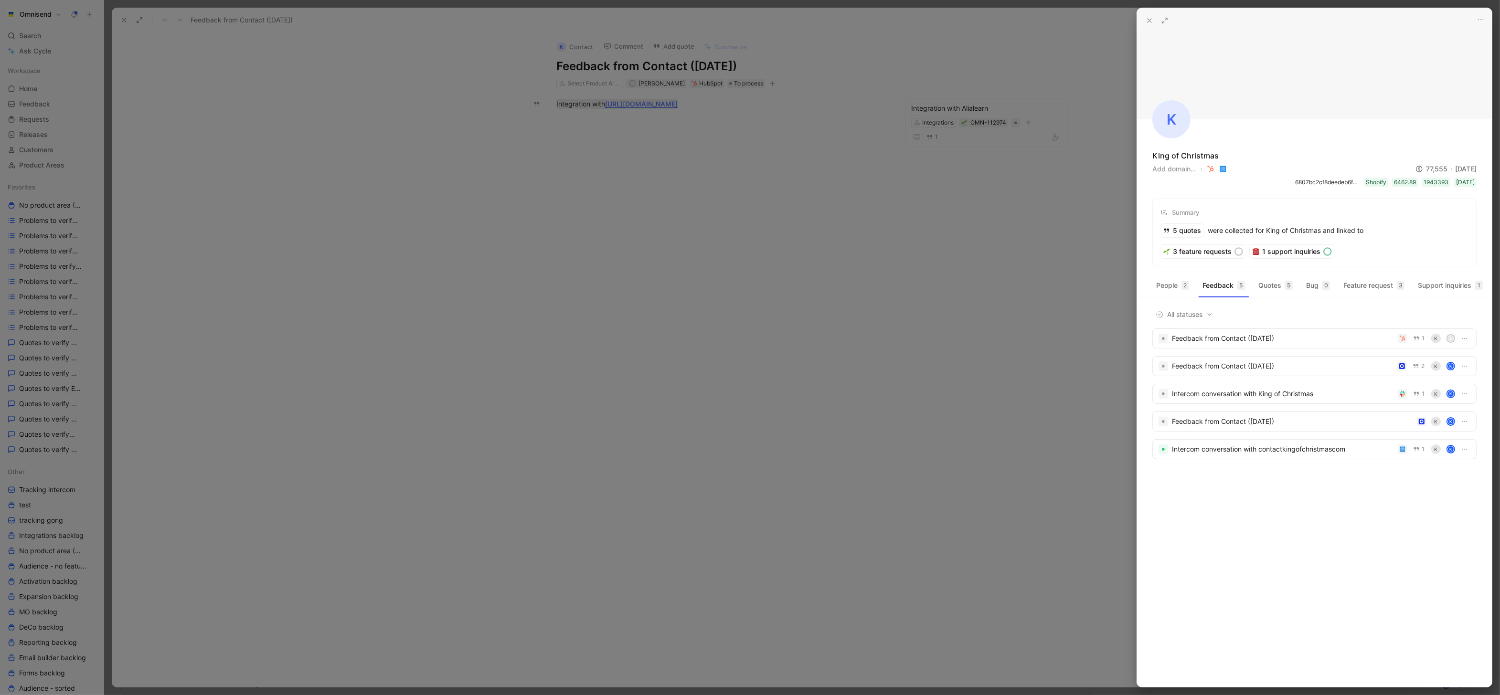
click at [608, 104] on div at bounding box center [750, 347] width 1500 height 695
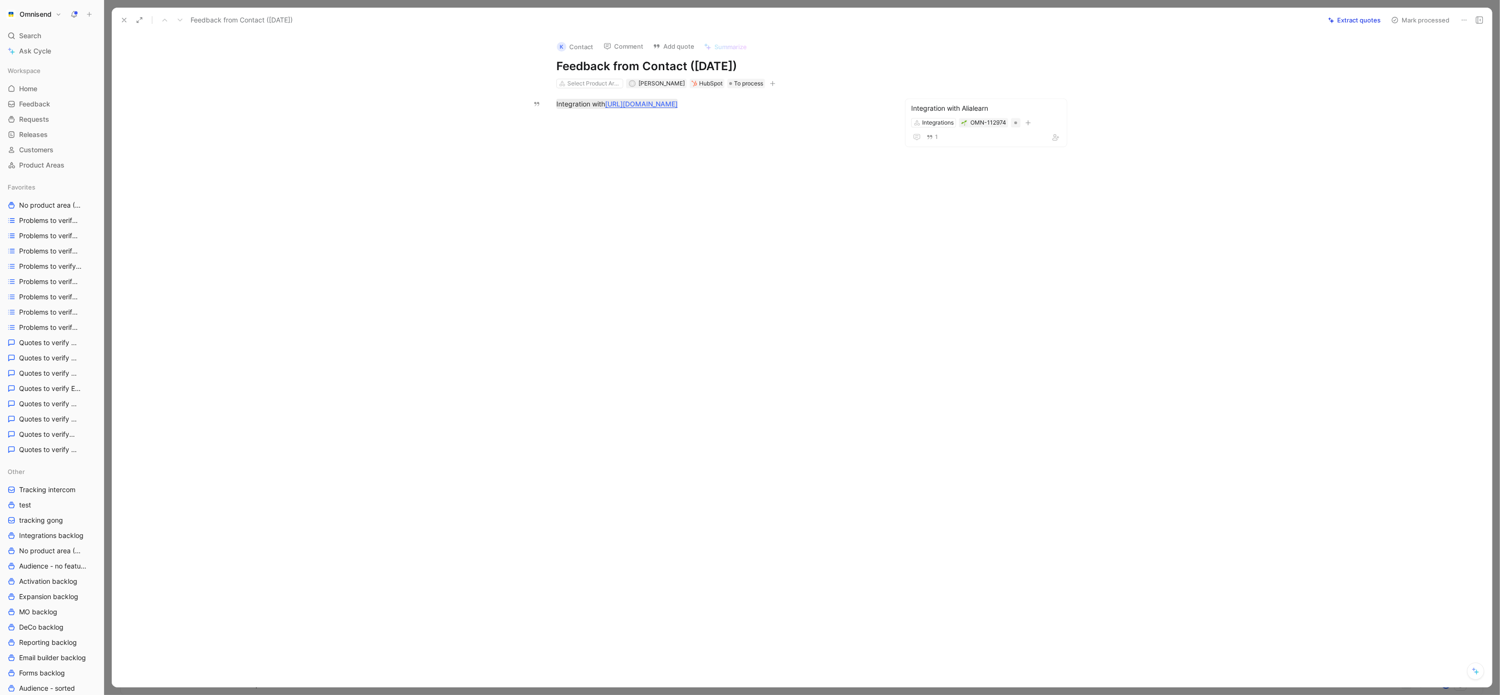
click at [117, 19] on button at bounding box center [123, 19] width 13 height 13
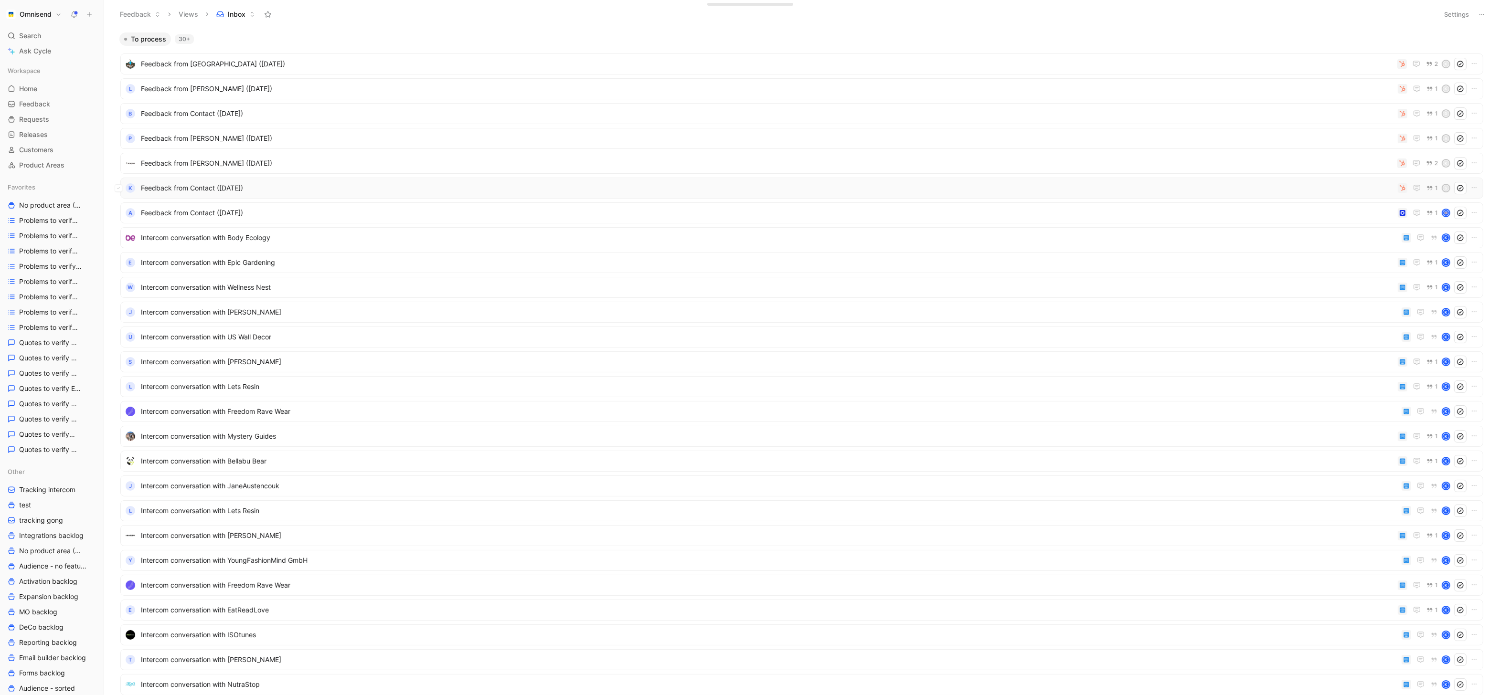
click at [1210, 184] on span "Feedback from Contact (Aug 26, 2025)" at bounding box center [767, 187] width 1253 height 11
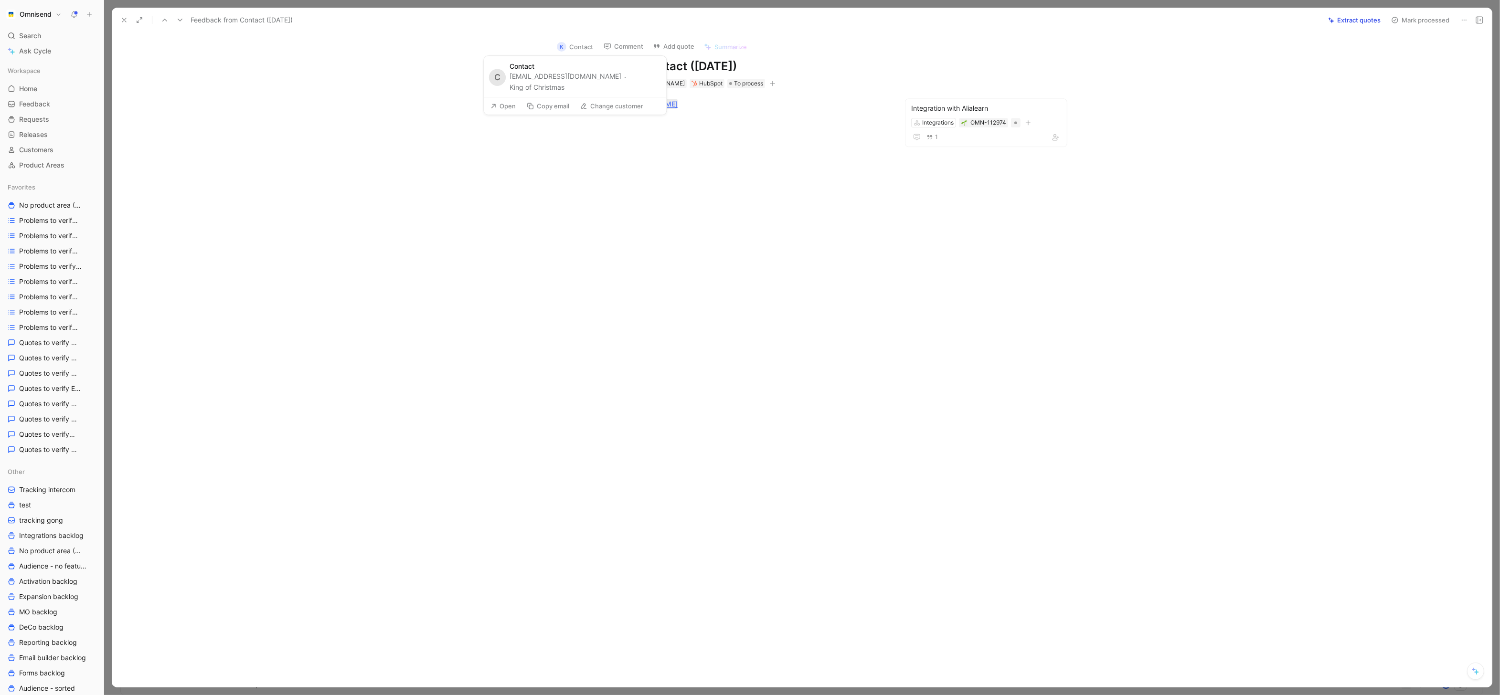
click at [562, 84] on button "King of Christmas" at bounding box center [537, 87] width 55 height 11
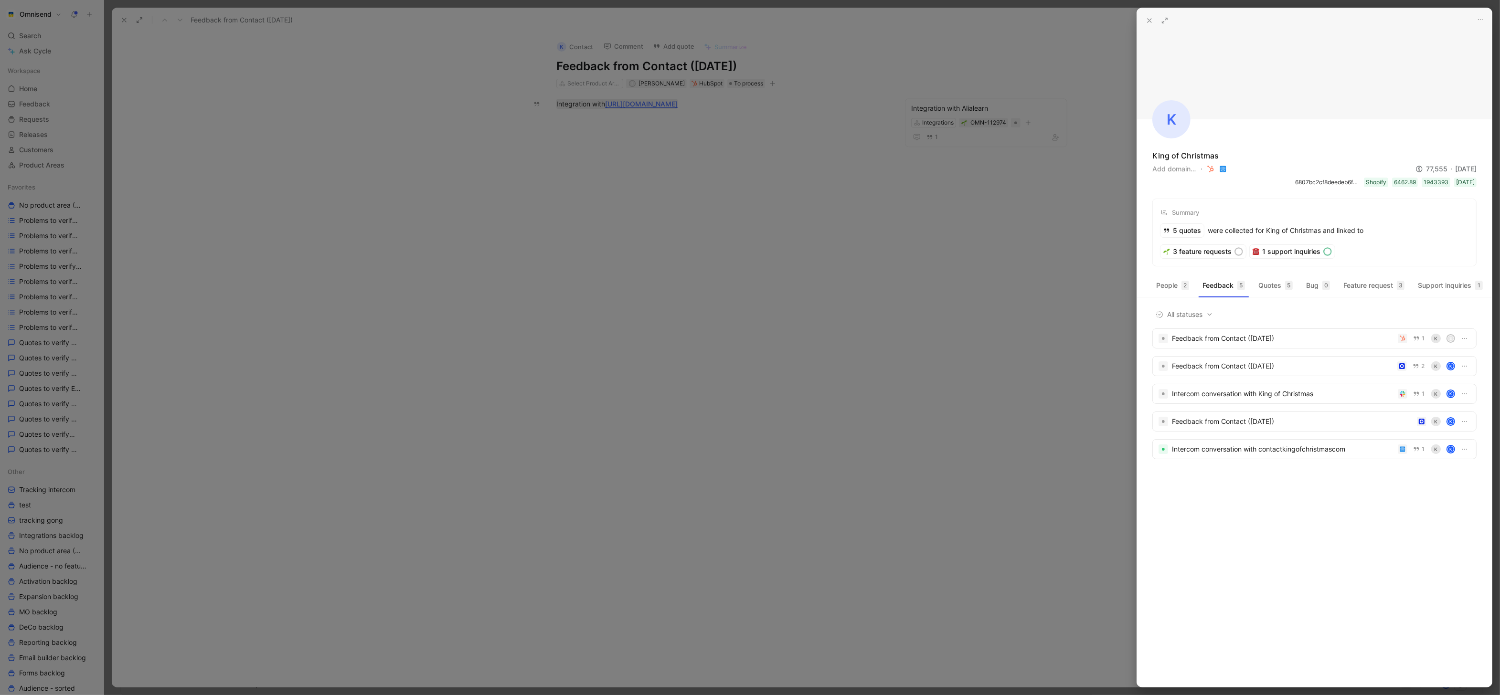
click at [298, 57] on div at bounding box center [750, 347] width 1500 height 695
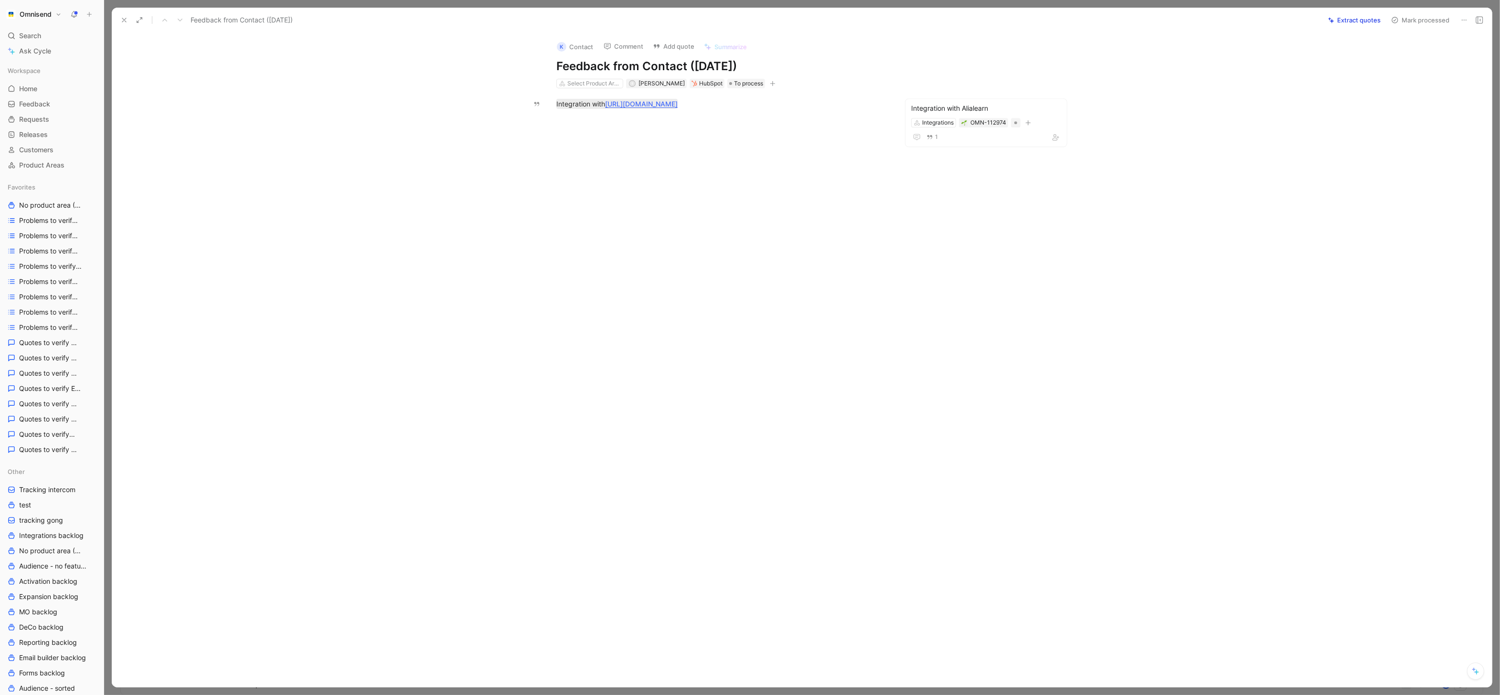
click at [123, 15] on button at bounding box center [123, 19] width 13 height 13
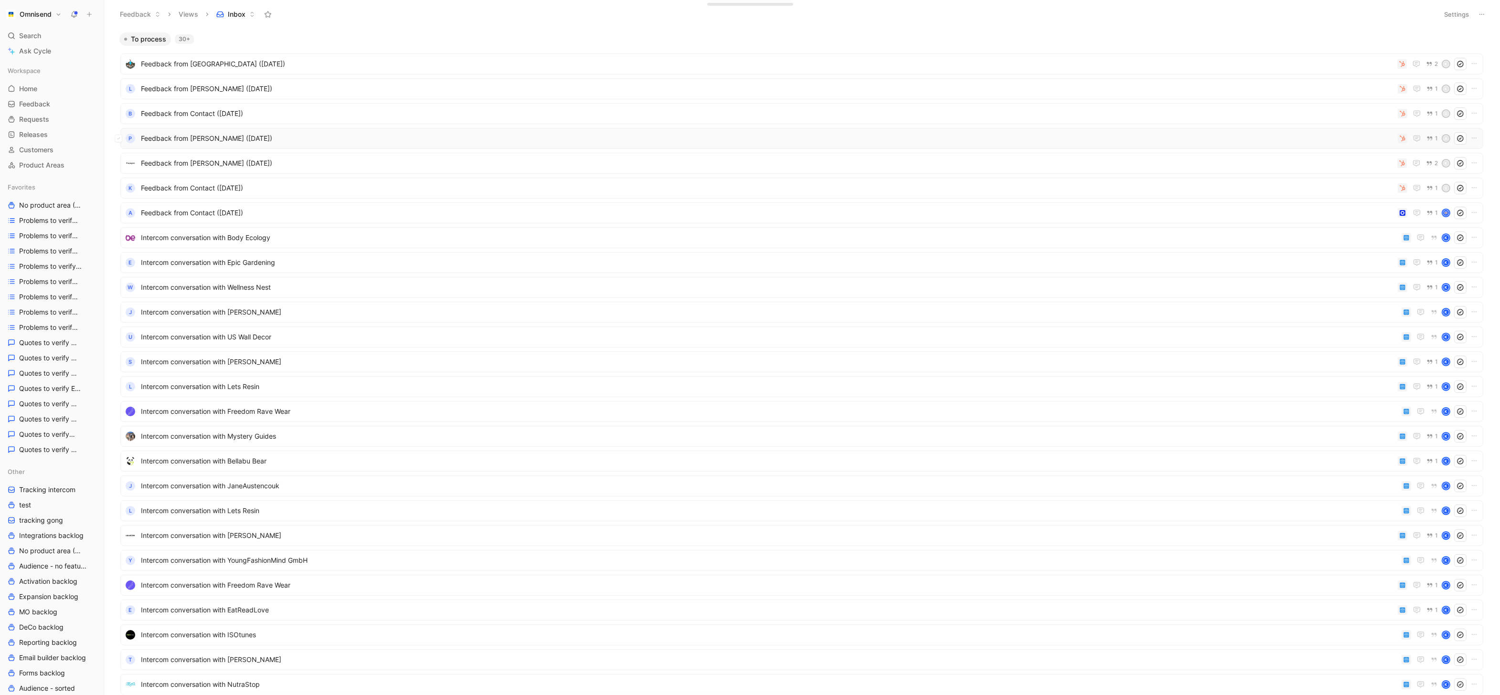
click at [898, 131] on div "P Feedback from Mantas Liekis (Aug 27, 2025) 1 A" at bounding box center [801, 138] width 1363 height 21
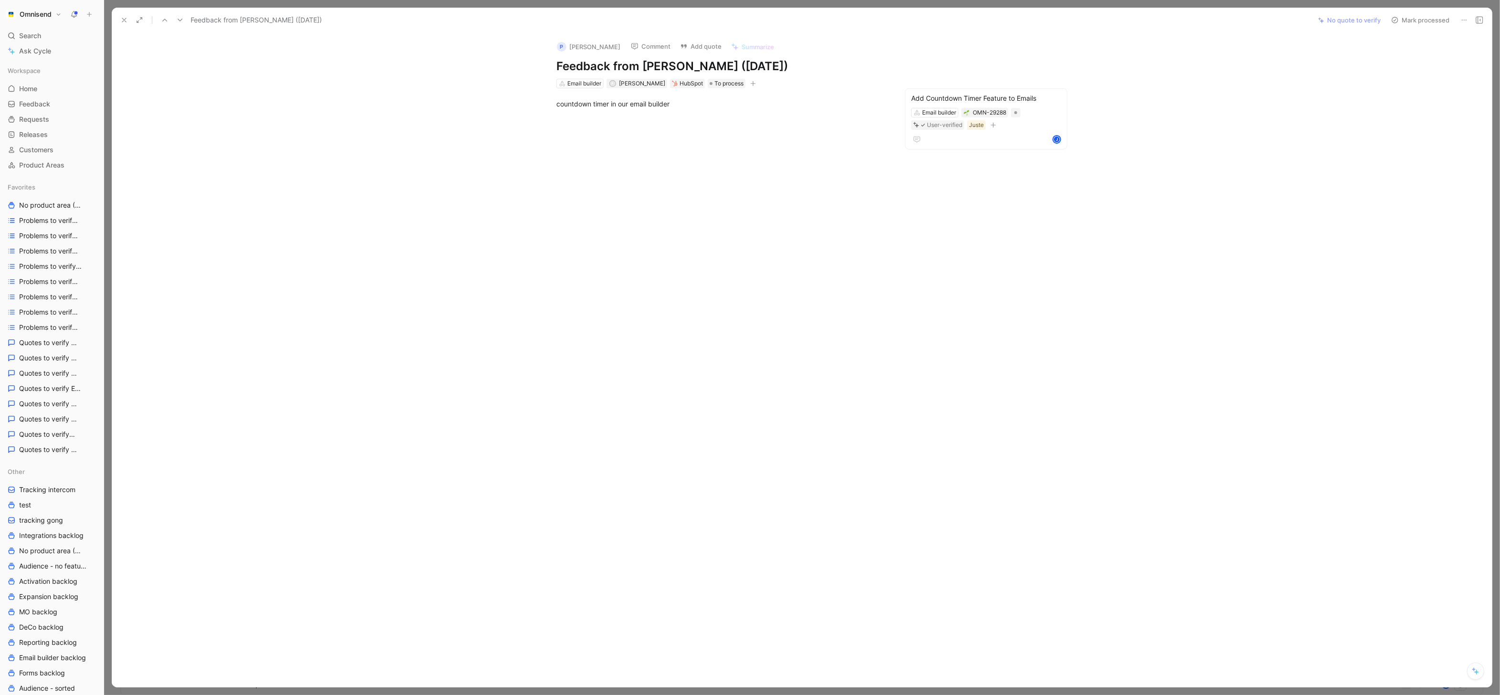
click at [116, 14] on div "Feedback from Mantas Liekis (Aug 27, 2025) No quote to verify Mark processed" at bounding box center [802, 20] width 1380 height 25
click at [123, 16] on icon at bounding box center [124, 20] width 8 height 8
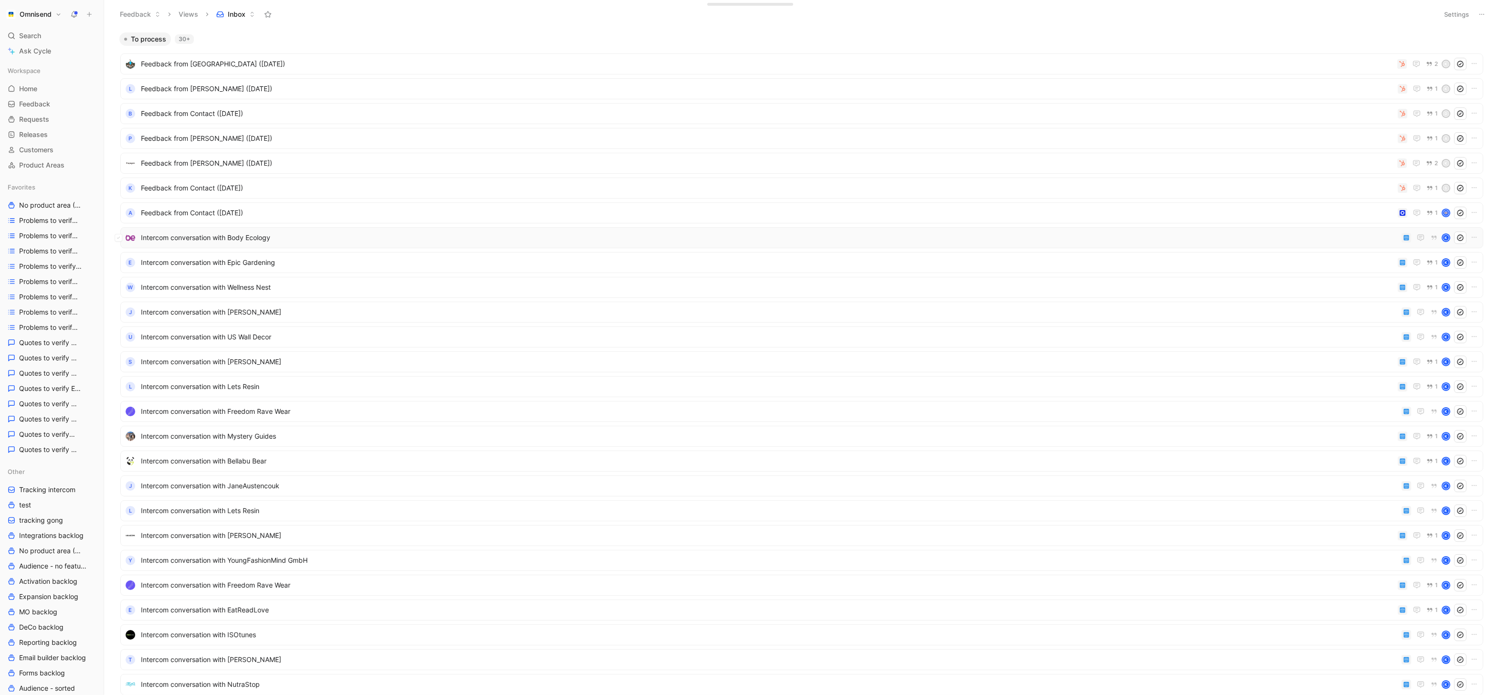
click at [1205, 232] on div "Intercom conversation with Body Ecology K" at bounding box center [802, 238] width 1356 height 12
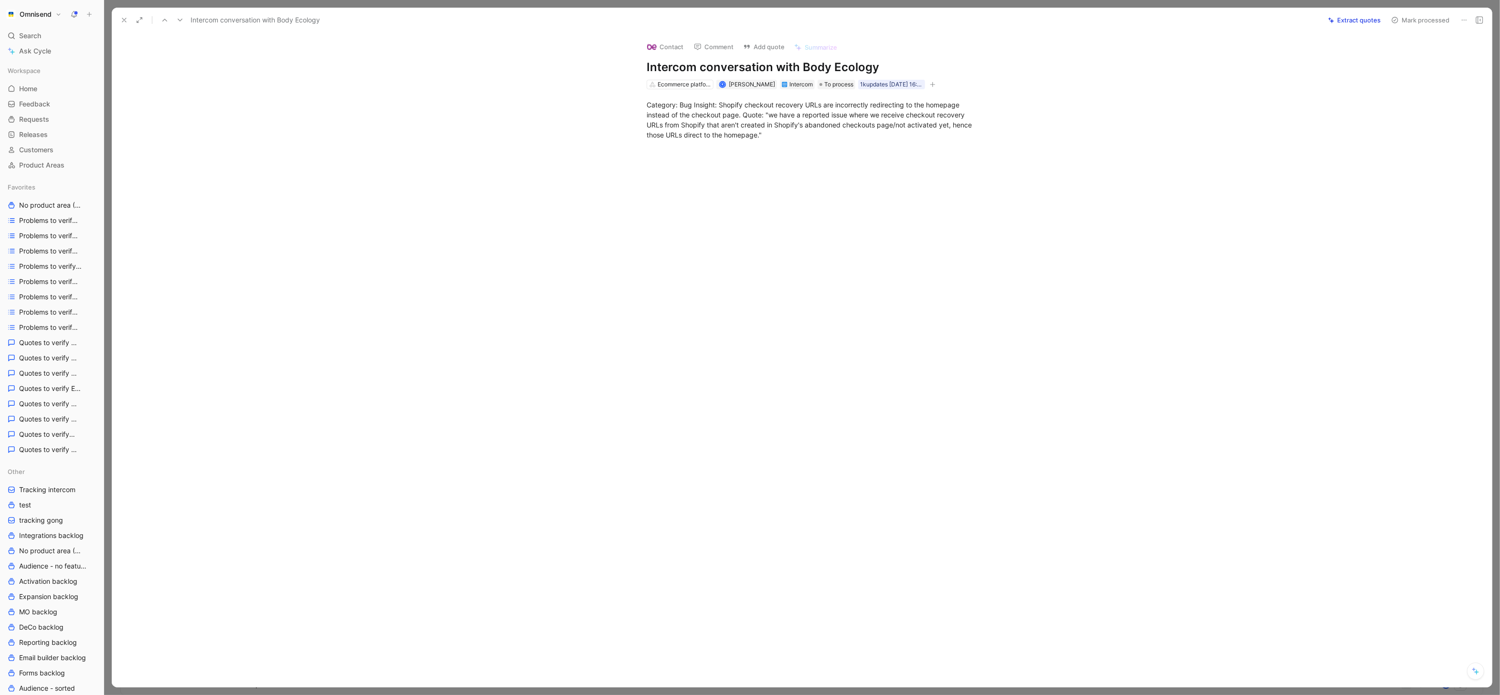
click at [122, 22] on use at bounding box center [124, 20] width 4 height 4
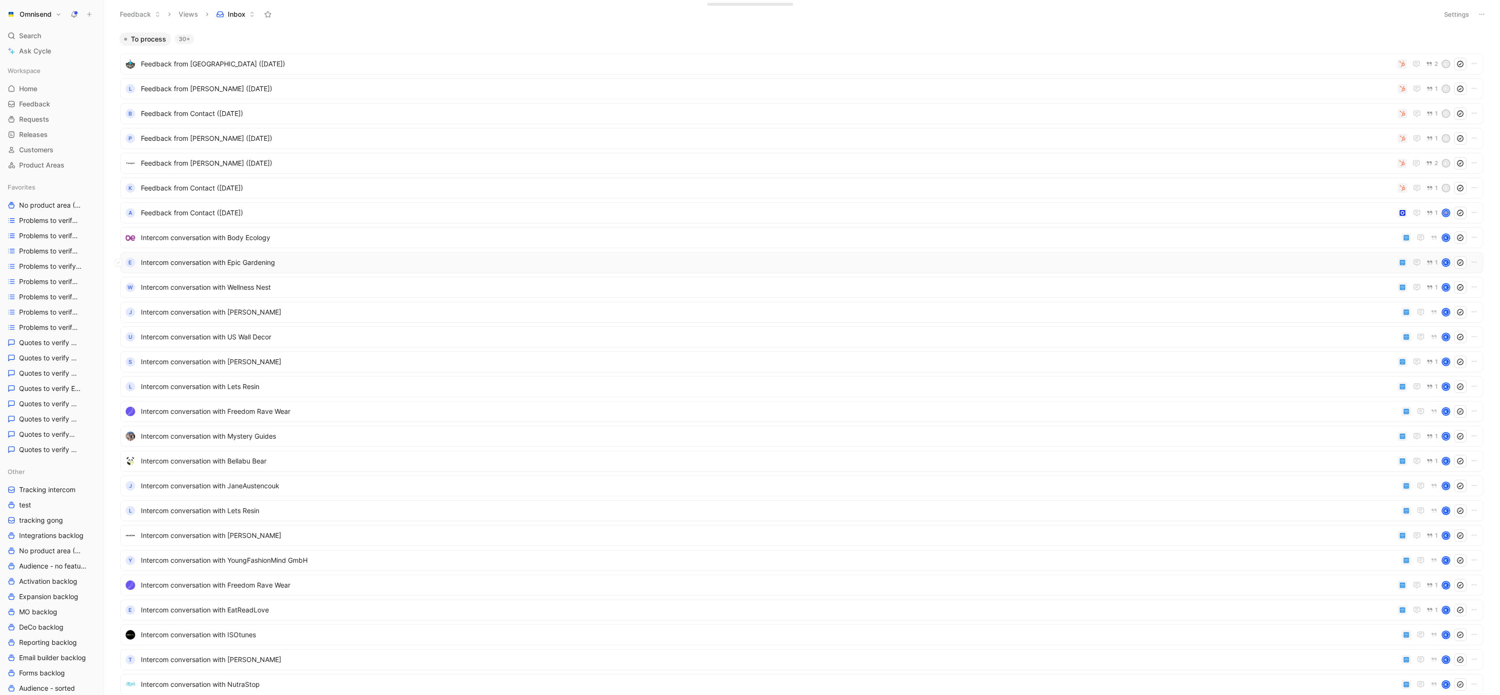
click at [1364, 262] on span "Intercom conversation with Epic Gardening" at bounding box center [767, 262] width 1253 height 11
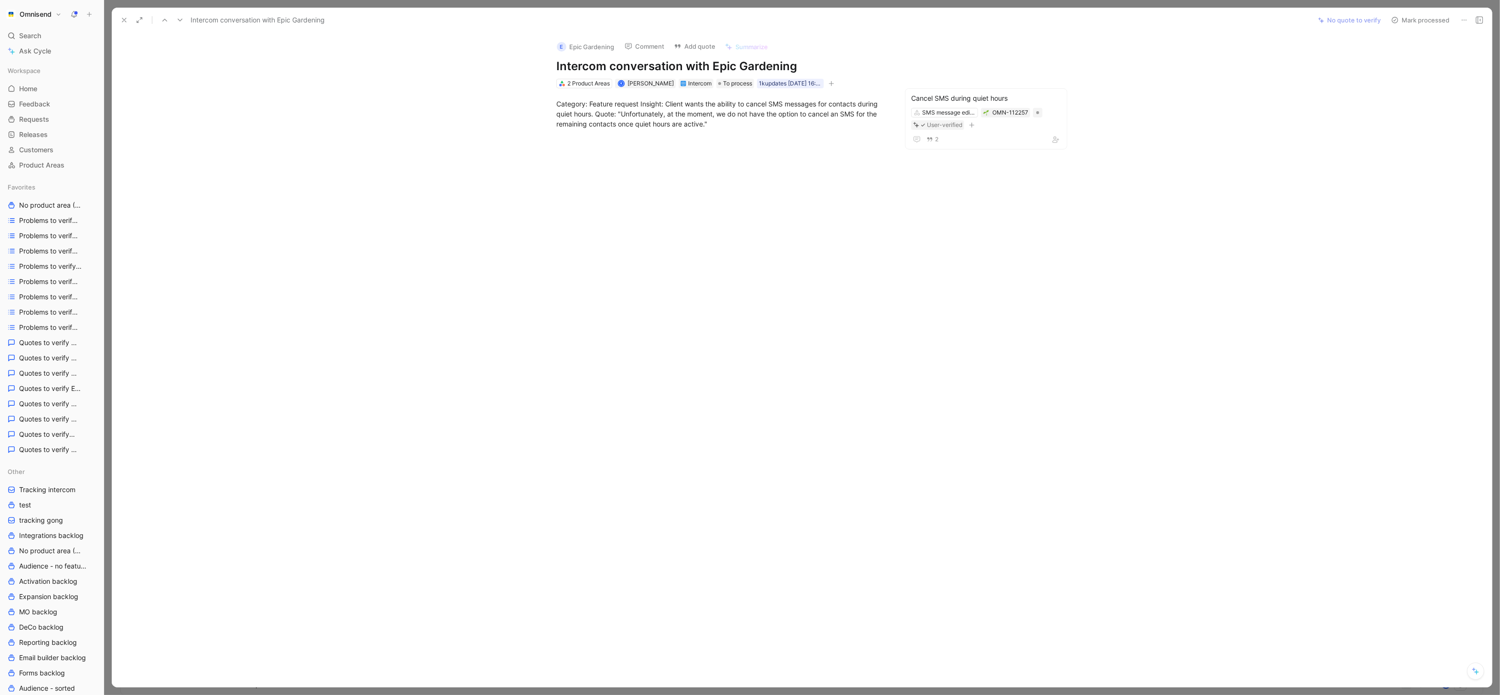
click at [592, 49] on button "E Epic Gardening" at bounding box center [586, 47] width 66 height 14
click at [570, 82] on button "Epic Gardening" at bounding box center [546, 87] width 48 height 11
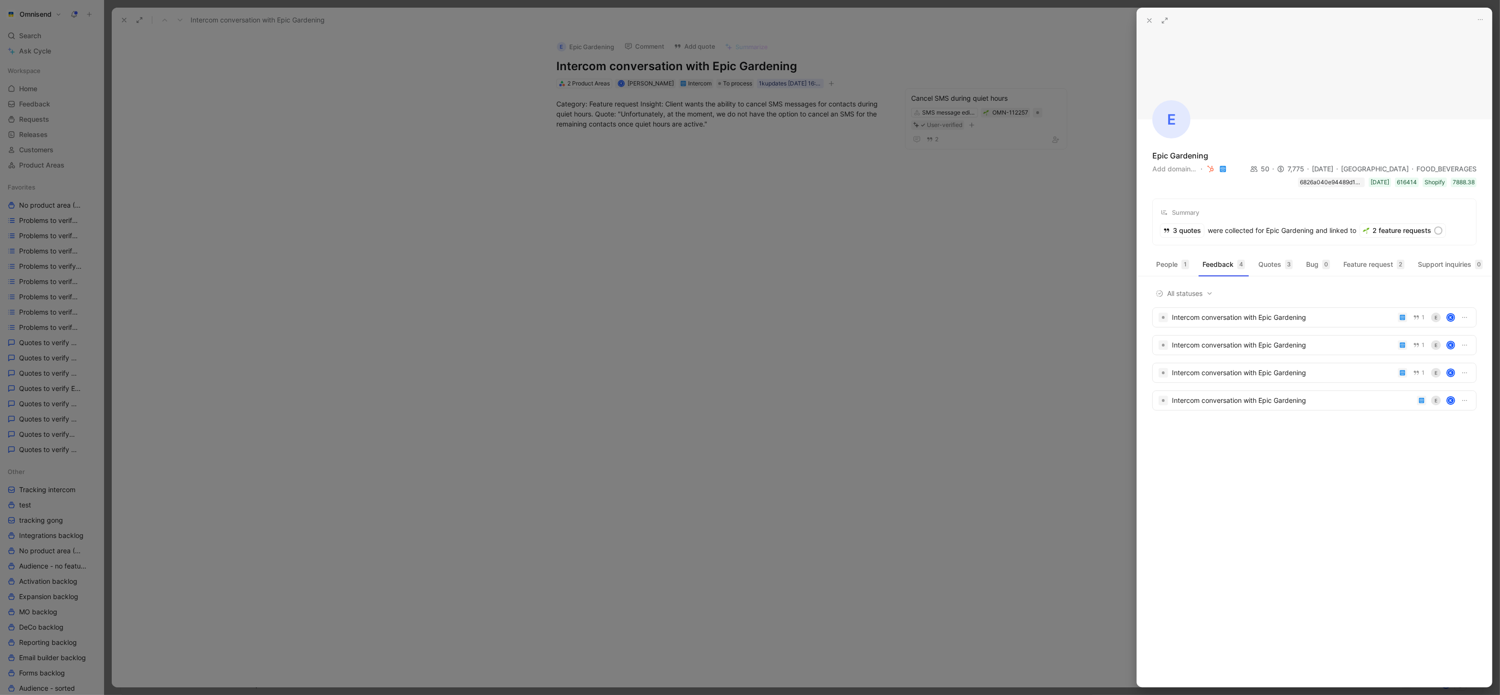
click at [1334, 182] on div "6826a040e94489d1ed2654f6" at bounding box center [1331, 183] width 63 height 10
click at [860, 271] on div at bounding box center [750, 347] width 1500 height 695
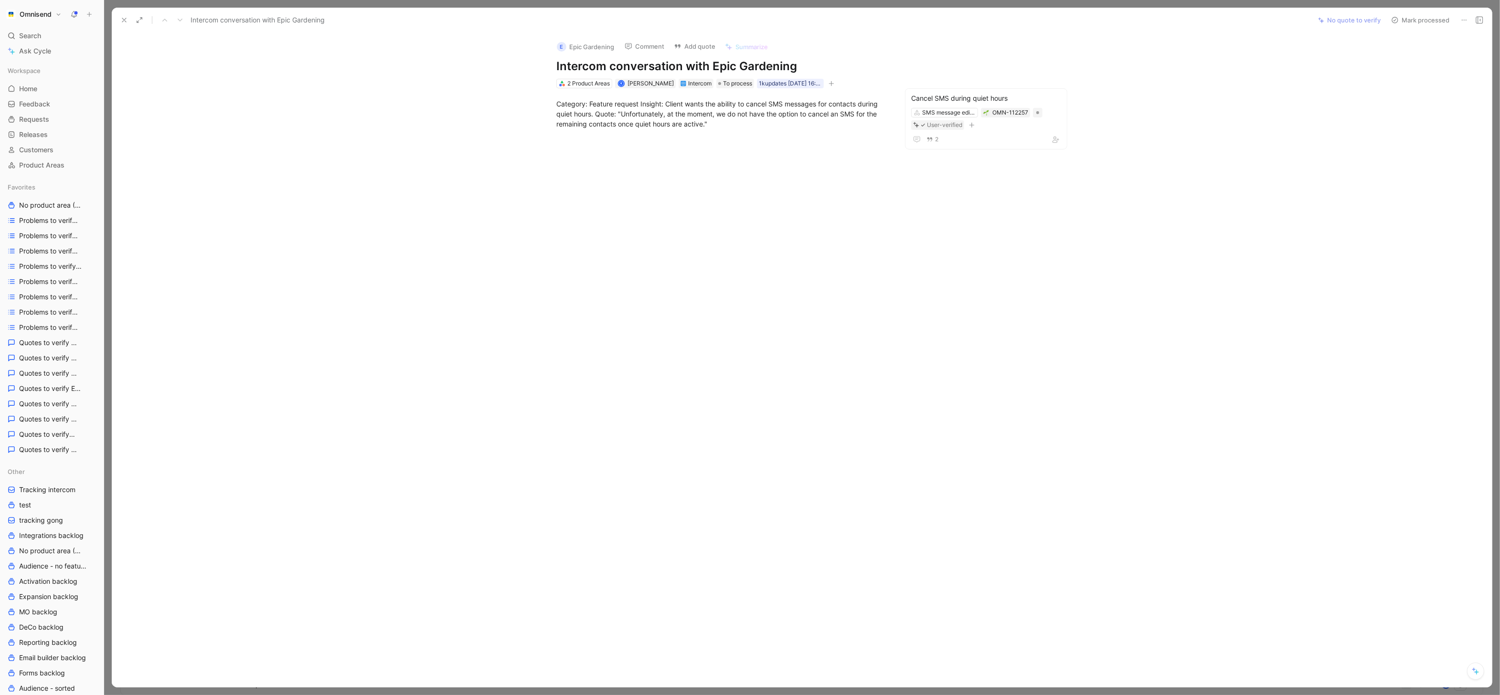
click at [120, 16] on icon at bounding box center [124, 20] width 8 height 8
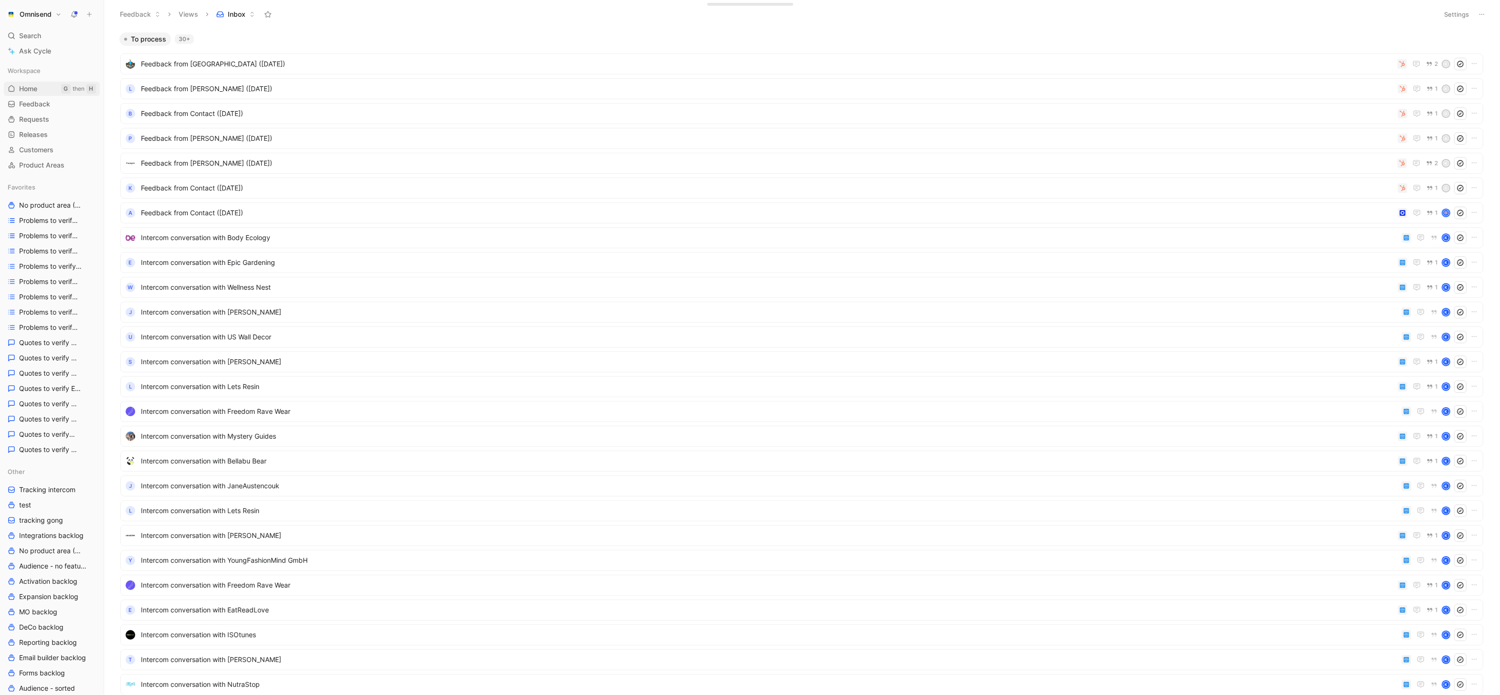
click at [29, 89] on span "Home" at bounding box center [28, 89] width 18 height 10
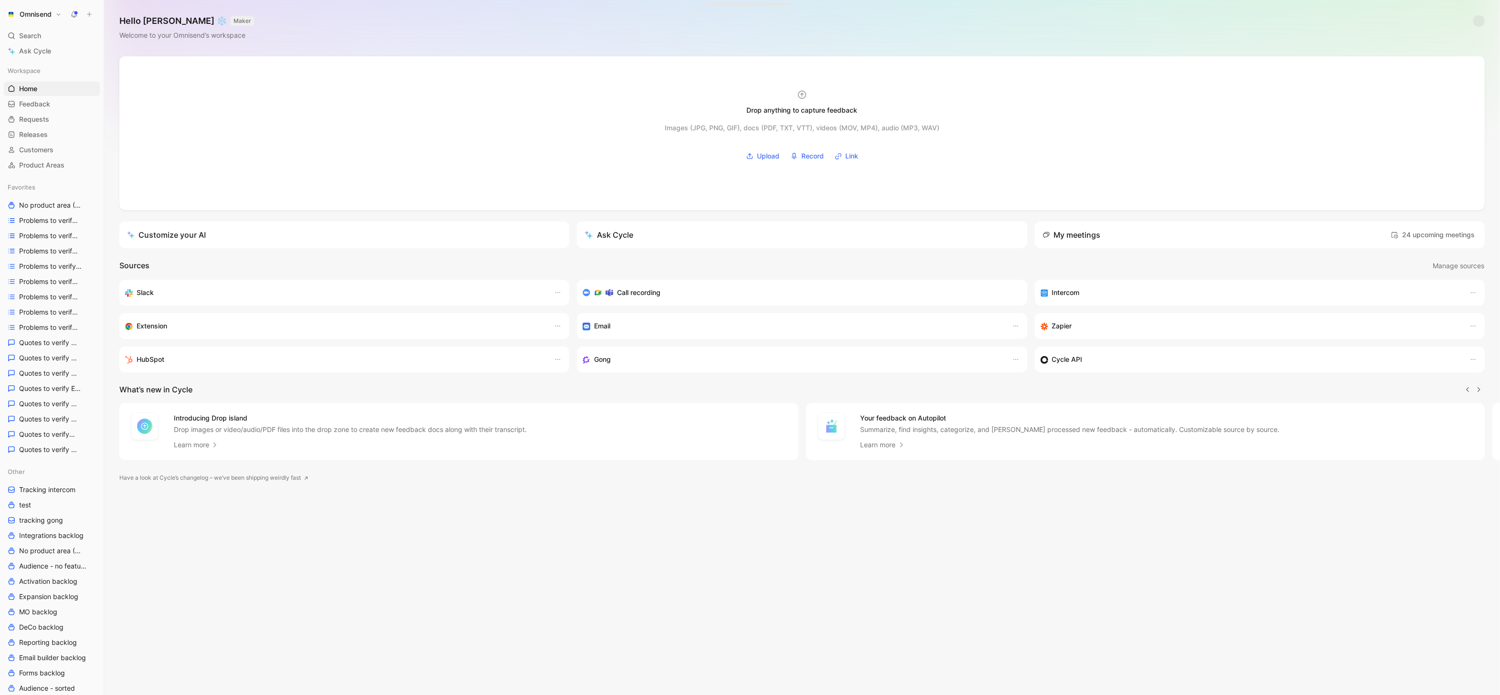
scroll to position [0, 0]
click at [53, 17] on button "Omnisend" at bounding box center [34, 14] width 60 height 13
click at [53, 102] on div "Workspace settings G then S" at bounding box center [64, 97] width 117 height 15
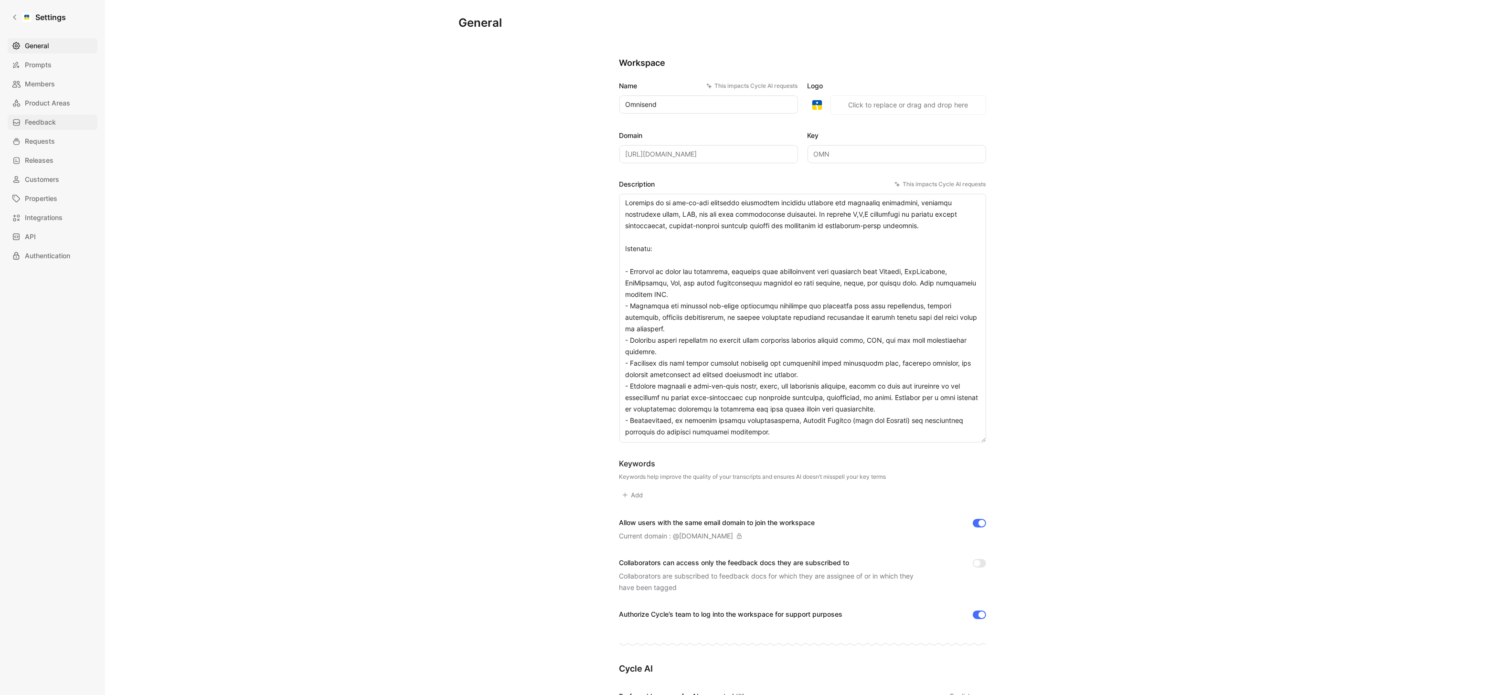
click at [58, 129] on link "Feedback" at bounding box center [53, 122] width 90 height 15
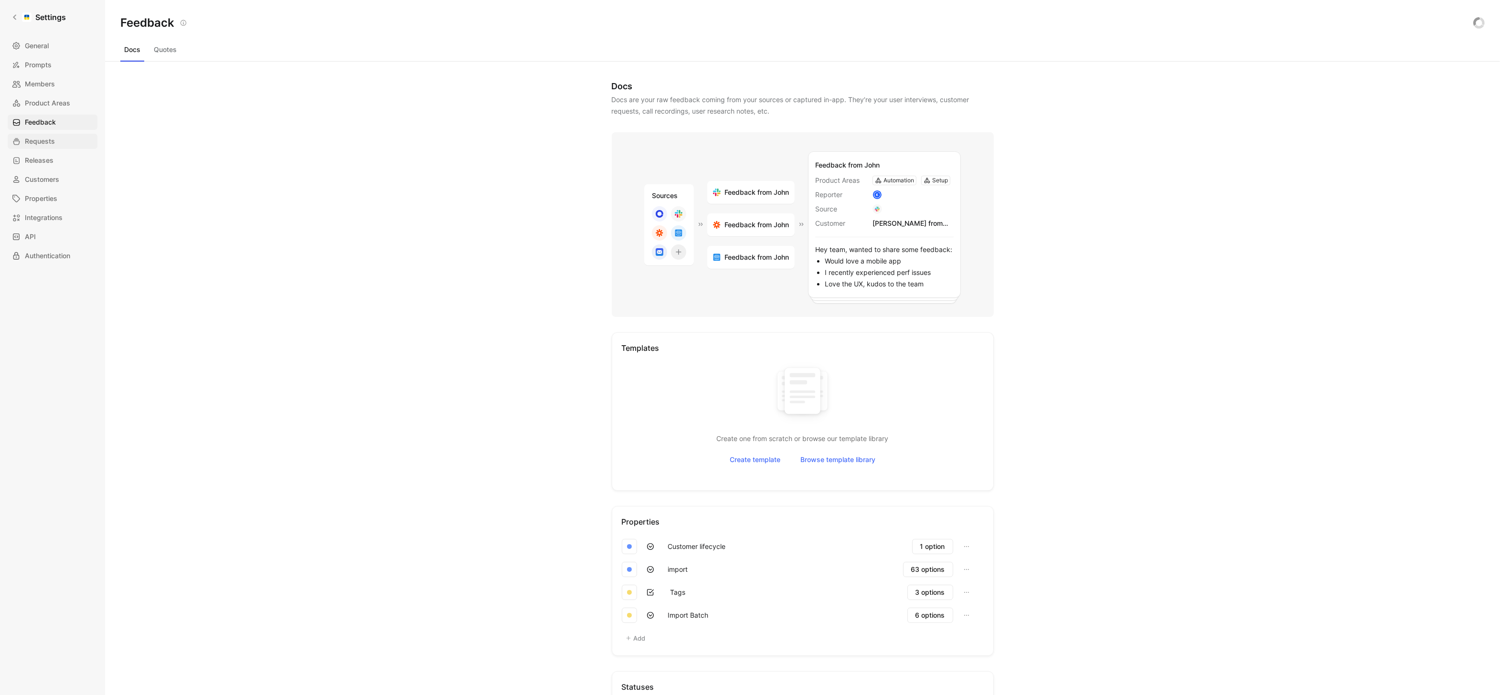
click at [59, 134] on link "Requests" at bounding box center [53, 141] width 90 height 15
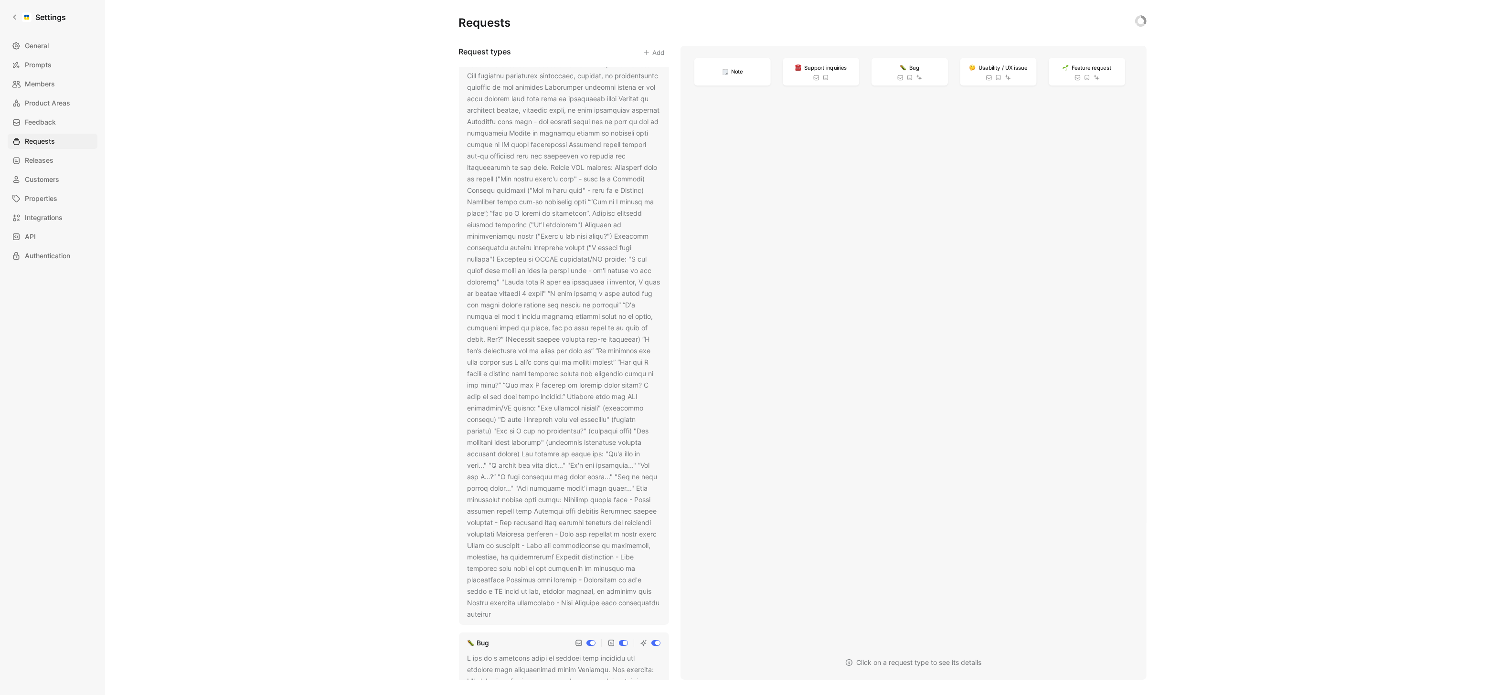
scroll to position [550, 0]
click at [501, 595] on icon at bounding box center [498, 596] width 6 height 6
